Goal: Communication & Community: Ask a question

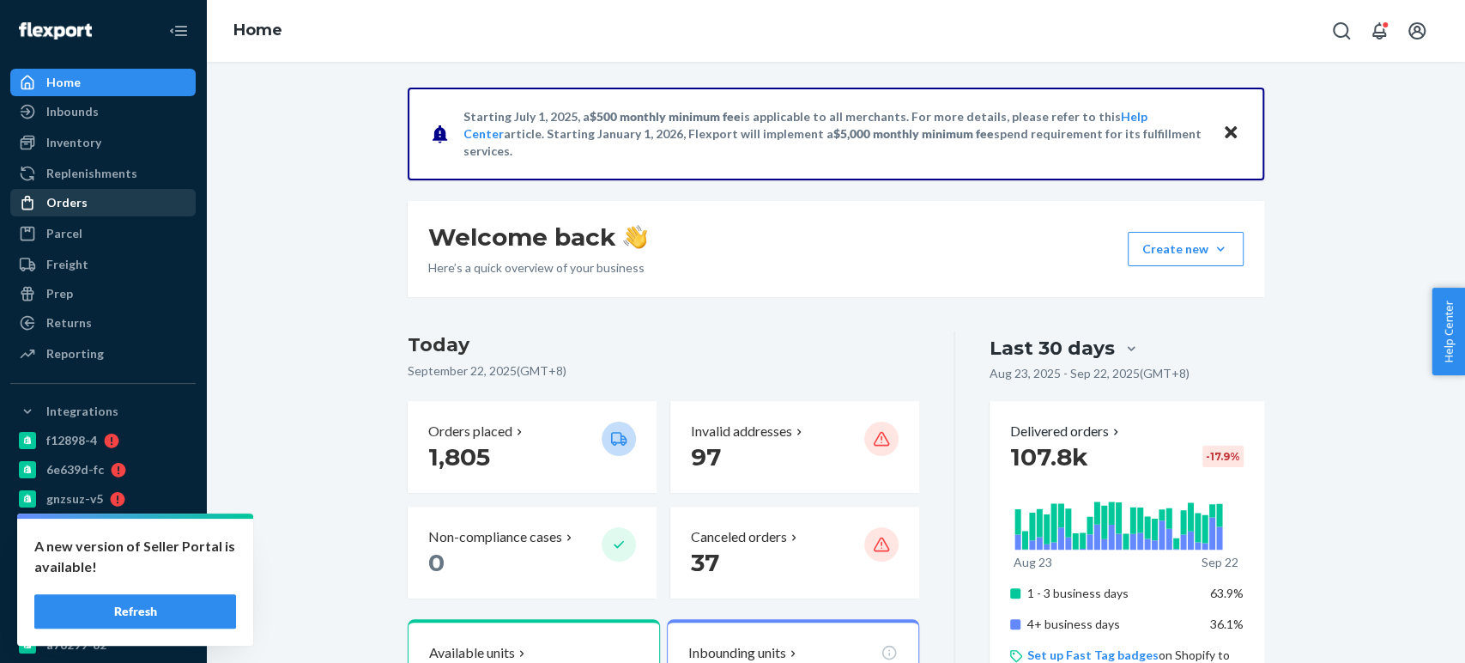
click at [54, 211] on div "Orders" at bounding box center [103, 203] width 182 height 24
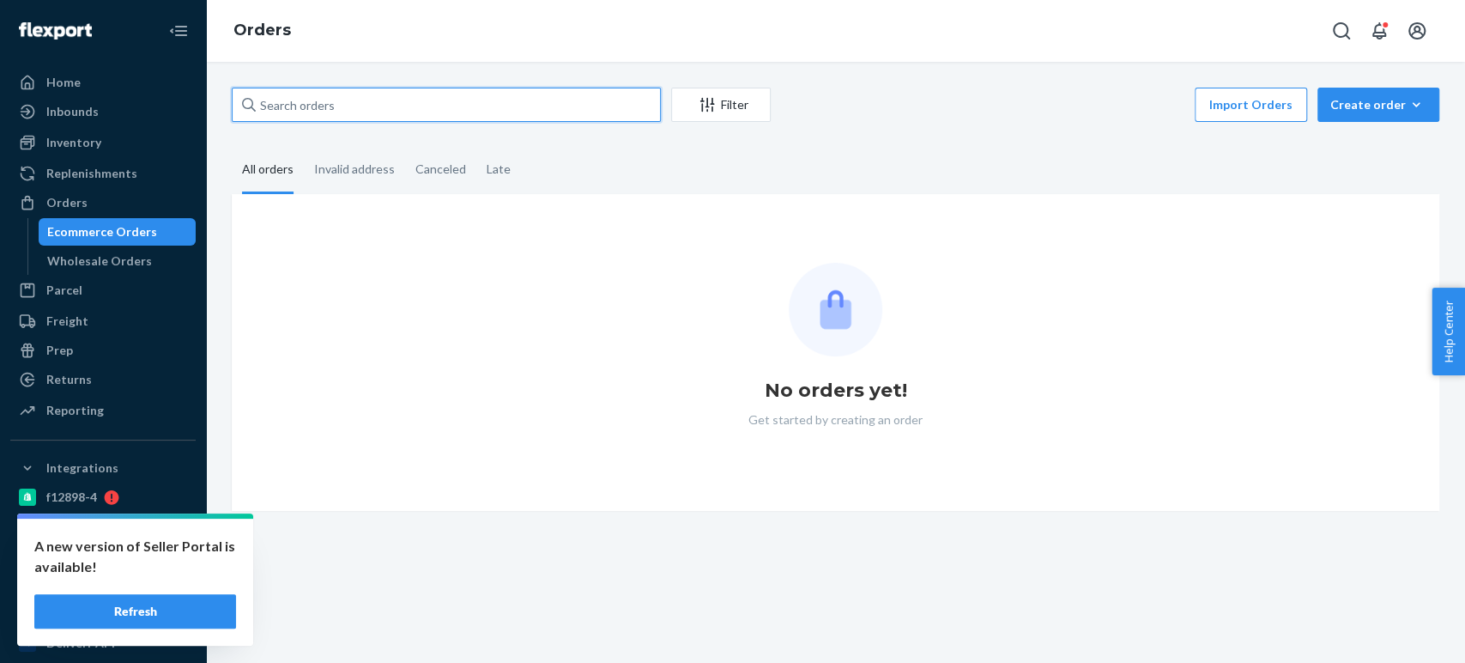
click at [303, 95] on input "text" at bounding box center [446, 105] width 429 height 34
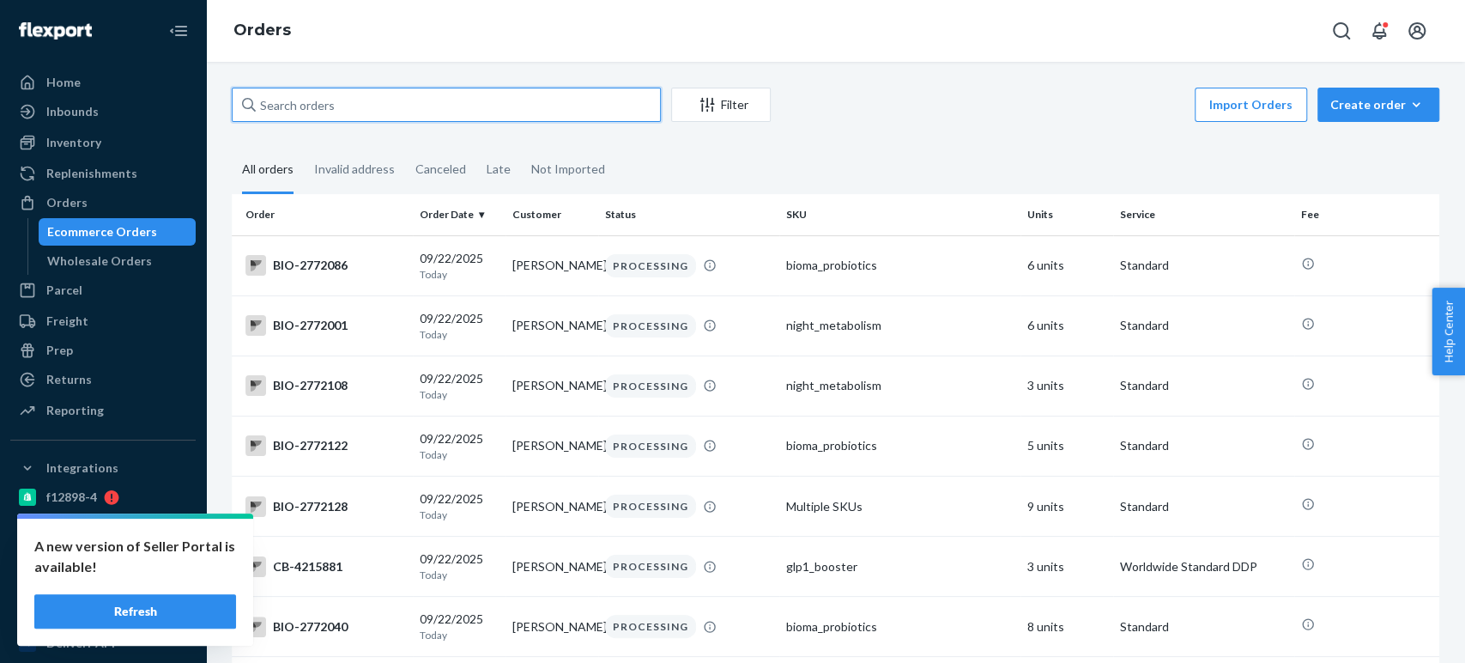
paste input "4210165"
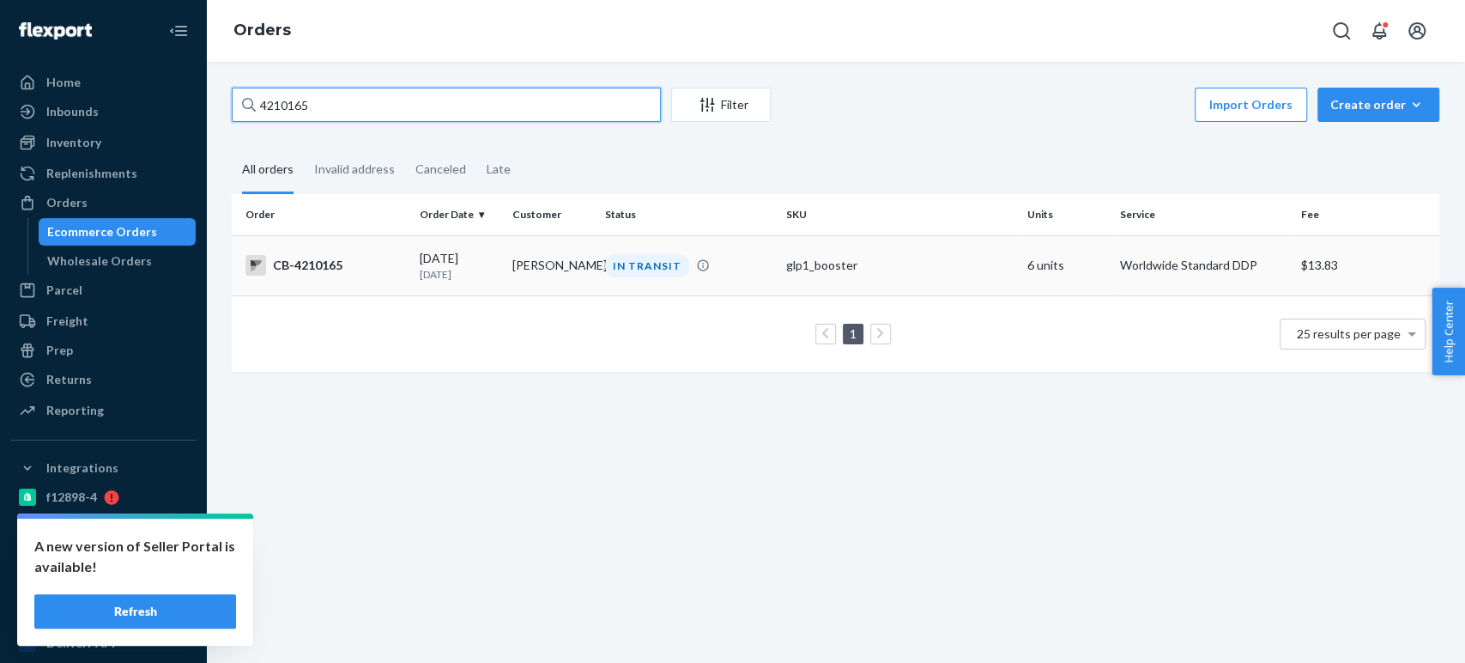
type input "4210165"
click at [402, 278] on td "CB-4210165" at bounding box center [322, 265] width 181 height 60
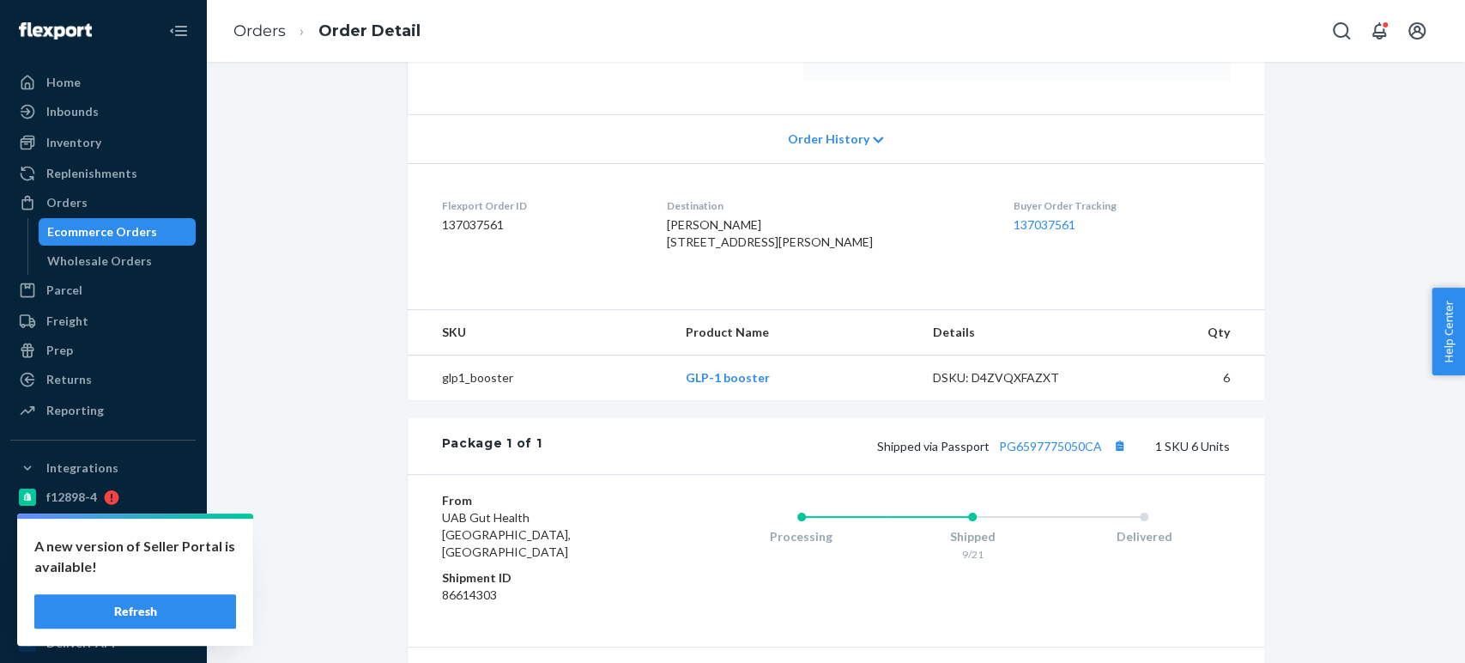
scroll to position [319, 0]
drag, startPoint x: 955, startPoint y: 232, endPoint x: 1022, endPoint y: 283, distance: 84.5
click at [1022, 283] on dl "Flexport Order ID 137037561 Destination JOSEE POULIN 351 BETHEL RD BELLEVILLE, …" at bounding box center [836, 225] width 857 height 129
click at [1127, 454] on div "Shipped via Passport PG6597775050CA 1 SKU 6 Units" at bounding box center [886, 443] width 688 height 22
click at [1114, 454] on button "Copy tracking number" at bounding box center [1120, 443] width 22 height 22
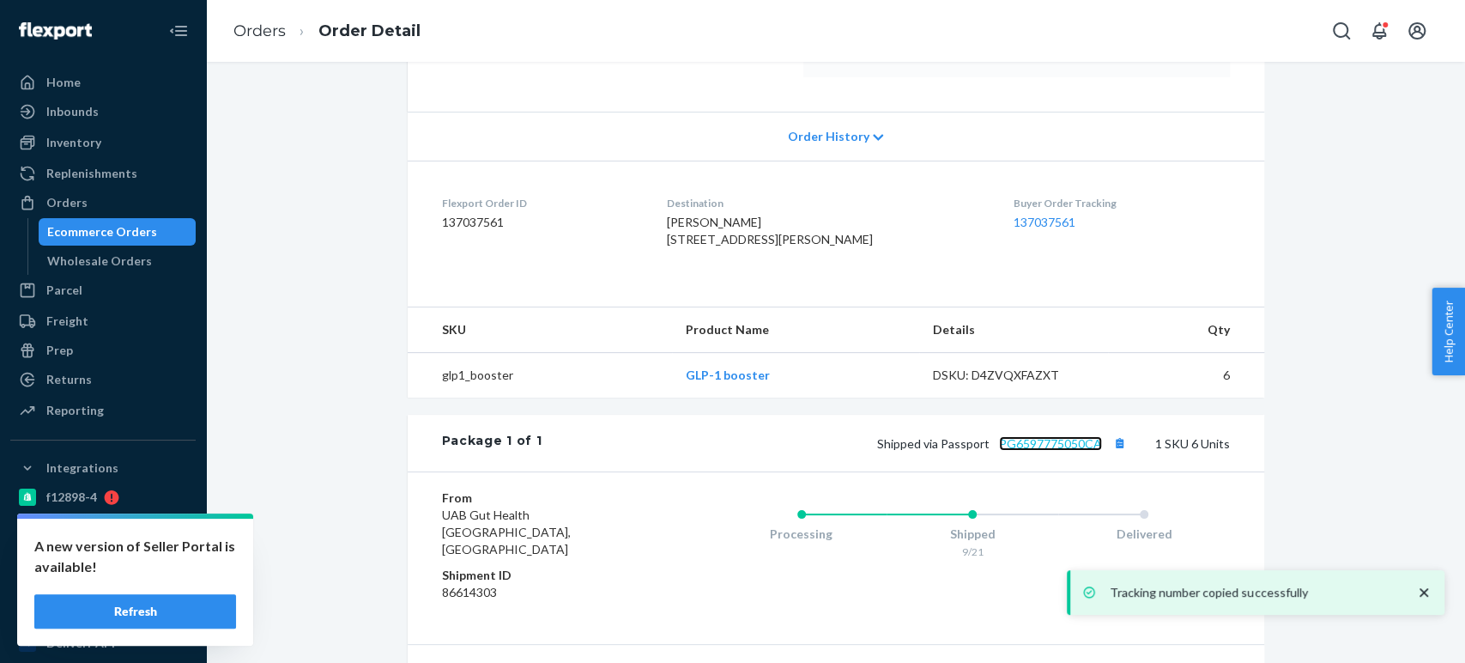
click at [1028, 451] on link "PG6597775050CA" at bounding box center [1050, 443] width 103 height 15
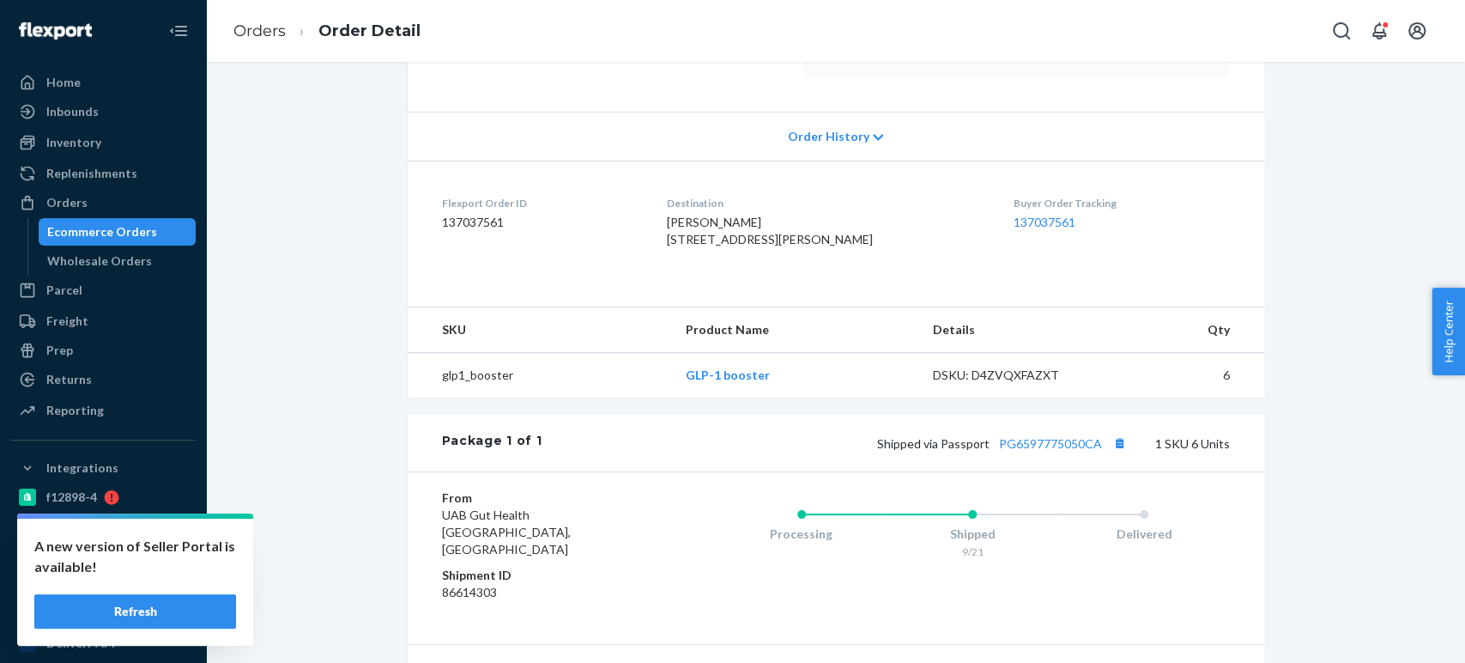
click at [151, 231] on div "Ecommerce Orders" at bounding box center [117, 232] width 155 height 24
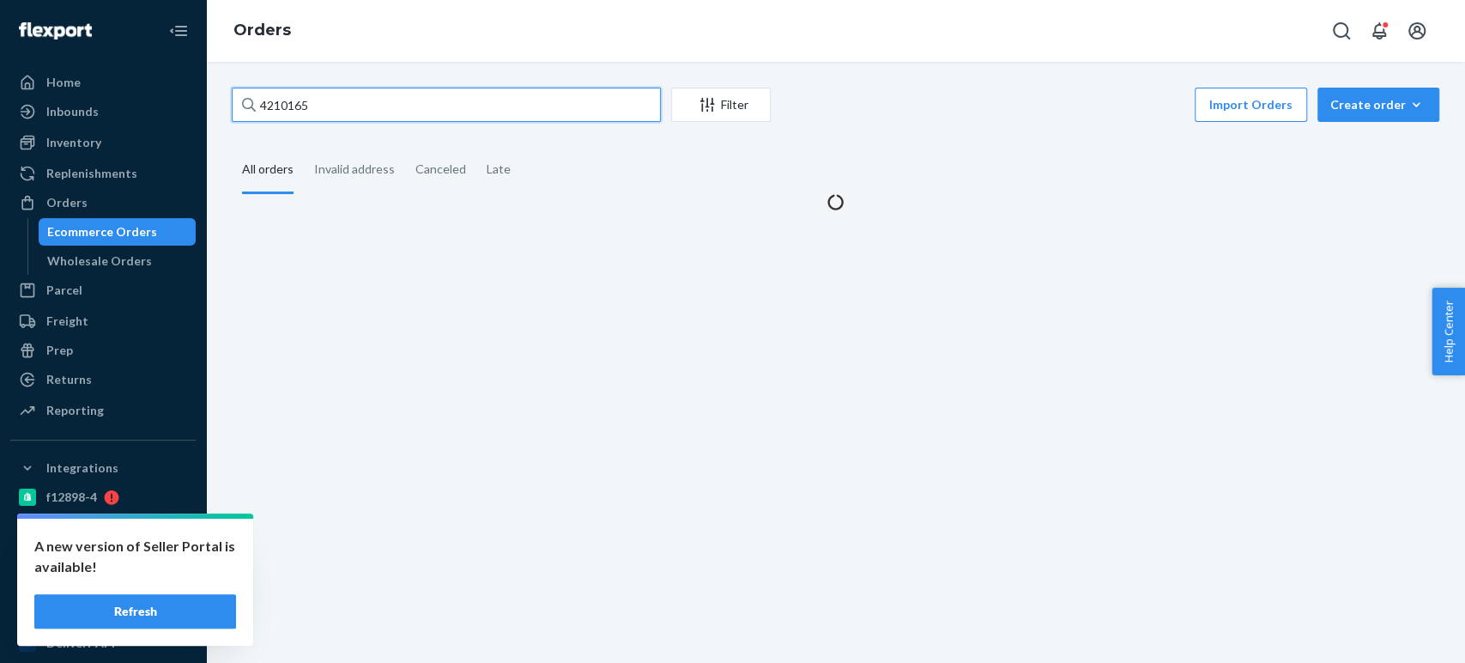
click at [294, 106] on input "4210165" at bounding box center [446, 105] width 429 height 34
paste input "3668"
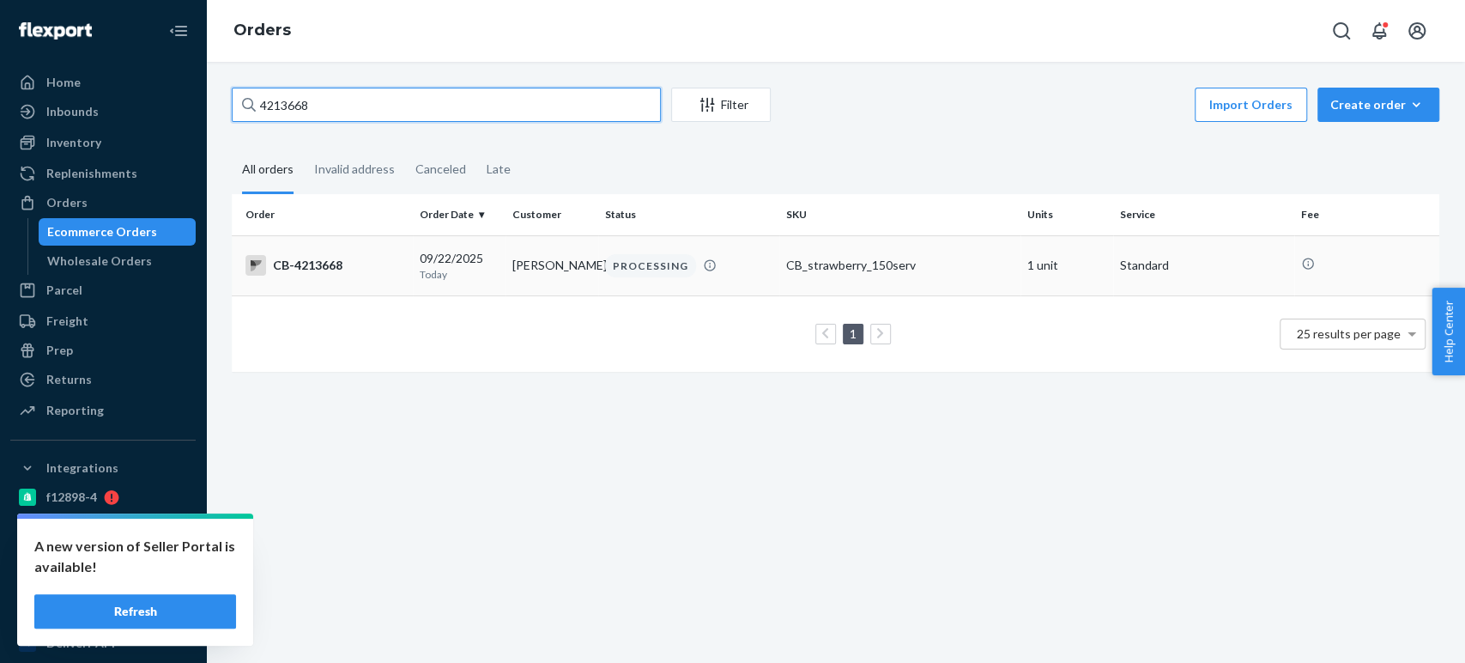
type input "4213668"
click at [455, 252] on div "09/22/2025 Today" at bounding box center [459, 266] width 79 height 32
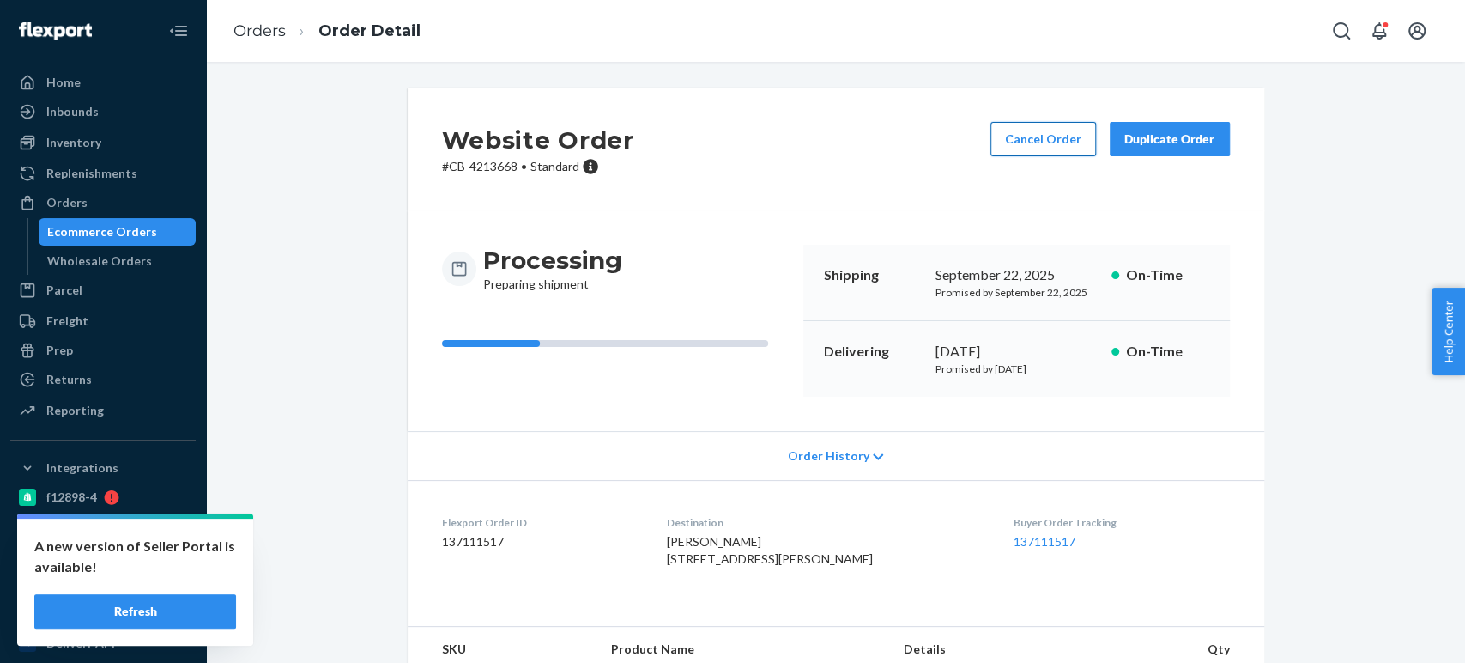
click at [1053, 152] on button "Cancel Order" at bounding box center [1044, 139] width 106 height 34
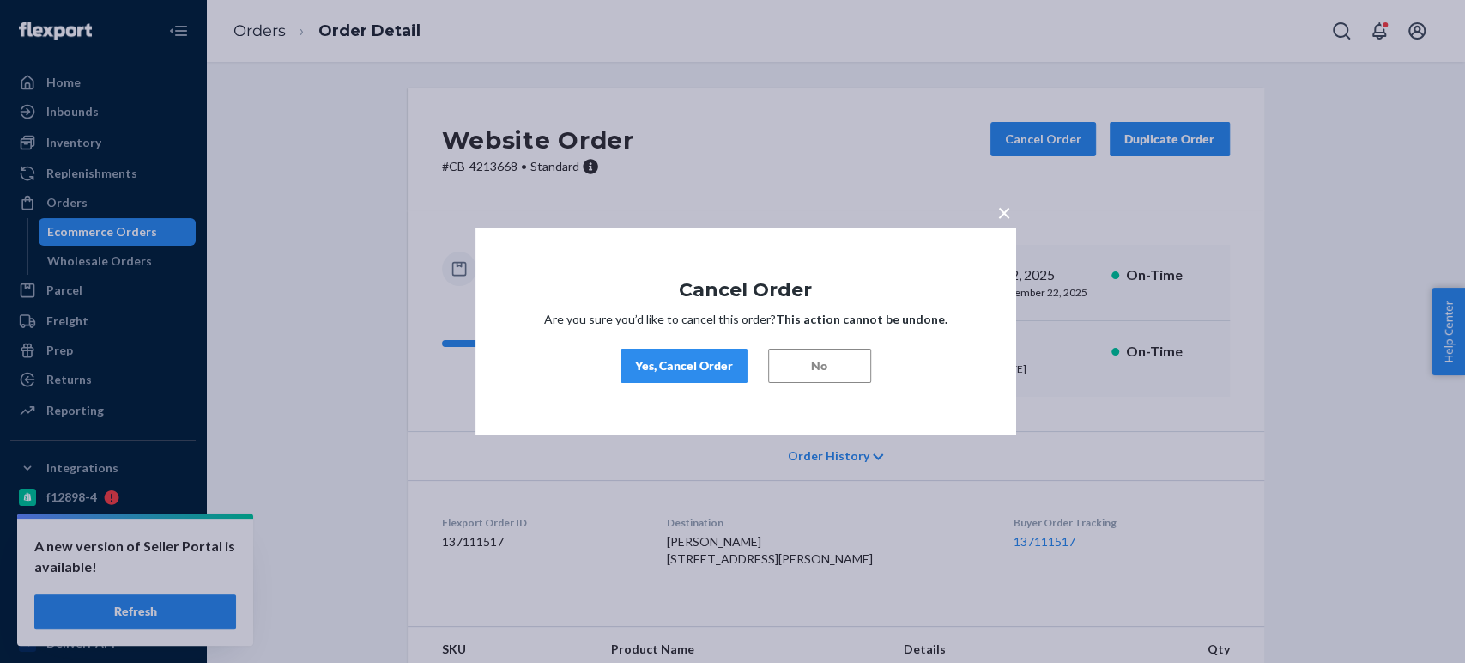
click at [715, 367] on div "Yes, Cancel Order" at bounding box center [684, 365] width 98 height 17
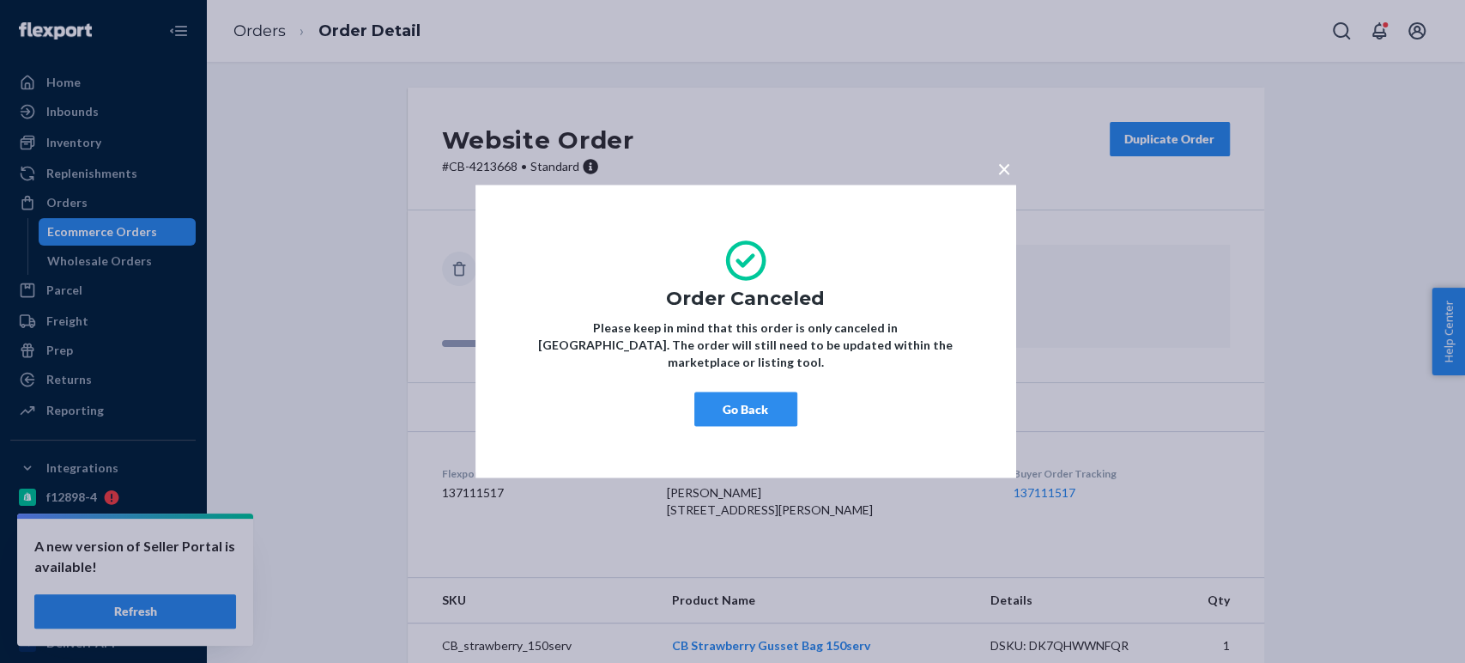
click at [749, 397] on button "Go Back" at bounding box center [746, 409] width 103 height 34
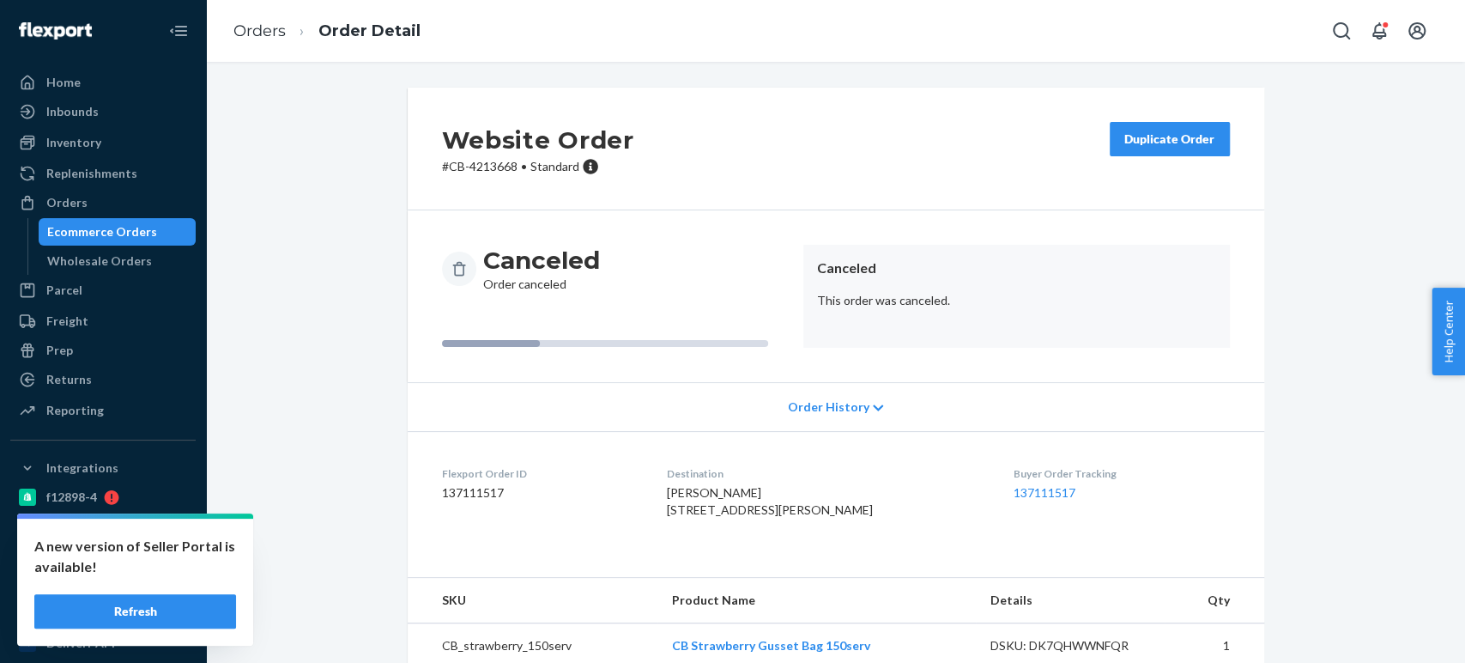
click at [121, 236] on div "Ecommerce Orders" at bounding box center [102, 231] width 110 height 17
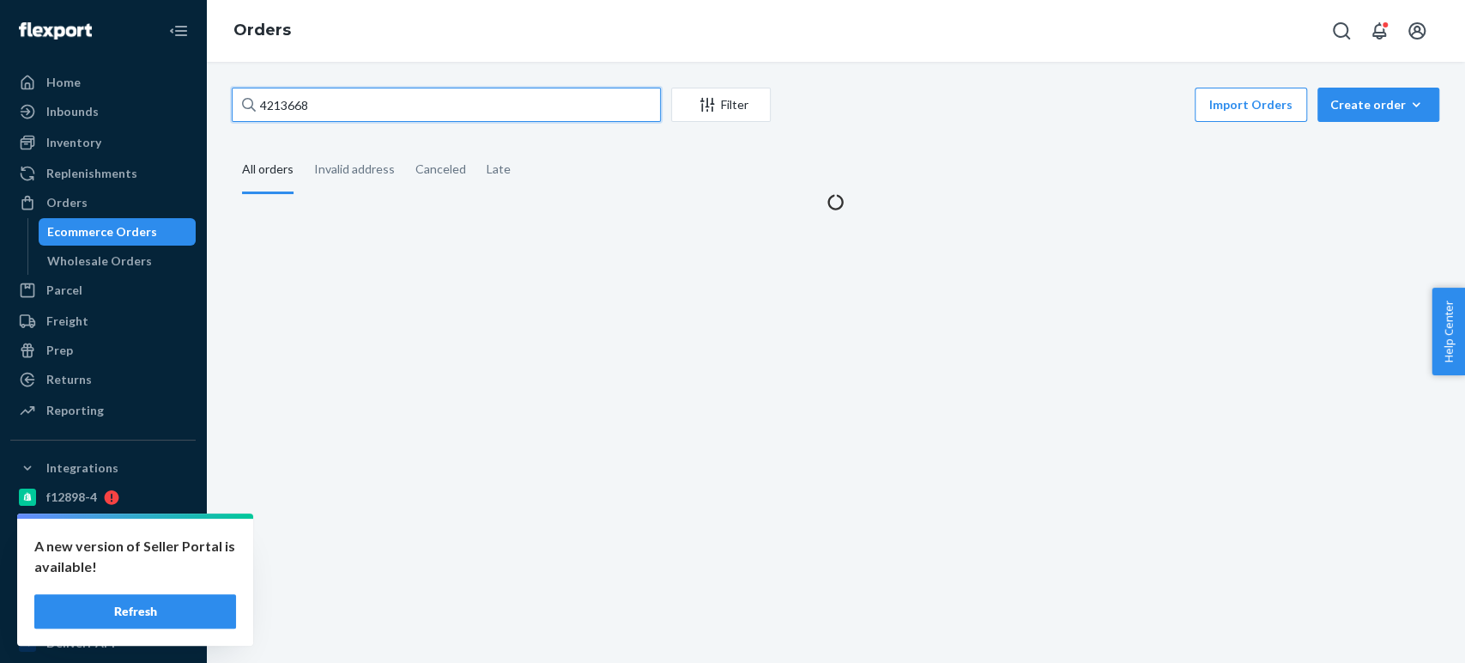
click at [282, 111] on input "4213668" at bounding box center [446, 105] width 429 height 34
paste input "185"
type input "4213185"
paste input "4213185"
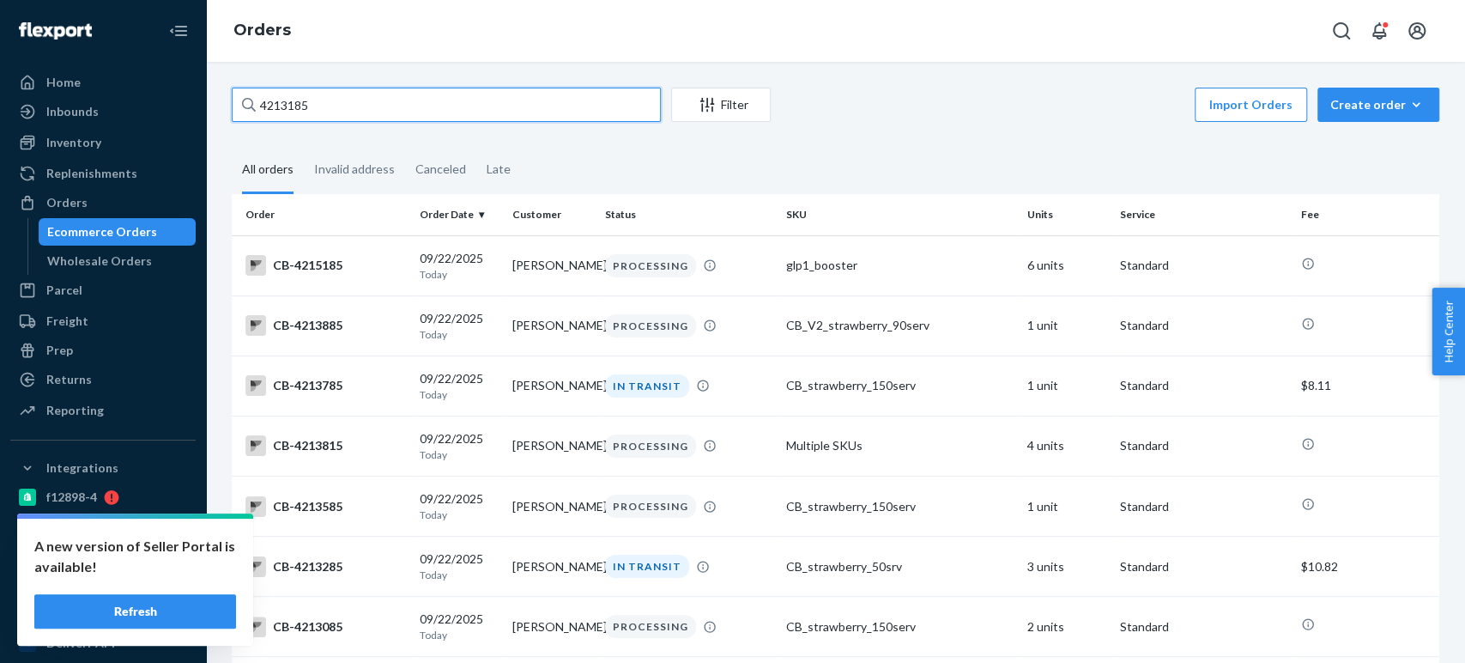
paste input "CB-"
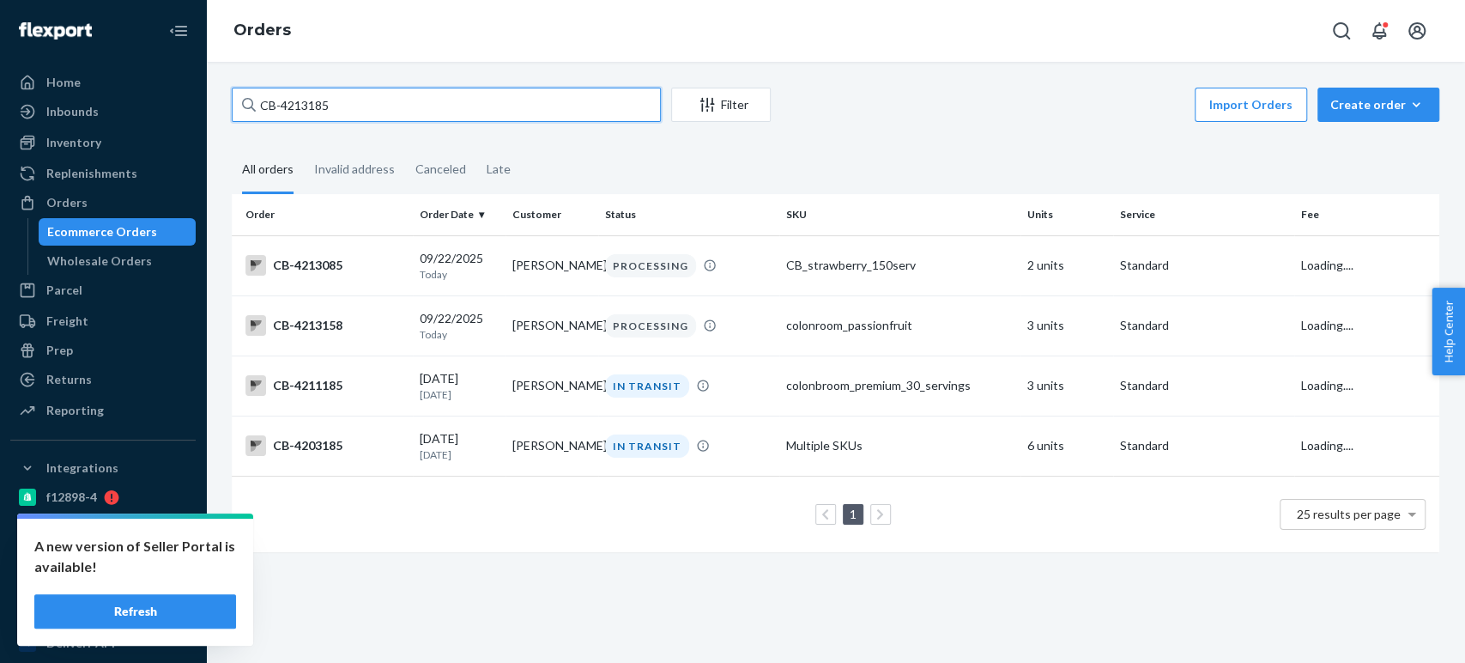
type input "CB-4213185"
click at [539, 110] on input "CB-4213185" at bounding box center [446, 105] width 429 height 34
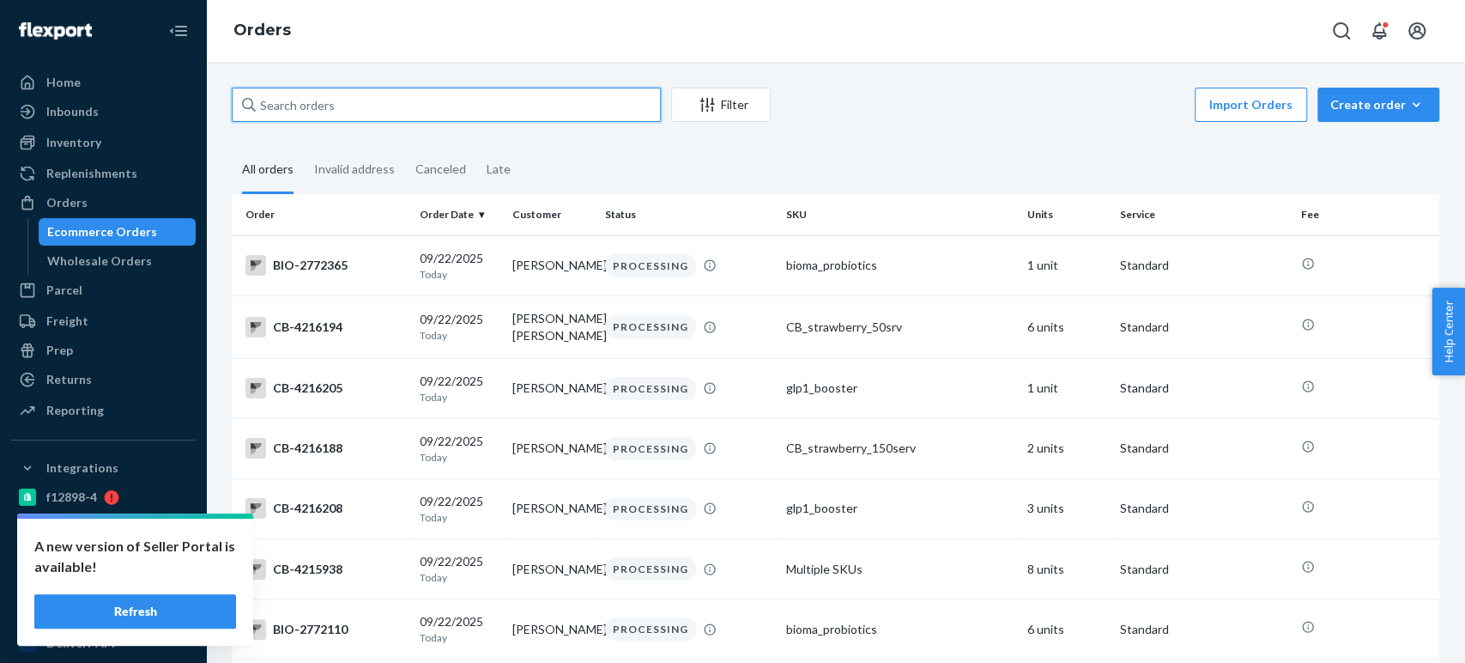
paste input "CB-4213185"
type input "CB-4213185"
paste input "CB-4213185"
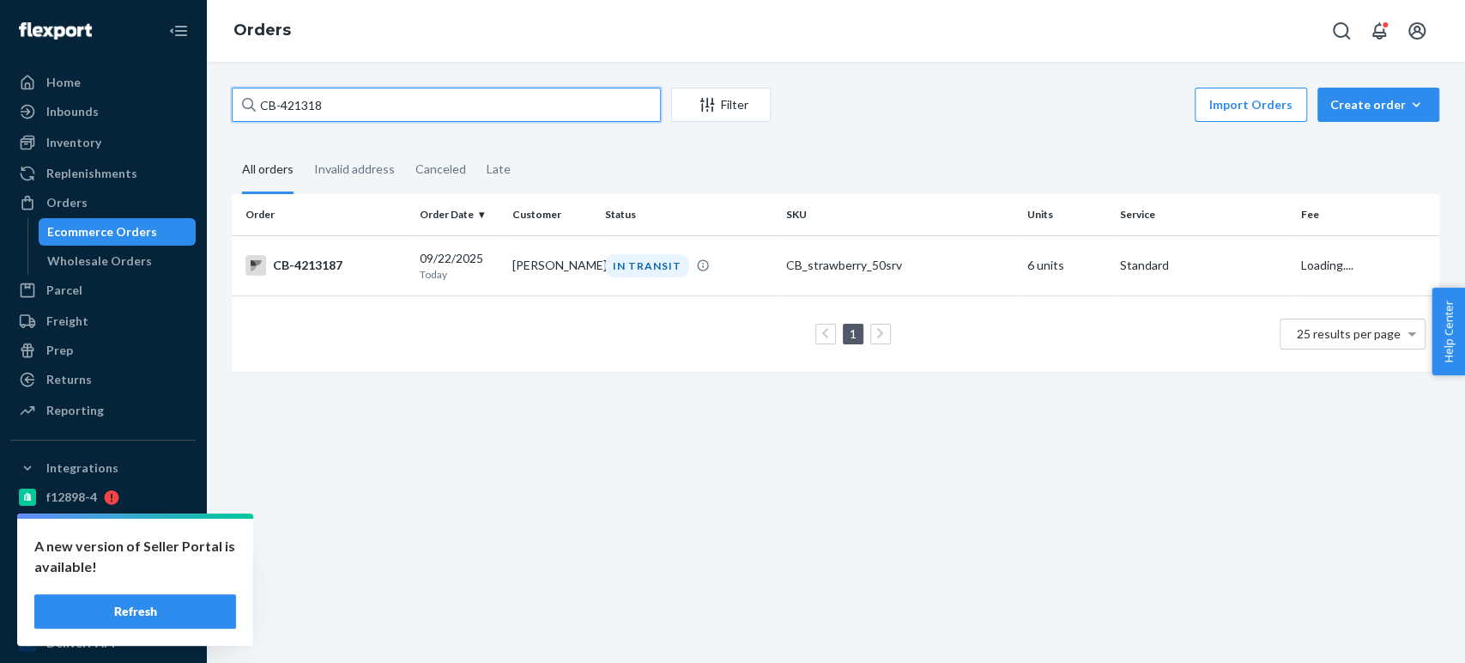
type input "CB-4213185"
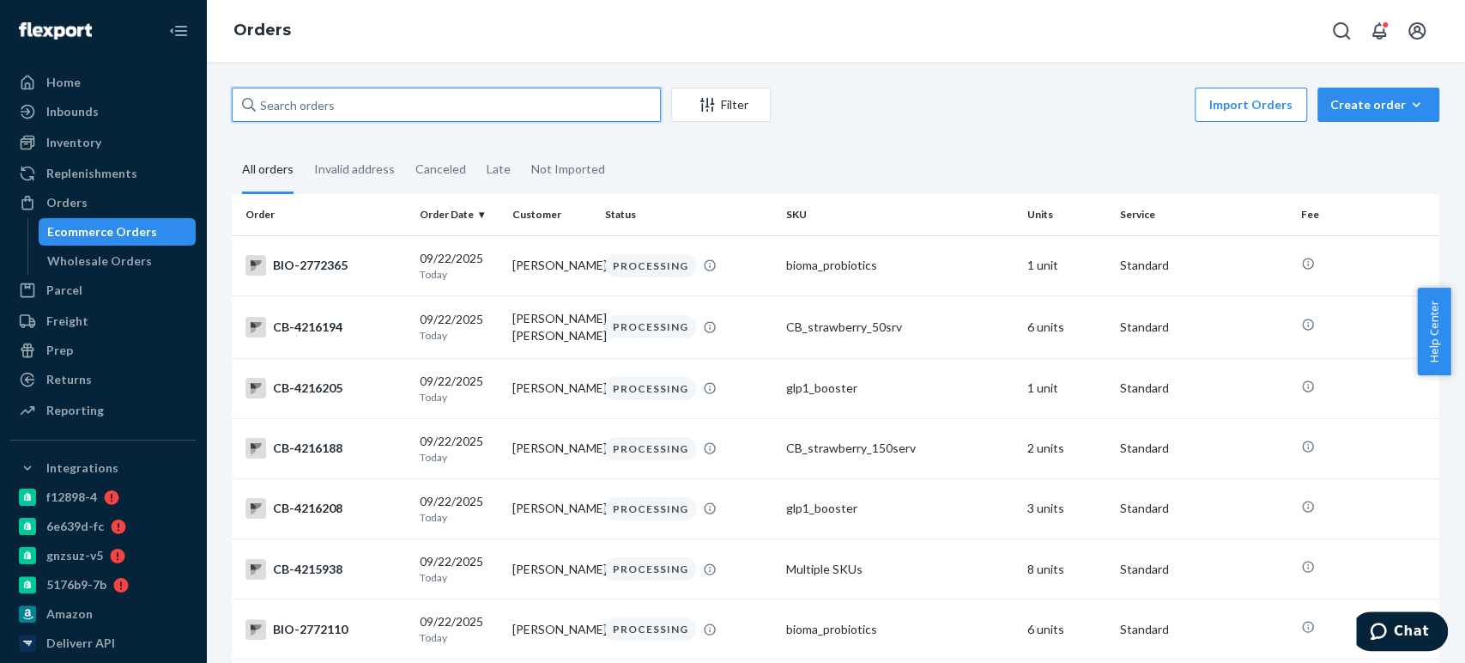
click at [403, 97] on input "text" at bounding box center [446, 105] width 429 height 34
paste input "4213185"
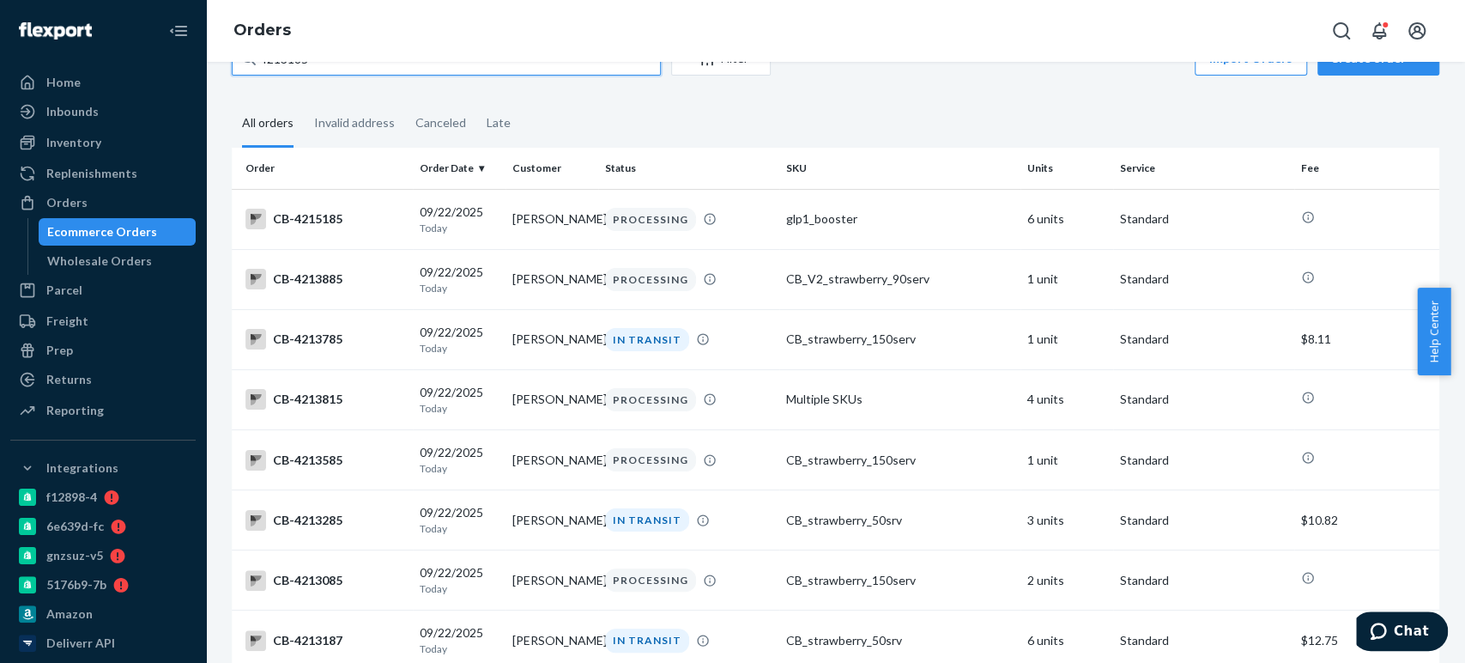
scroll to position [45, 0]
type input "4213185"
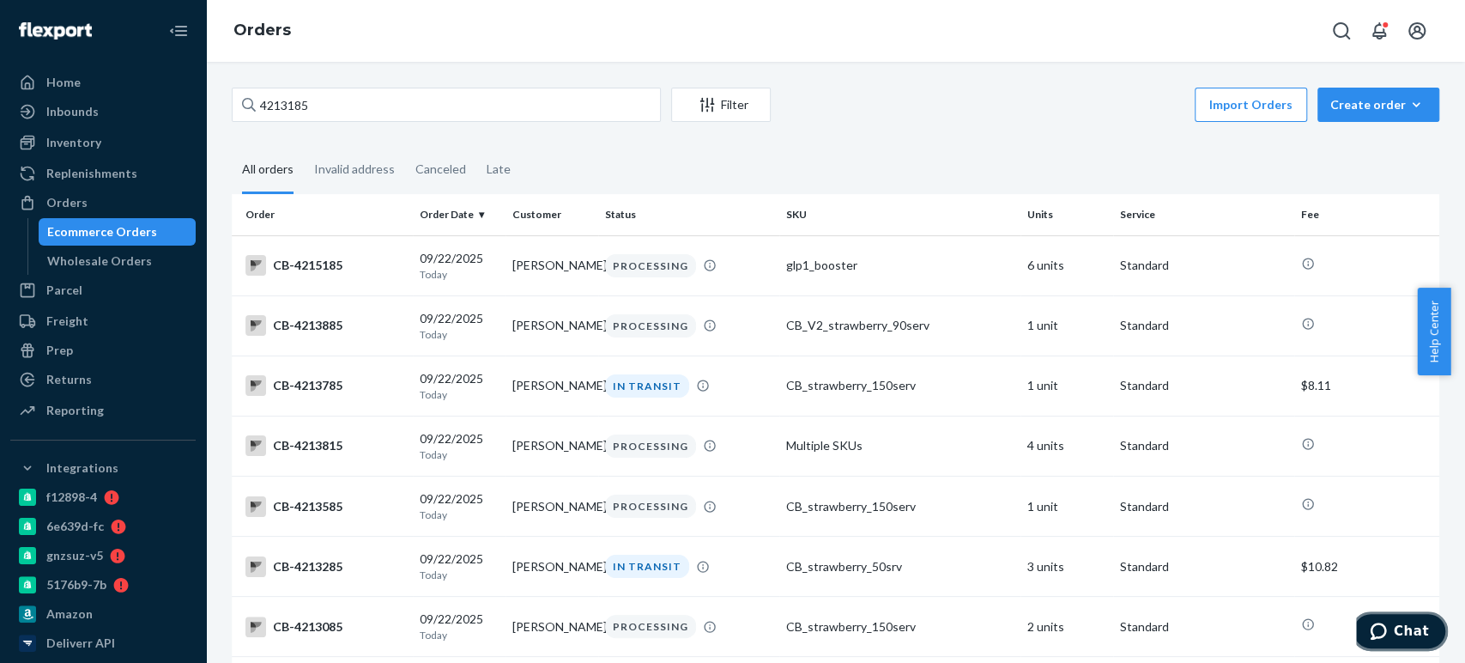
click at [1417, 628] on span "Chat" at bounding box center [1411, 630] width 35 height 15
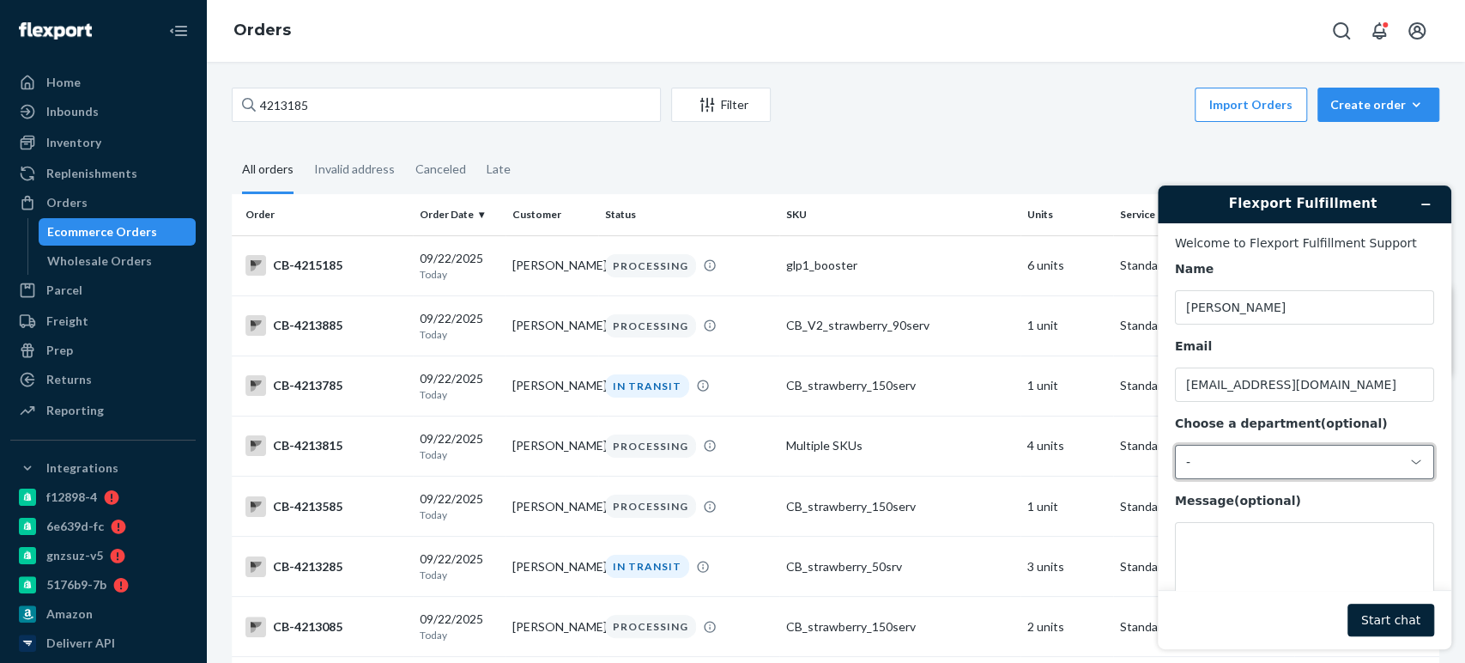
click at [1215, 477] on div "-" at bounding box center [1304, 462] width 259 height 34
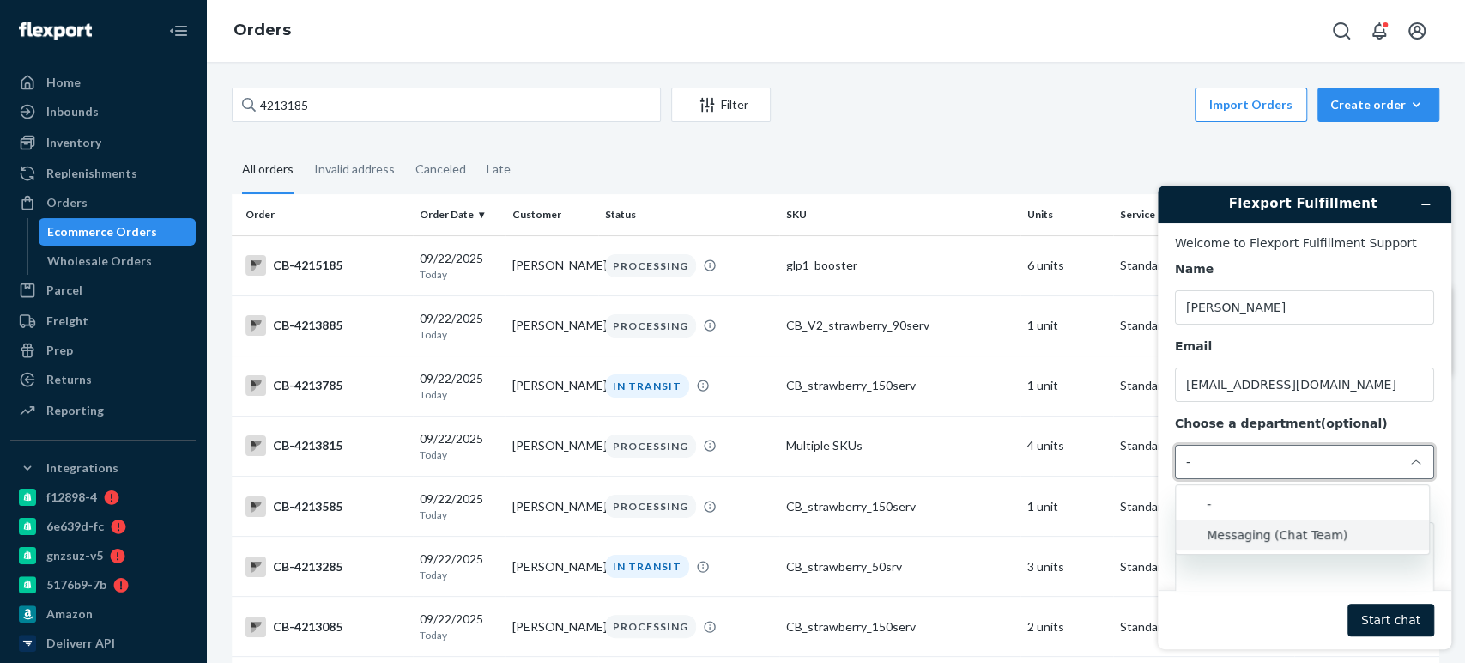
click at [1199, 531] on li "Messaging (Chat Team)" at bounding box center [1302, 534] width 253 height 31
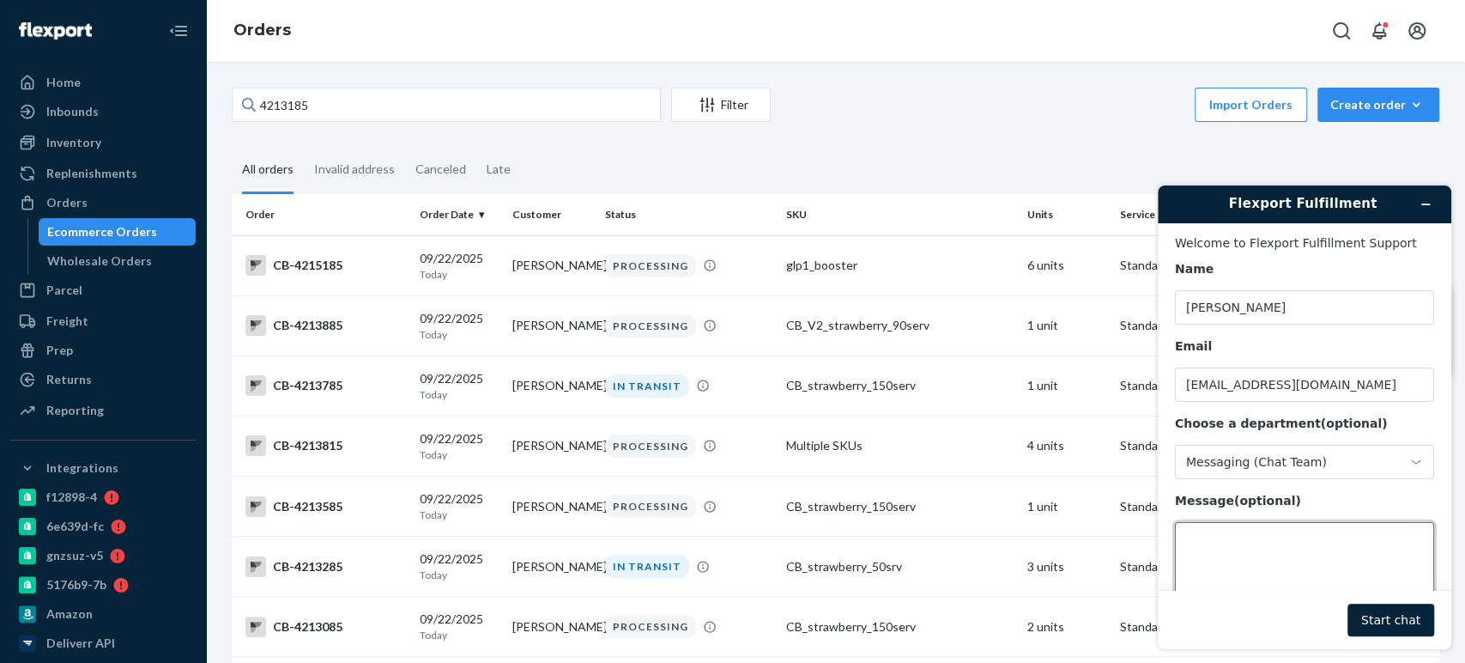
click at [1239, 530] on textarea "Message (optional)" at bounding box center [1304, 570] width 259 height 96
paste textarea "CB-4213185"
click at [1180, 573] on textarea "Good day. I just want to double-check if order CB-4213185" at bounding box center [1304, 570] width 259 height 96
click at [1328, 555] on textarea "Good day. I just want to double-check if order CB-4213185" at bounding box center [1304, 570] width 259 height 96
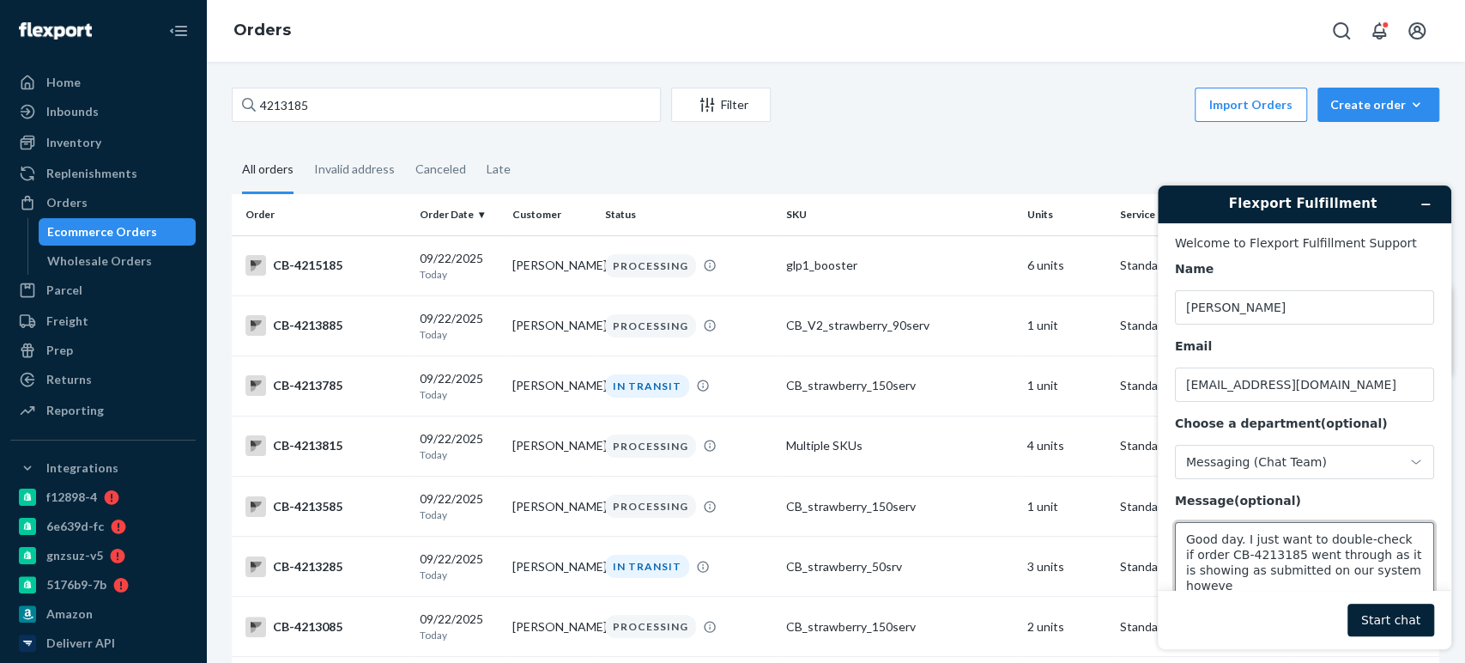
scroll to position [5, 0]
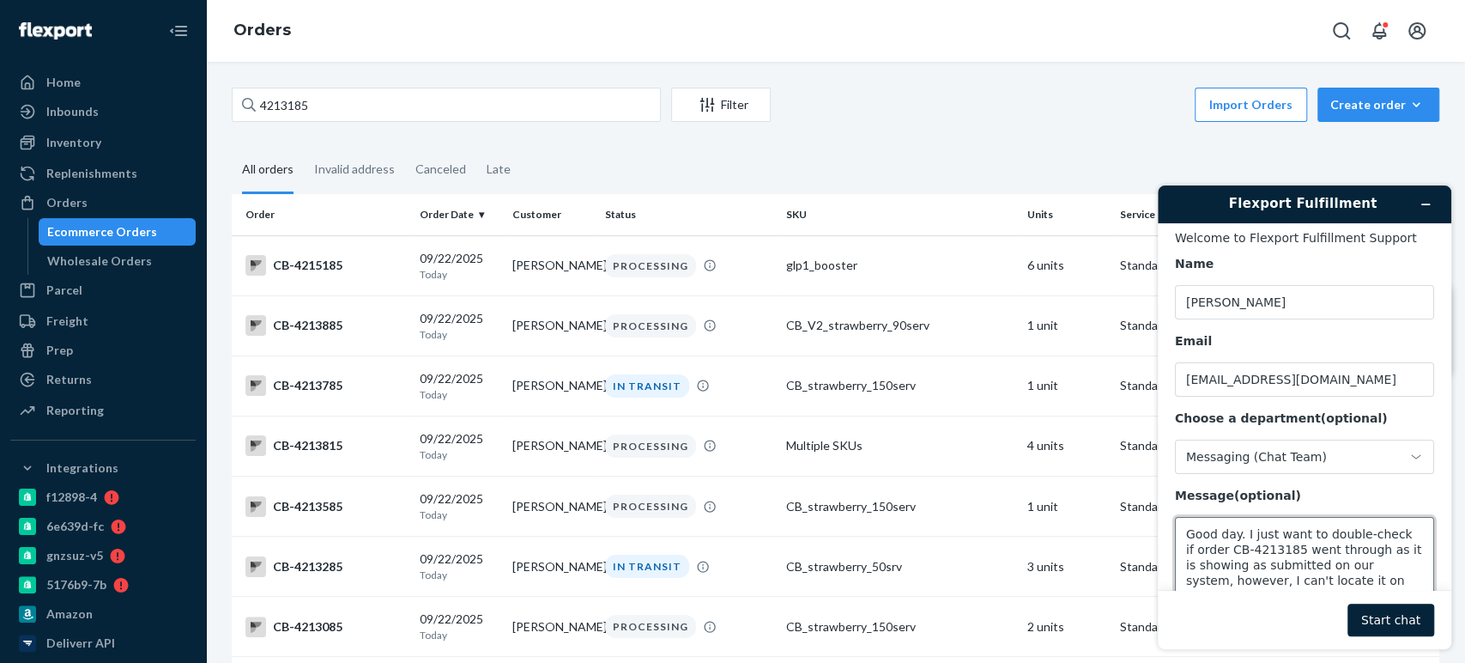
click at [1320, 580] on textarea "Good day. I just want to double-check if order CB-4213185 went through as it is…" at bounding box center [1304, 565] width 259 height 96
click at [1406, 579] on textarea "Good day. I just want to double-check if order CB-4213185 went through as it is…" at bounding box center [1304, 565] width 259 height 96
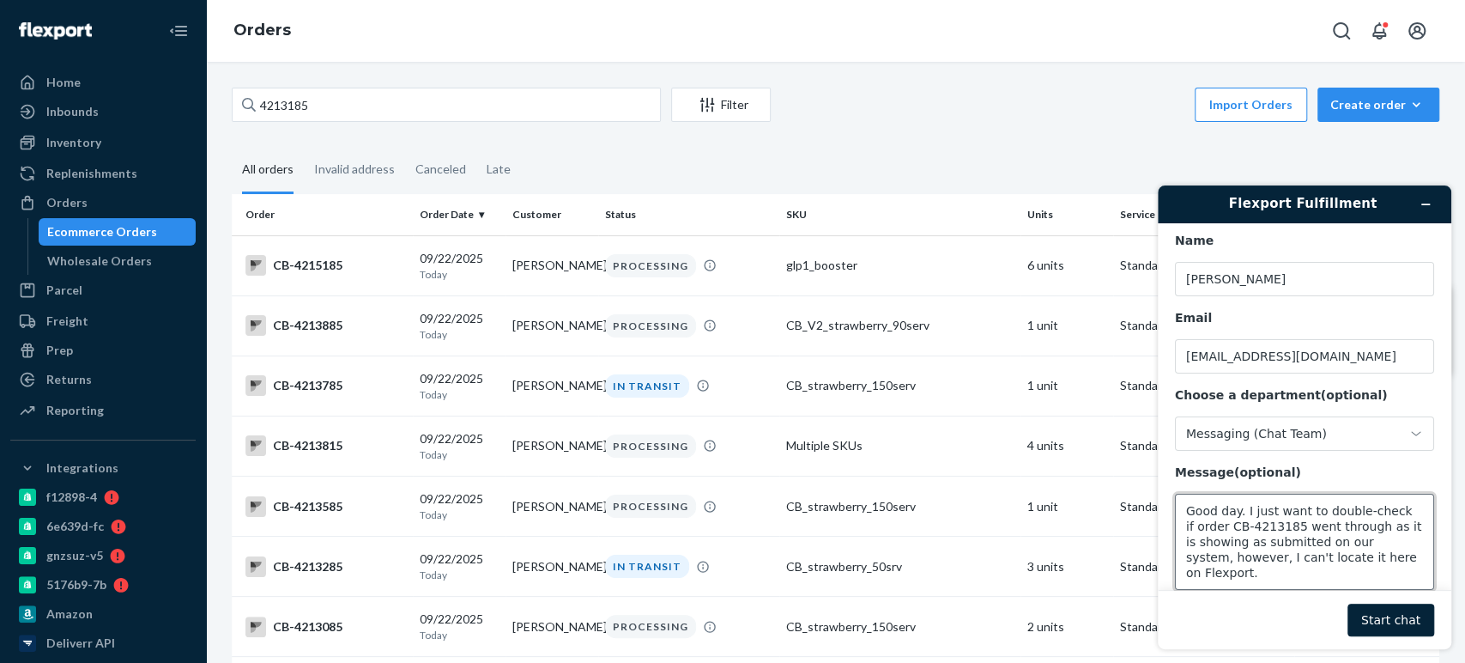
scroll to position [0, 0]
type textarea "Good day. I just want to double-check if order CB-4213185 went through as it is…"
click at [1403, 620] on button "Start chat" at bounding box center [1391, 620] width 87 height 33
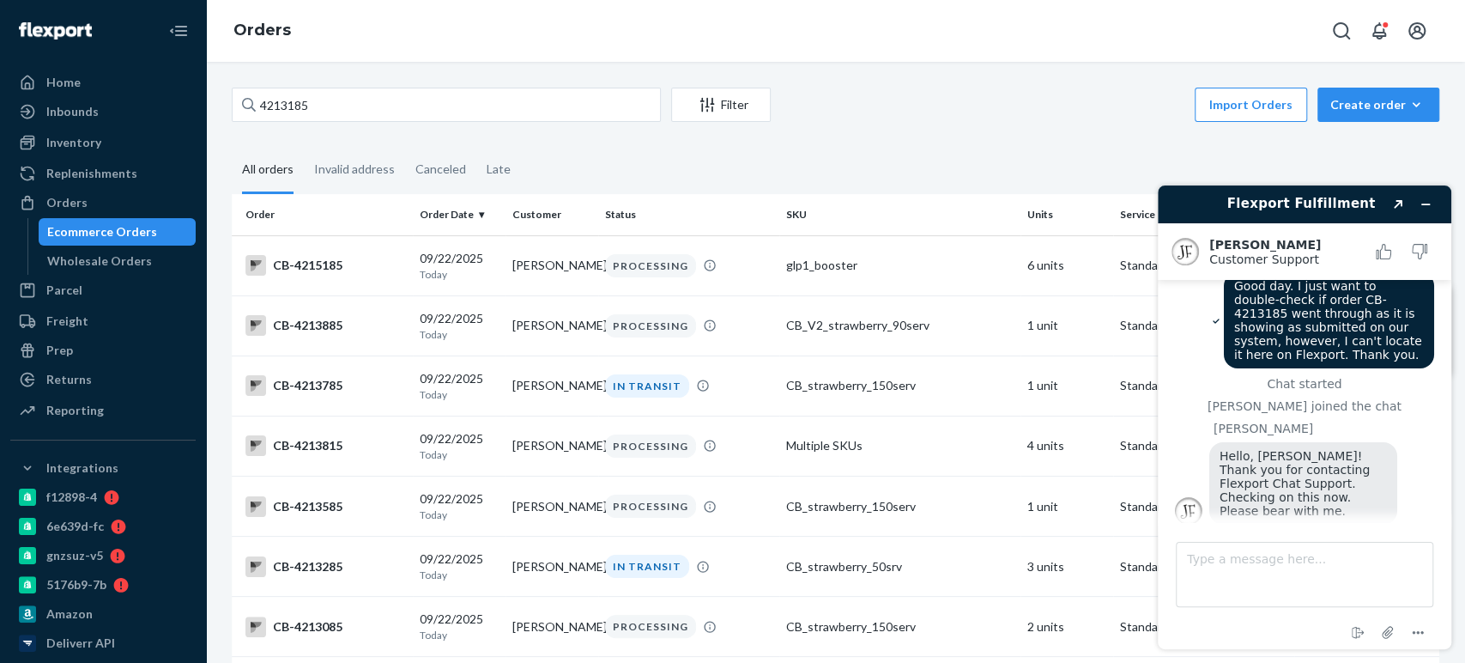
scroll to position [19, 0]
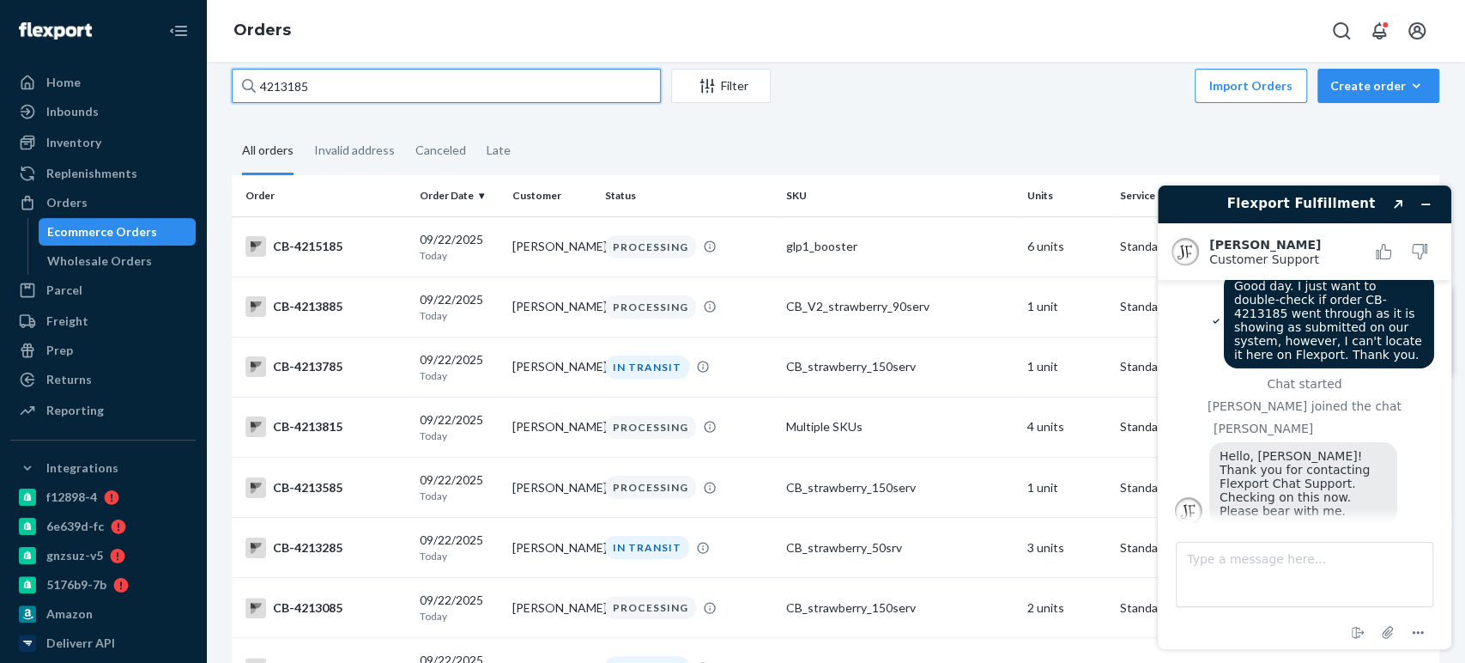
click at [313, 100] on input "4213185" at bounding box center [446, 86] width 429 height 34
paste input "3835840"
type input "3835840"
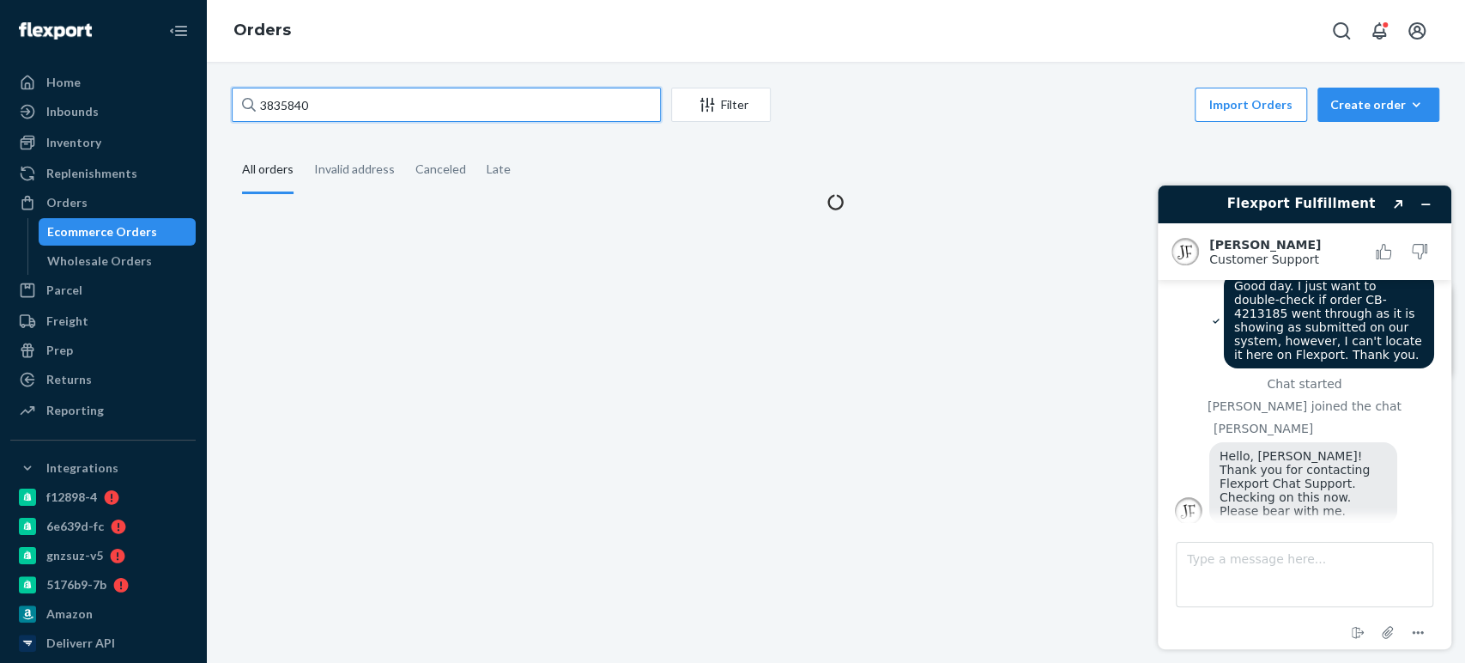
scroll to position [0, 0]
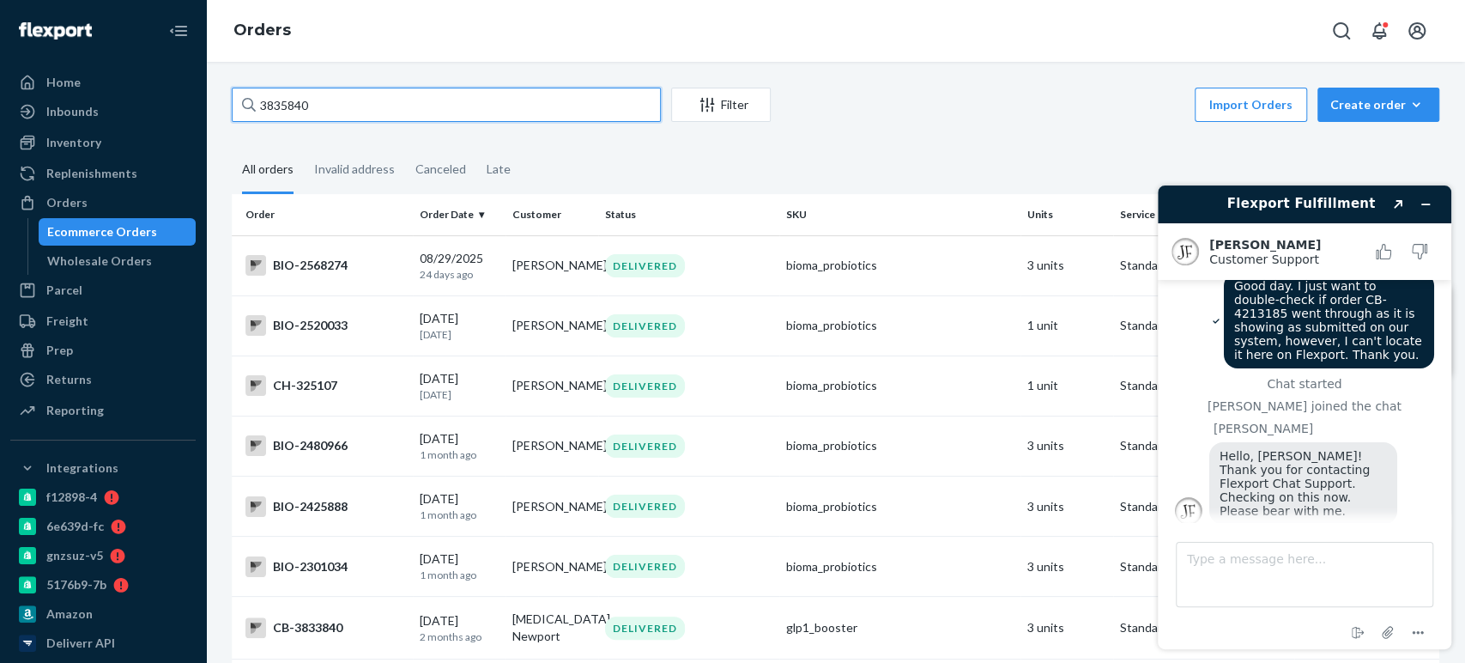
click at [467, 116] on input "3835840" at bounding box center [446, 105] width 429 height 34
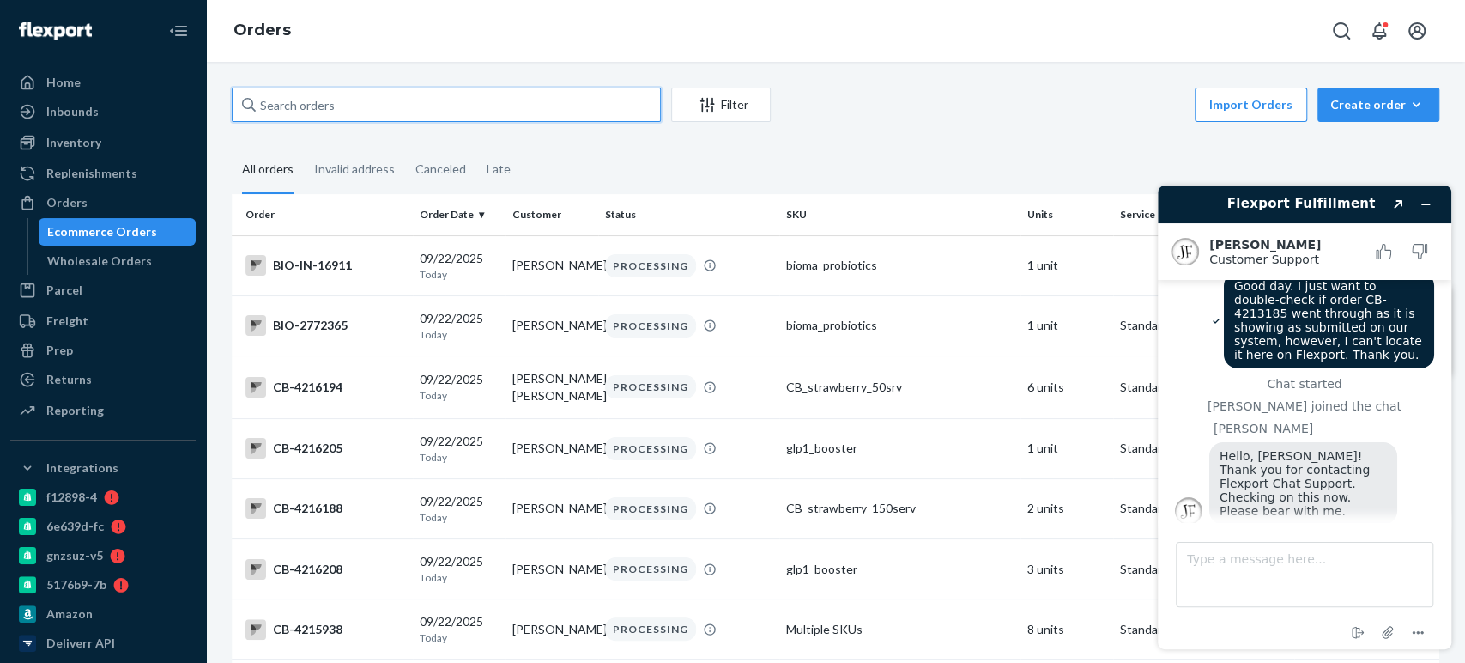
paste input "3835840"
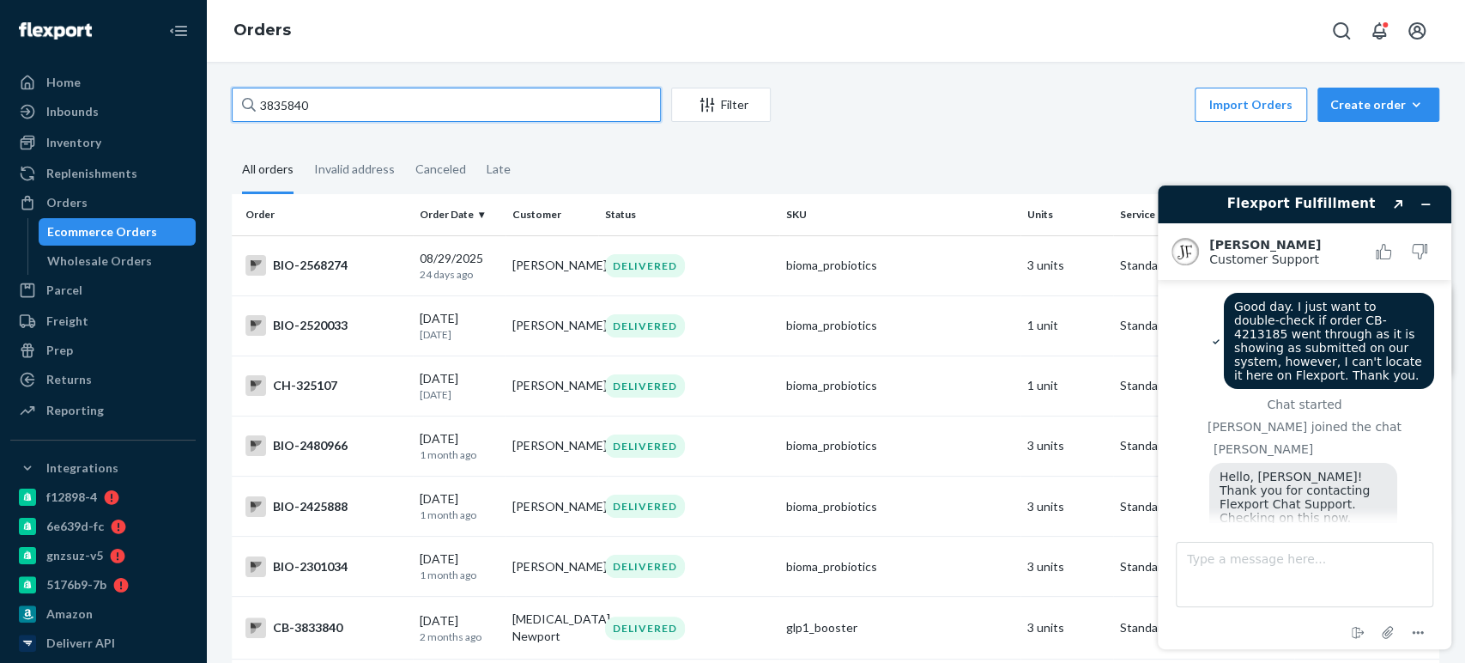
type input "3835840"
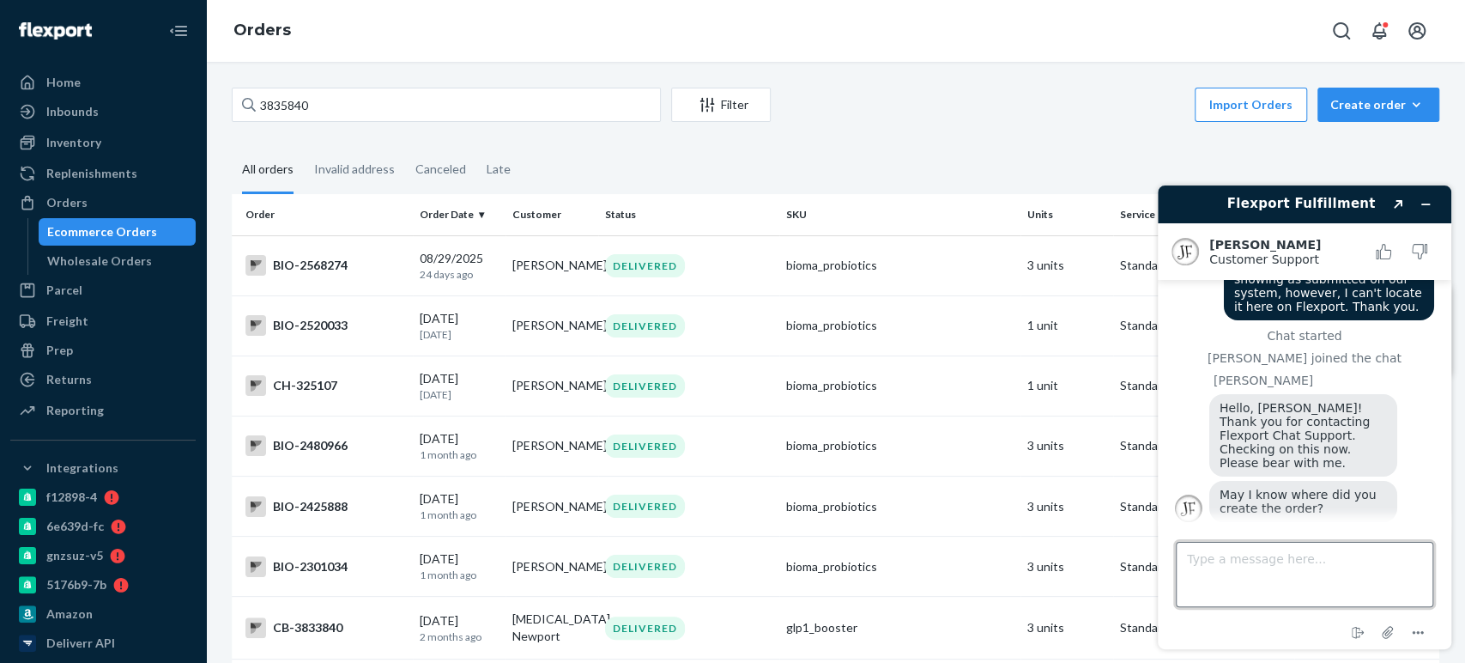
click at [1237, 569] on textarea "Type a message here..." at bounding box center [1305, 574] width 258 height 65
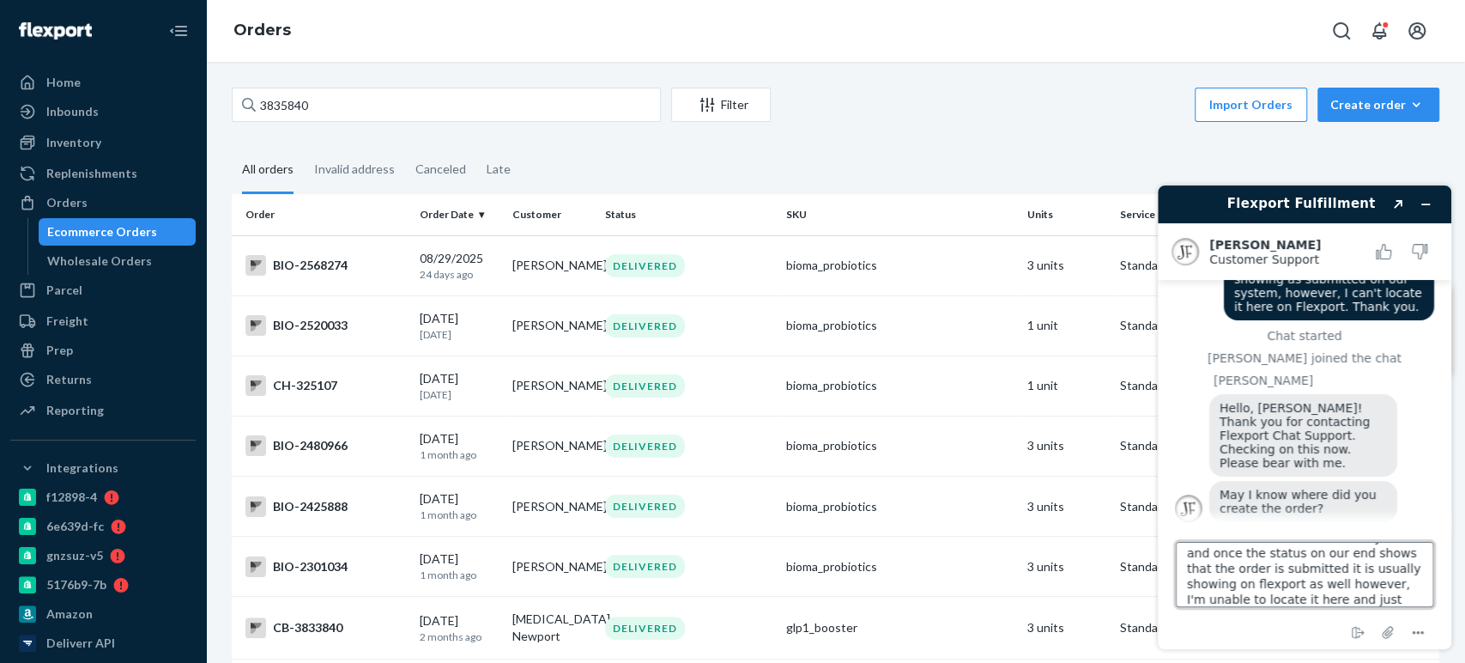
scroll to position [38, 0]
type textarea "it was created on our internal system and once the status on our end shows that…"
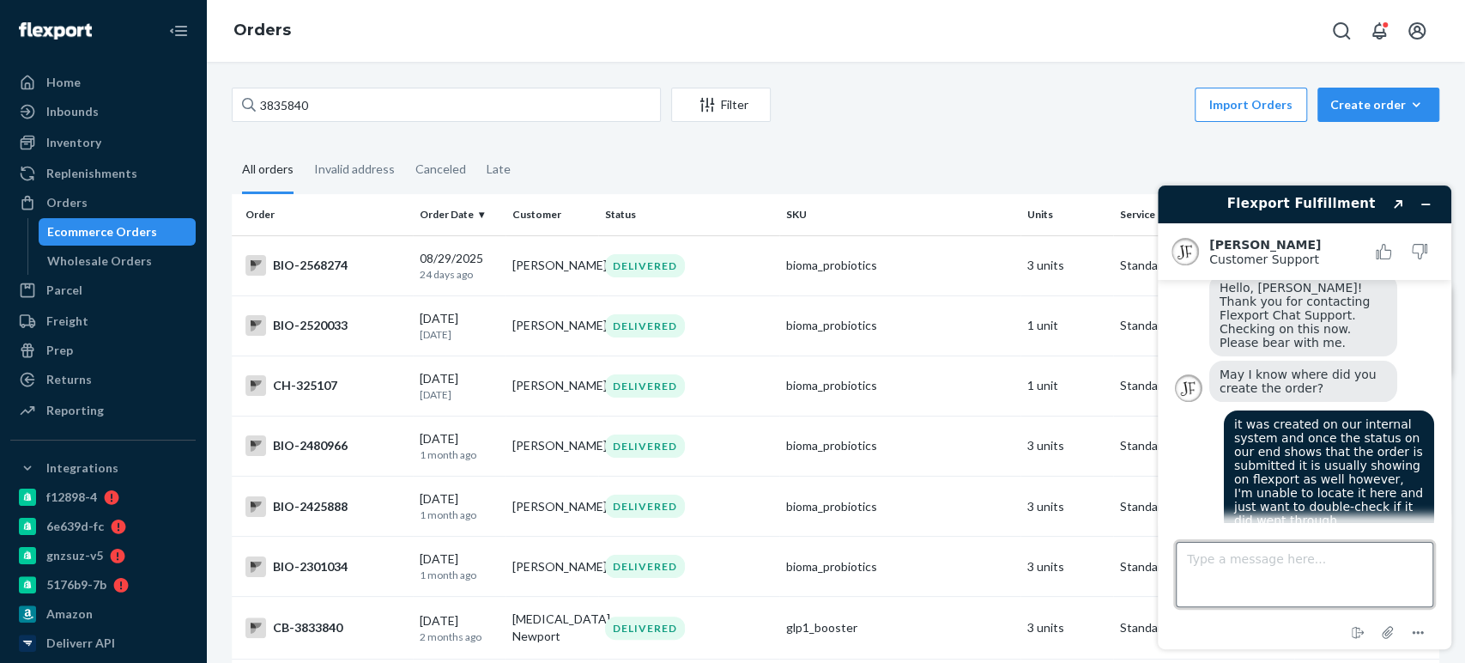
scroll to position [188, 0]
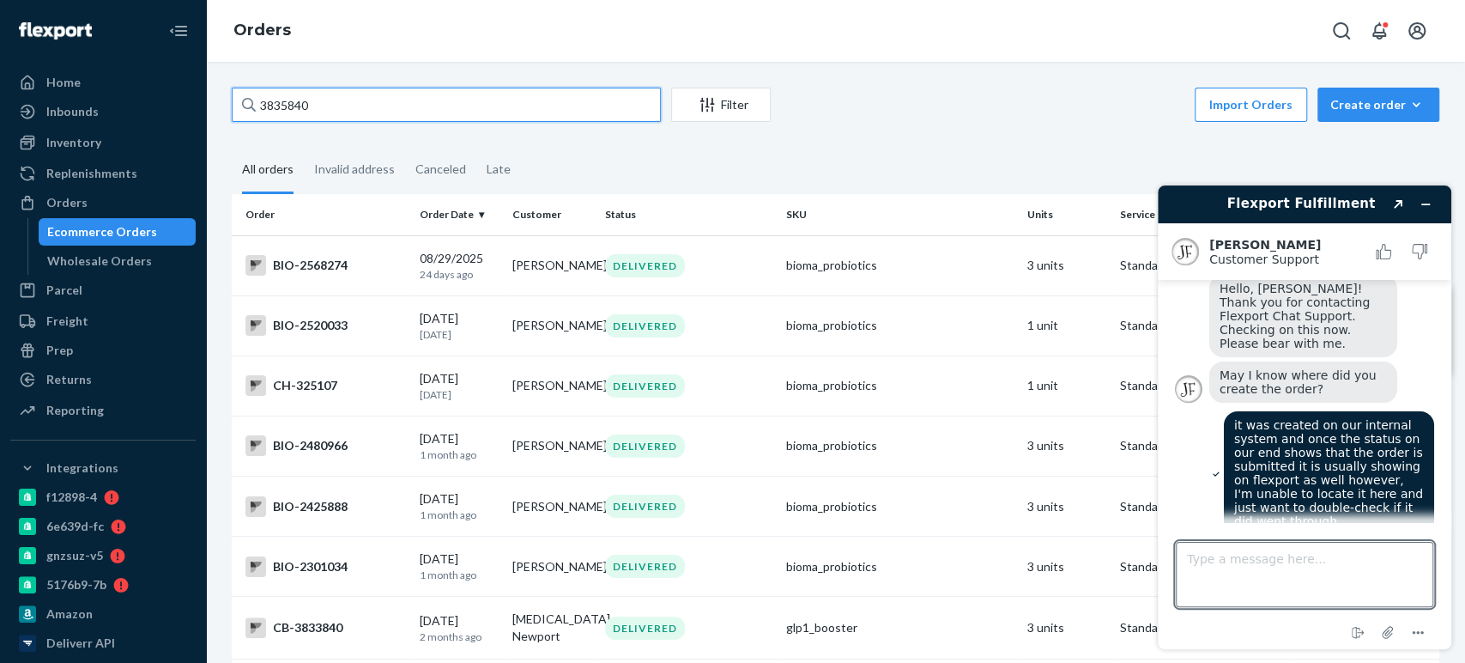
click at [371, 94] on input "3835840" at bounding box center [446, 105] width 429 height 34
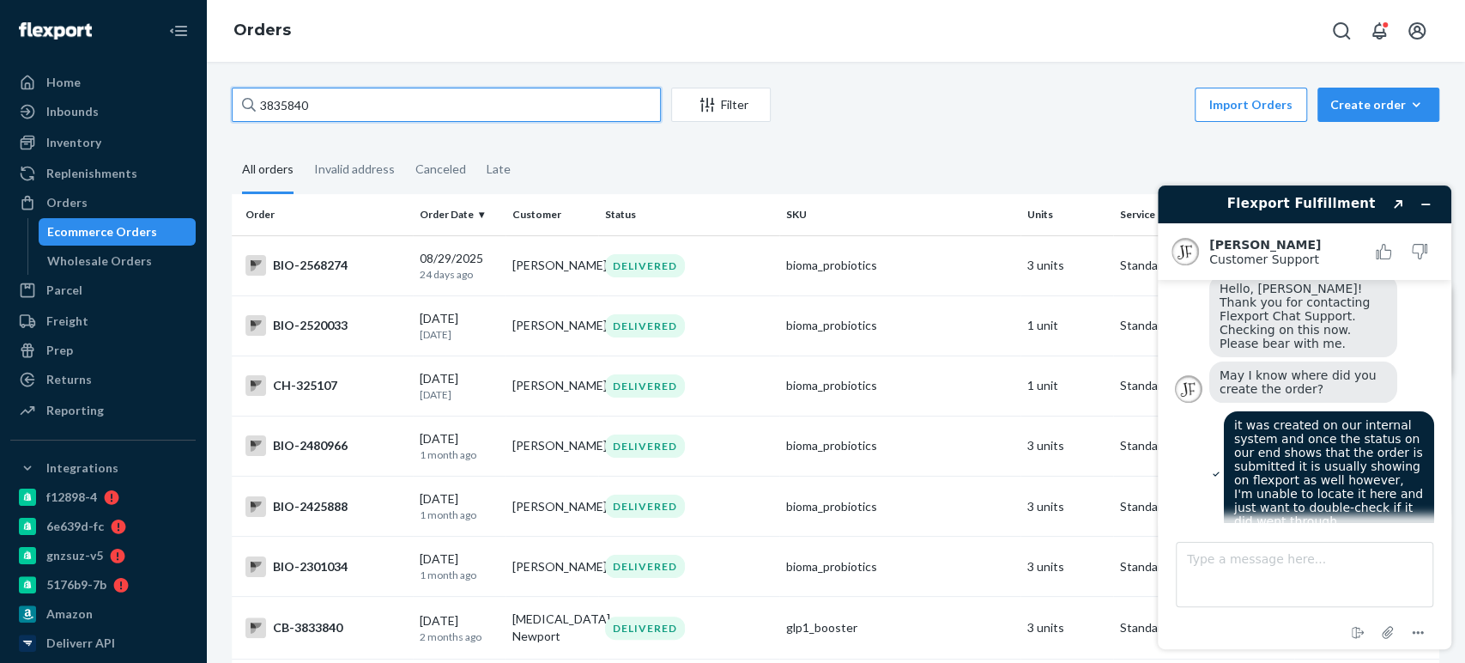
click at [430, 107] on input "3835840" at bounding box center [446, 105] width 429 height 34
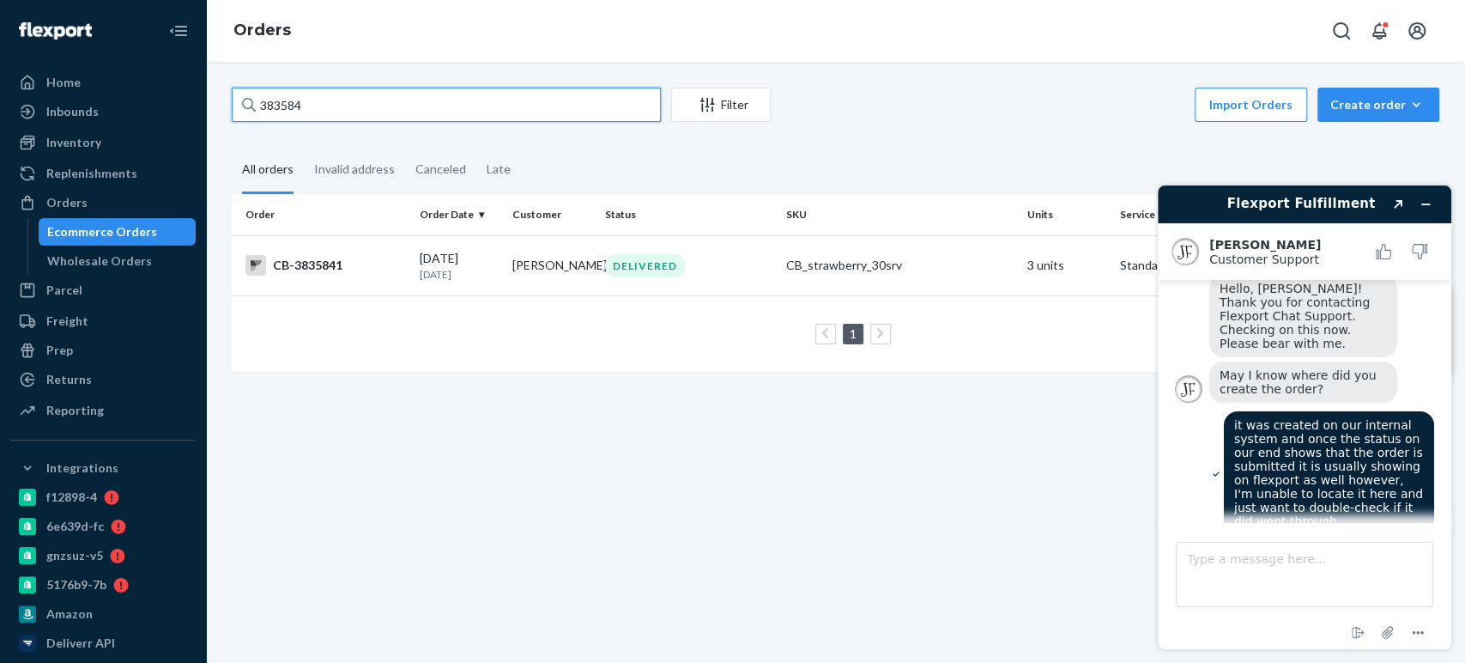
type input "3835840"
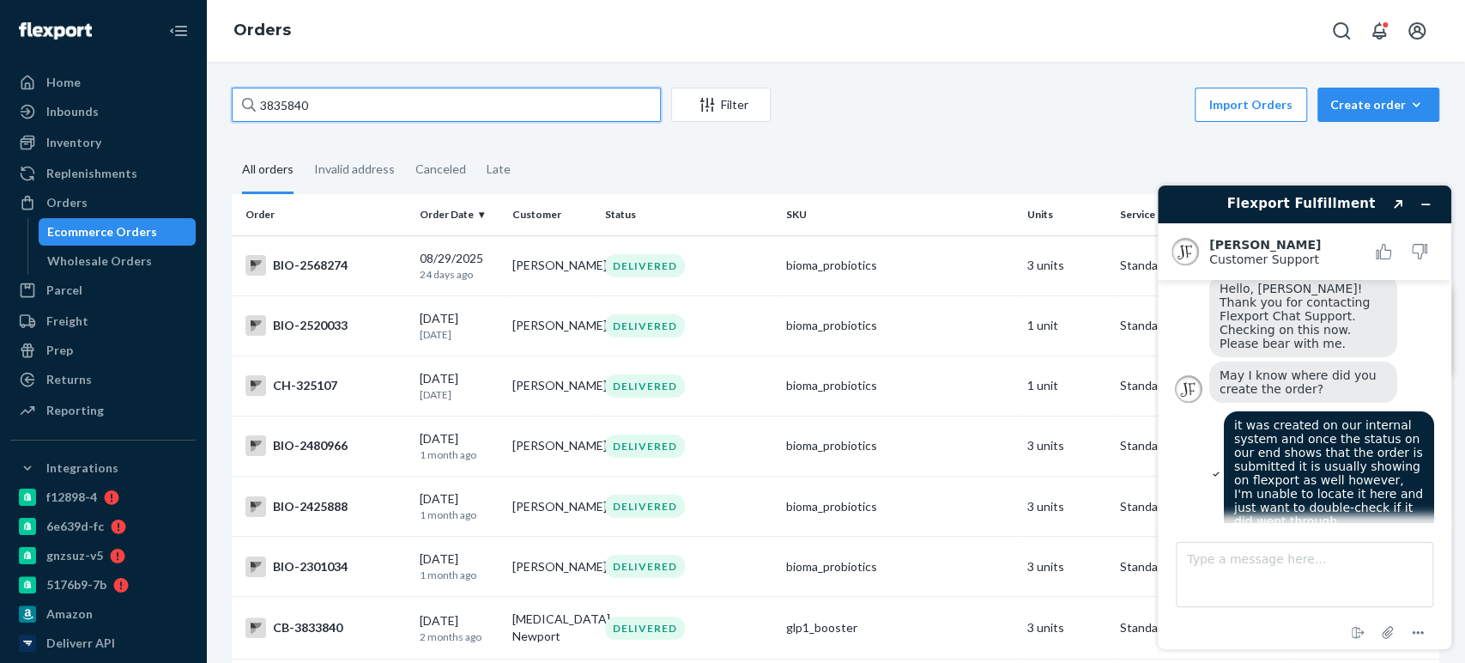
click at [270, 108] on input "3835840" at bounding box center [446, 105] width 429 height 34
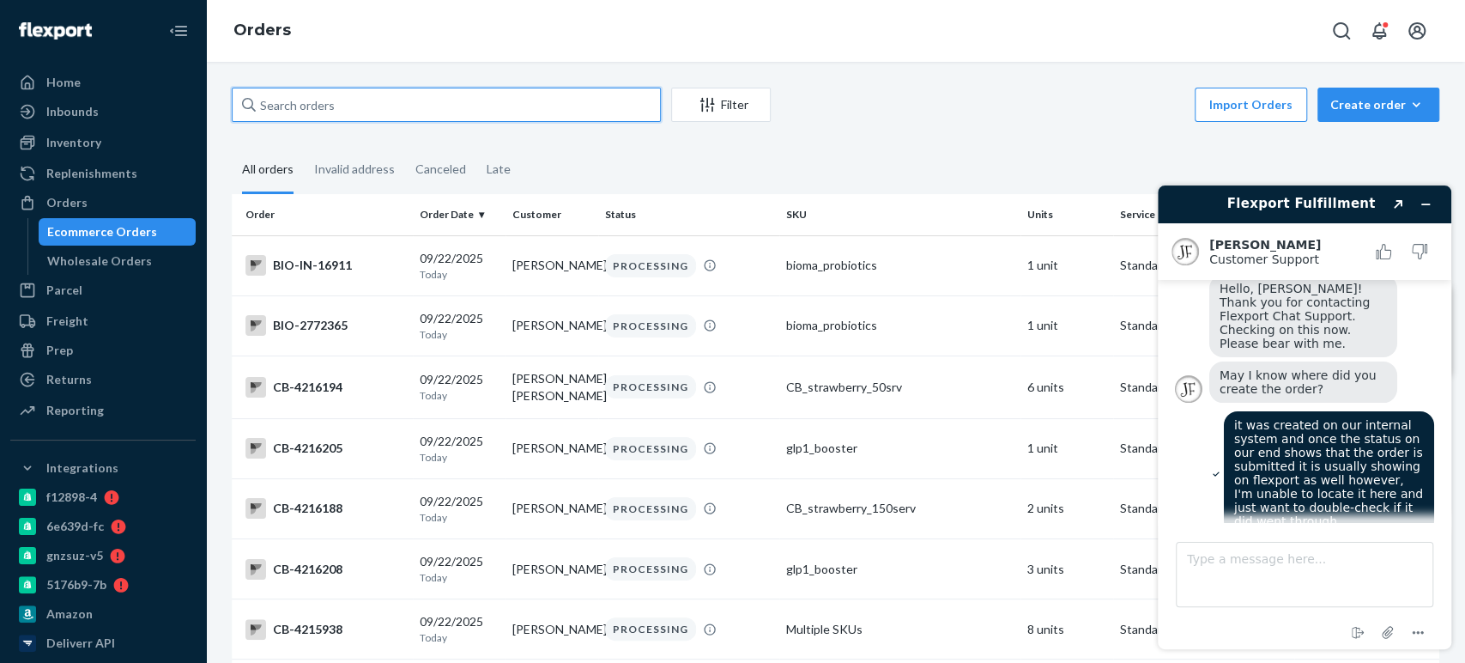
paste input "4213666"
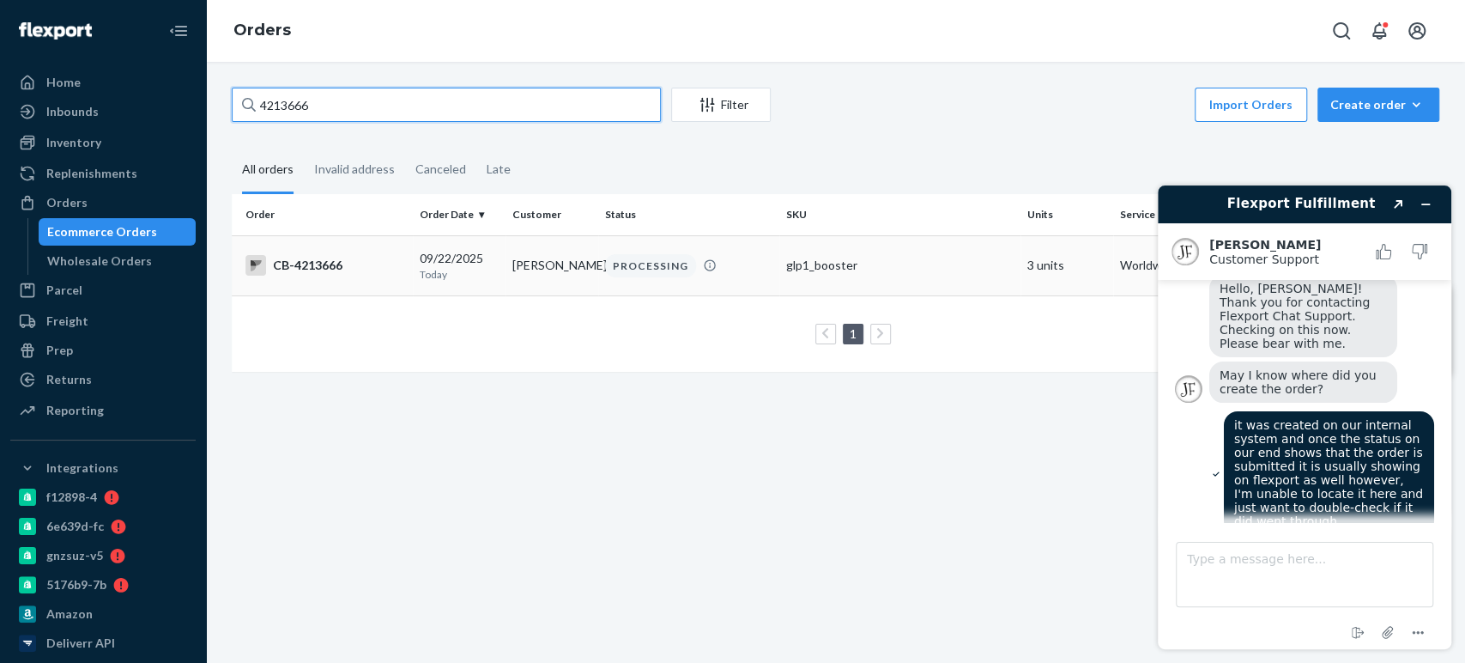
type input "4213666"
click at [602, 261] on div "PROCESSING" at bounding box center [689, 265] width 174 height 23
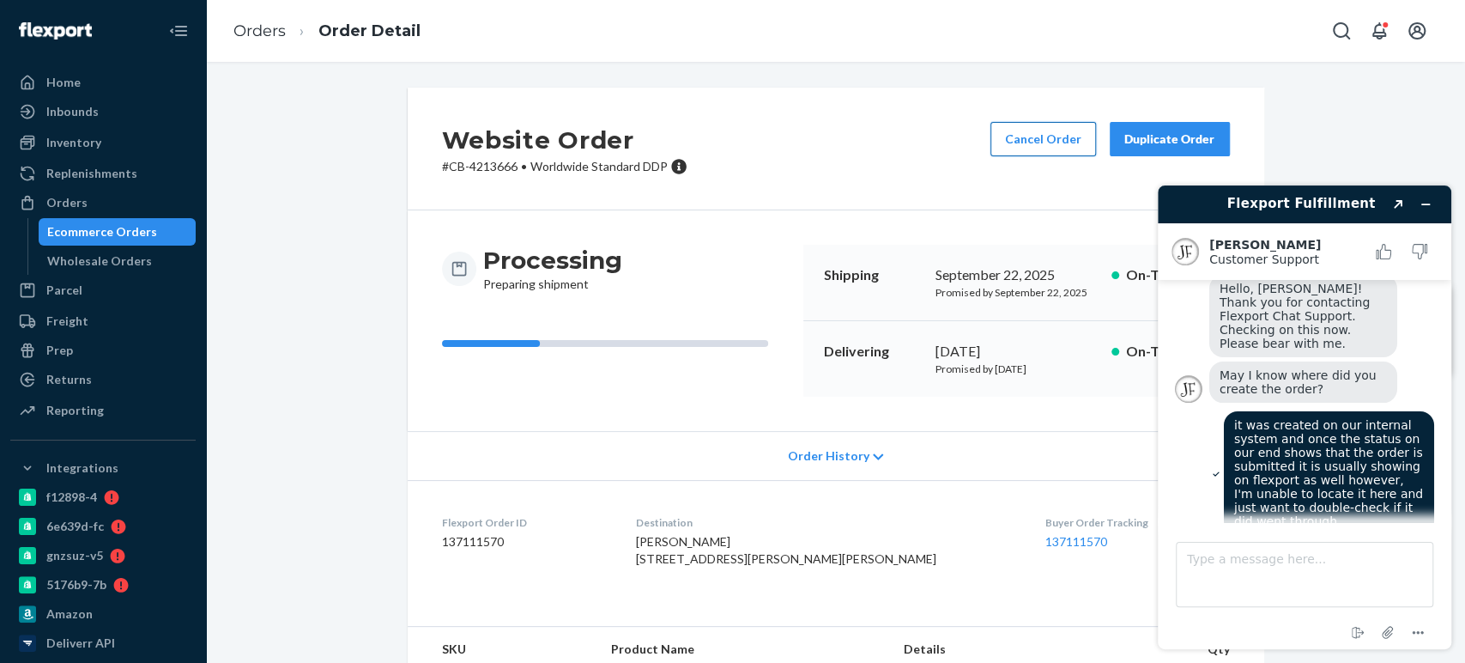
click at [1051, 136] on button "Cancel Order" at bounding box center [1044, 139] width 106 height 34
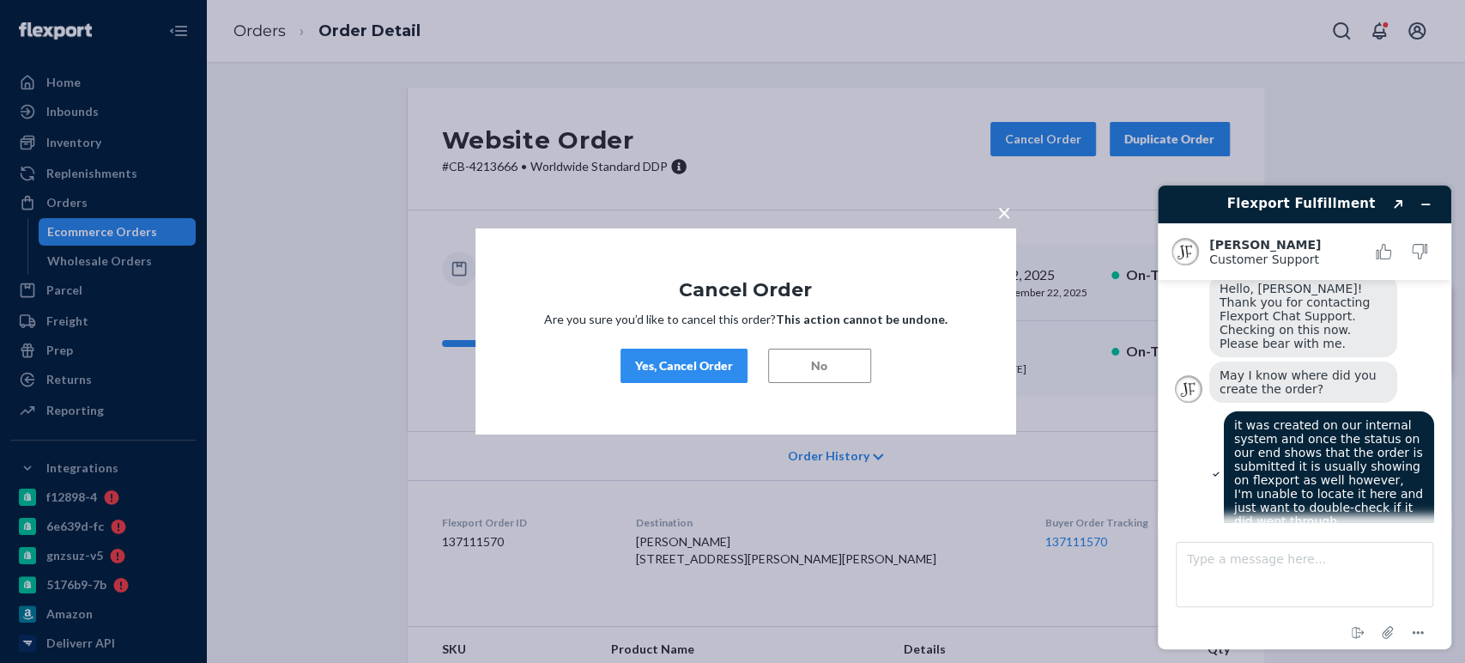
click at [670, 367] on div "Yes, Cancel Order" at bounding box center [684, 365] width 98 height 17
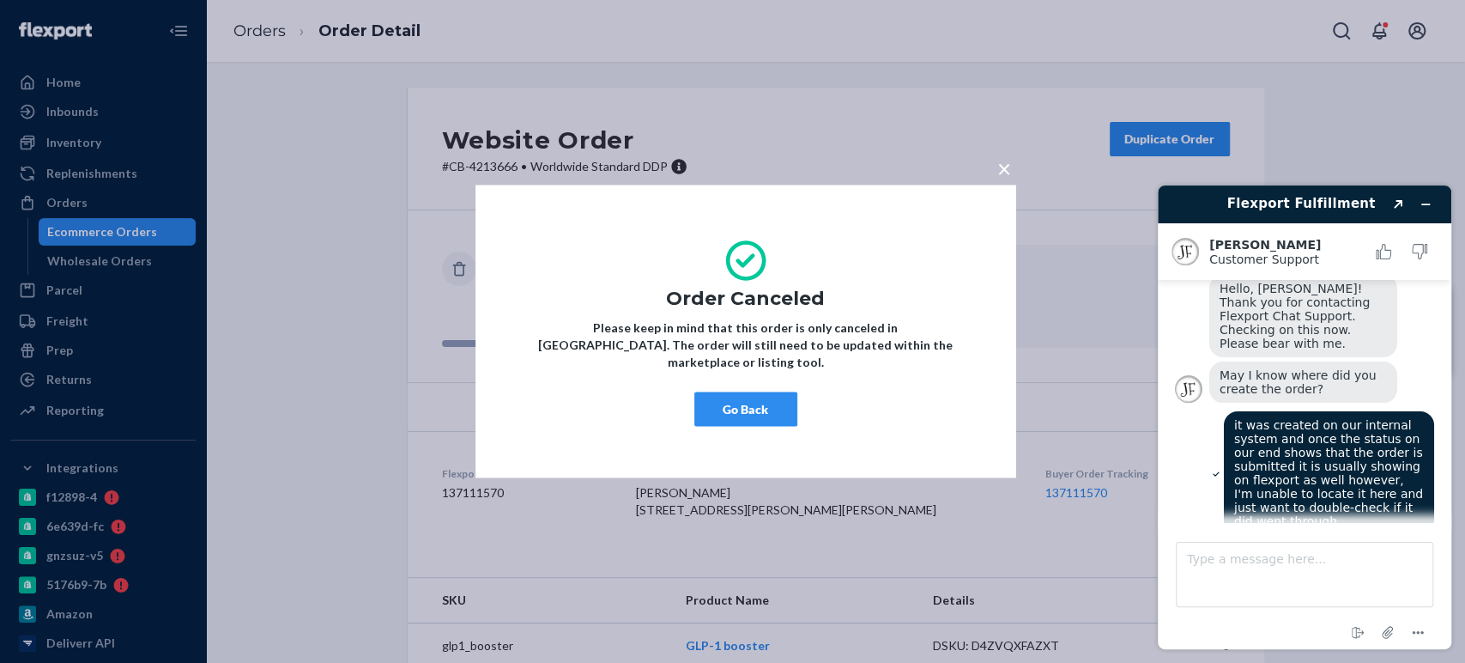
click at [755, 397] on button "Go Back" at bounding box center [746, 409] width 103 height 34
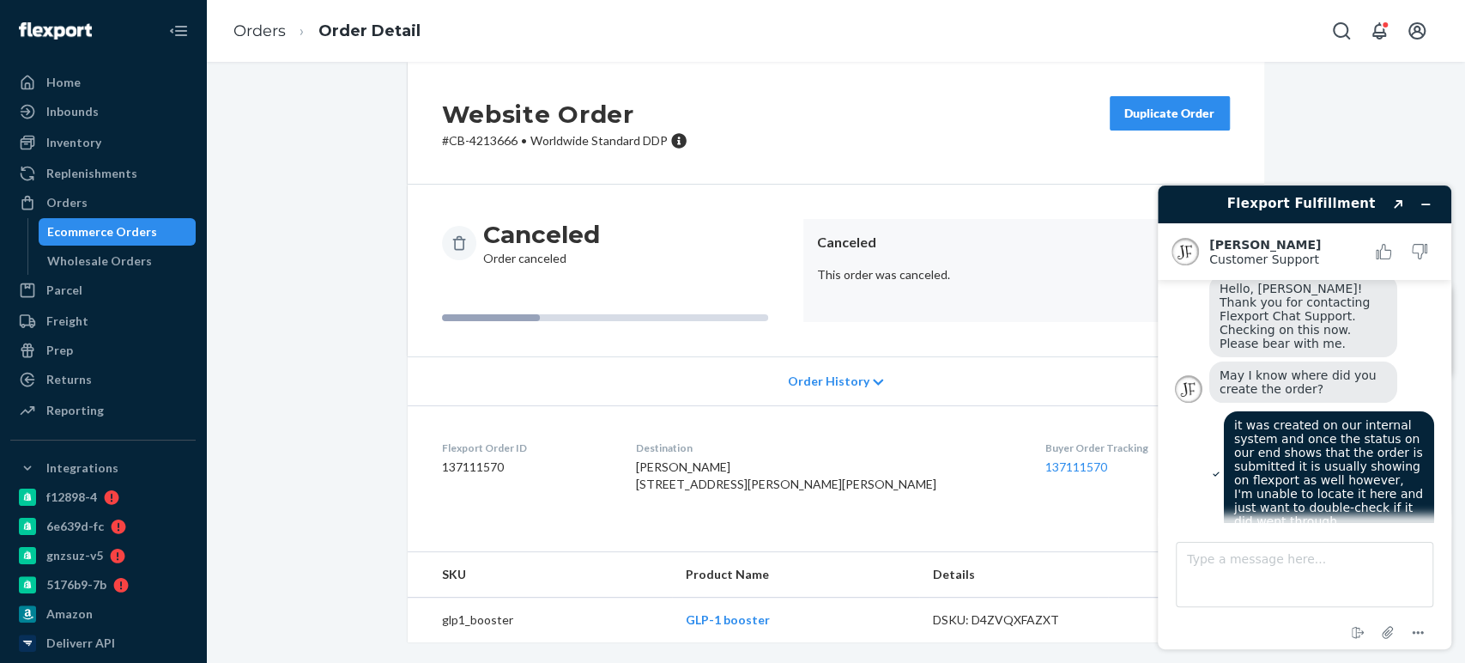
scroll to position [59, 0]
click at [484, 132] on p "# CB-4213666 • Worldwide Standard DDP" at bounding box center [565, 140] width 246 height 17
copy p "4213666"
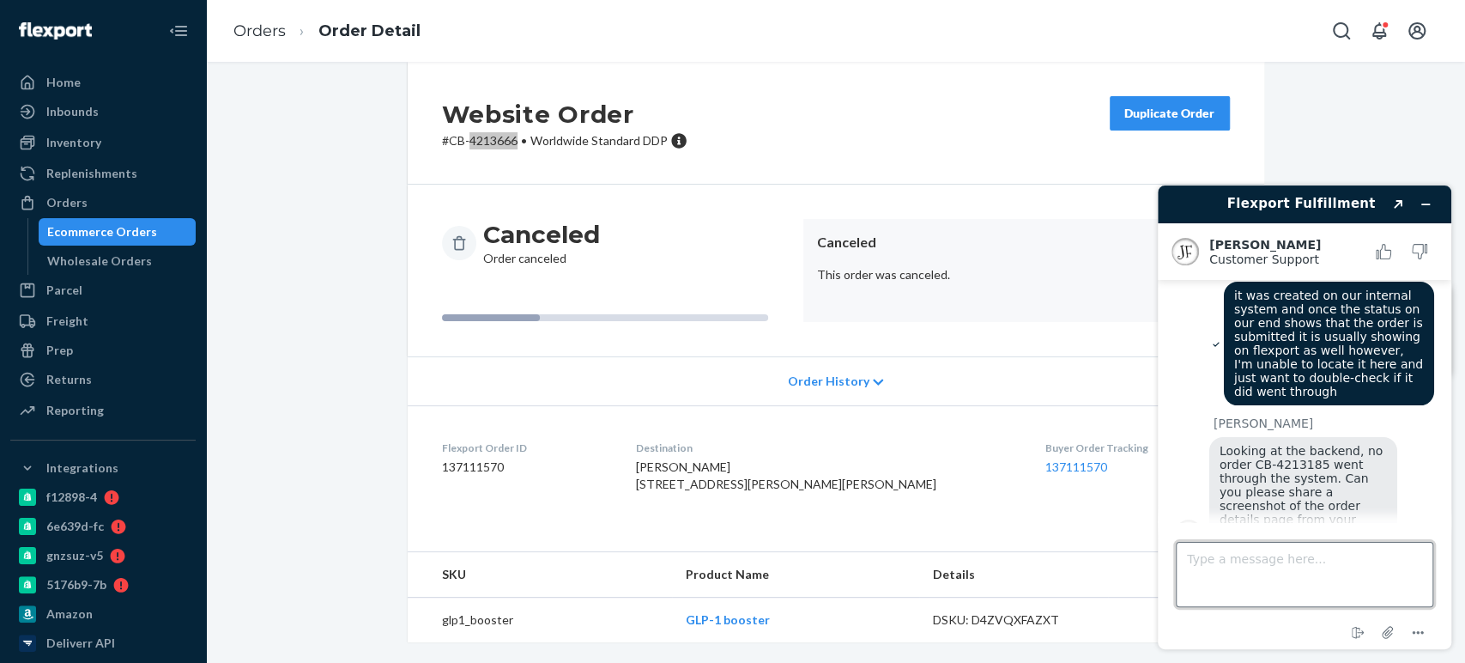
click at [1241, 579] on textarea "Type a message here..." at bounding box center [1305, 574] width 258 height 65
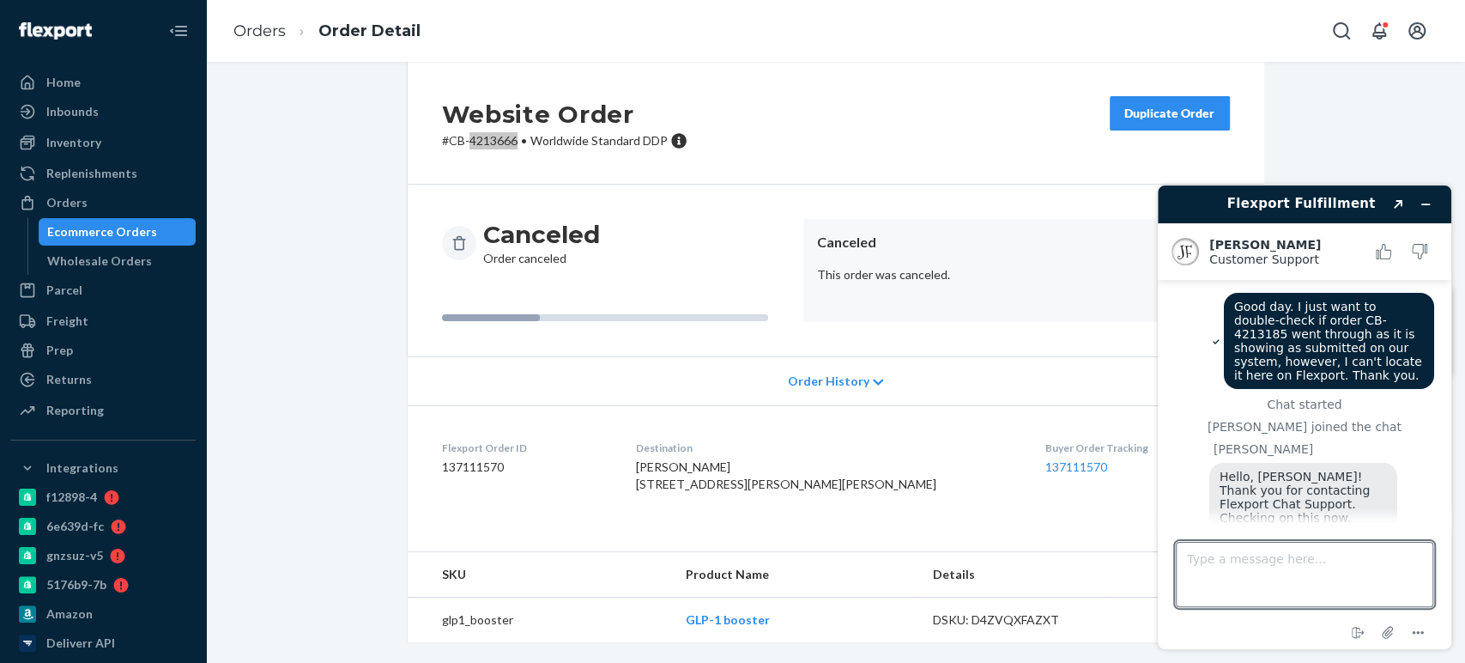
click at [1333, 318] on span "Good day. I just want to double-check if order CB-4213185 went through as it is…" at bounding box center [1330, 341] width 191 height 82
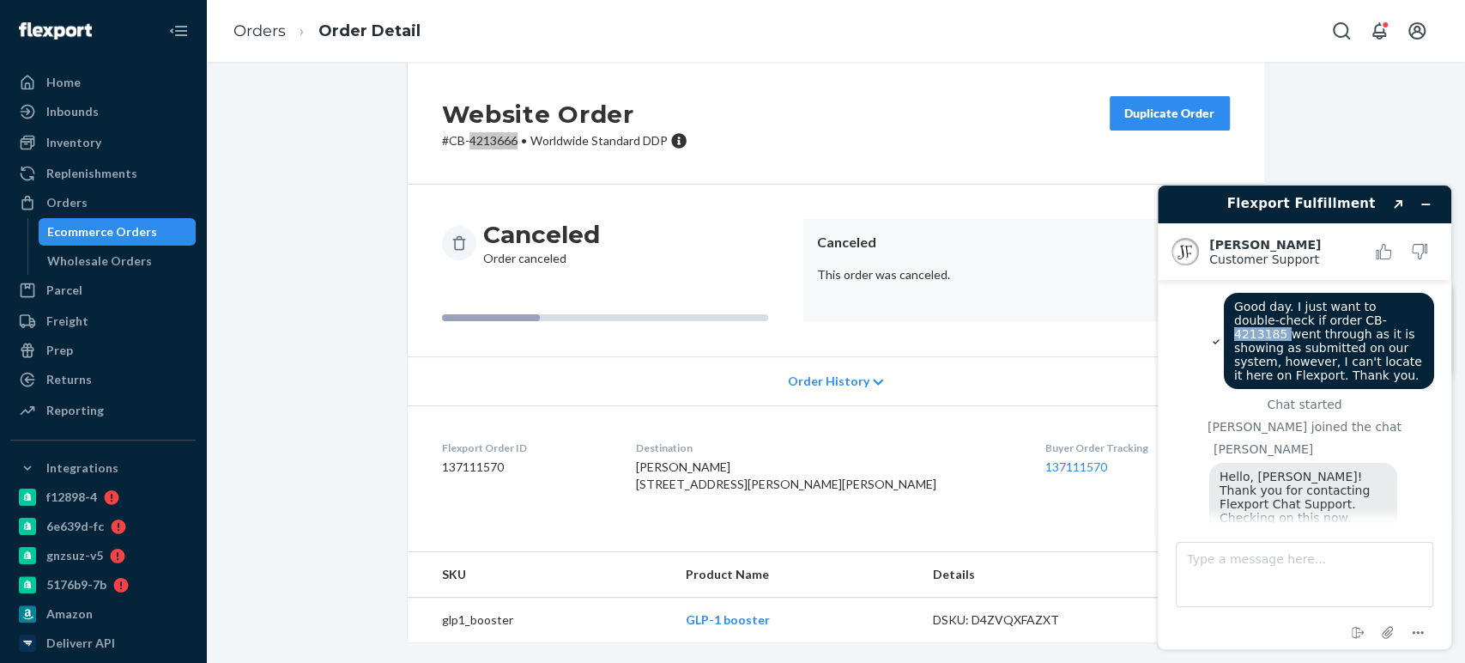
click at [1333, 318] on span "Good day. I just want to double-check if order CB-4213185 went through as it is…" at bounding box center [1330, 341] width 191 height 82
copy span "4213185"
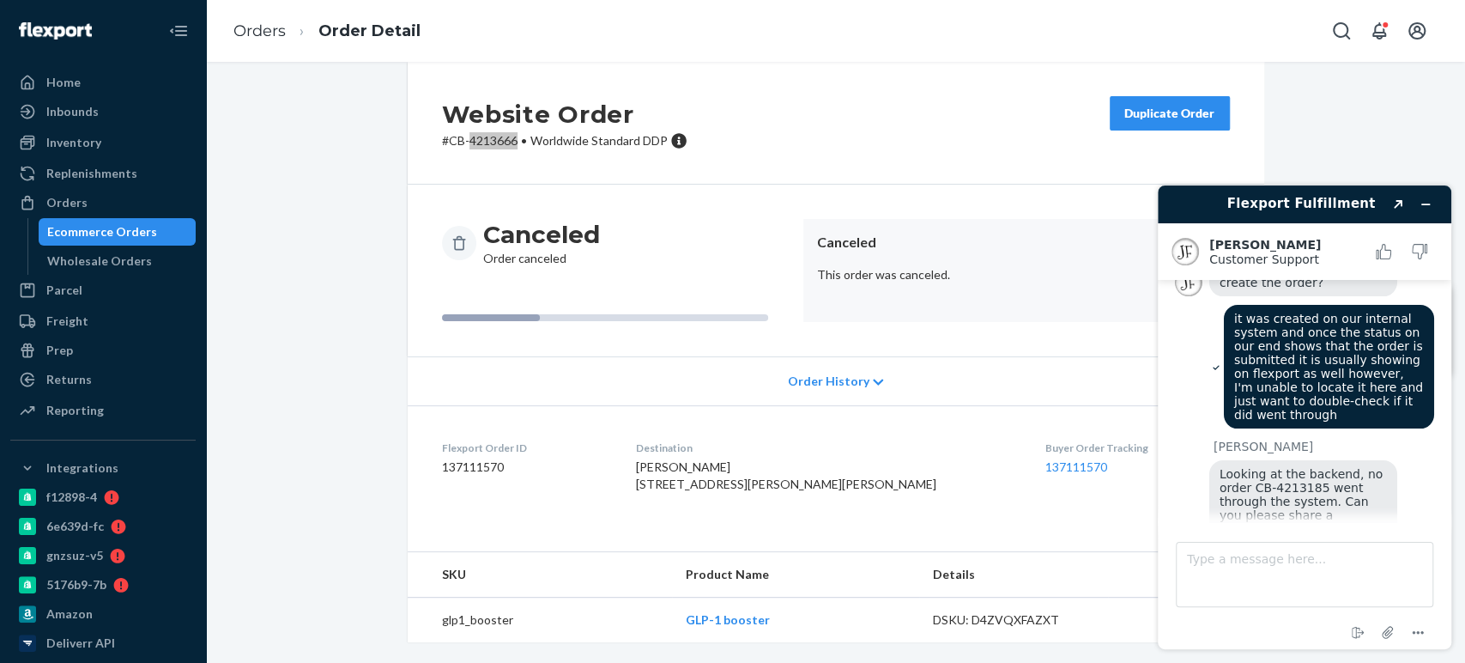
scroll to position [318, 0]
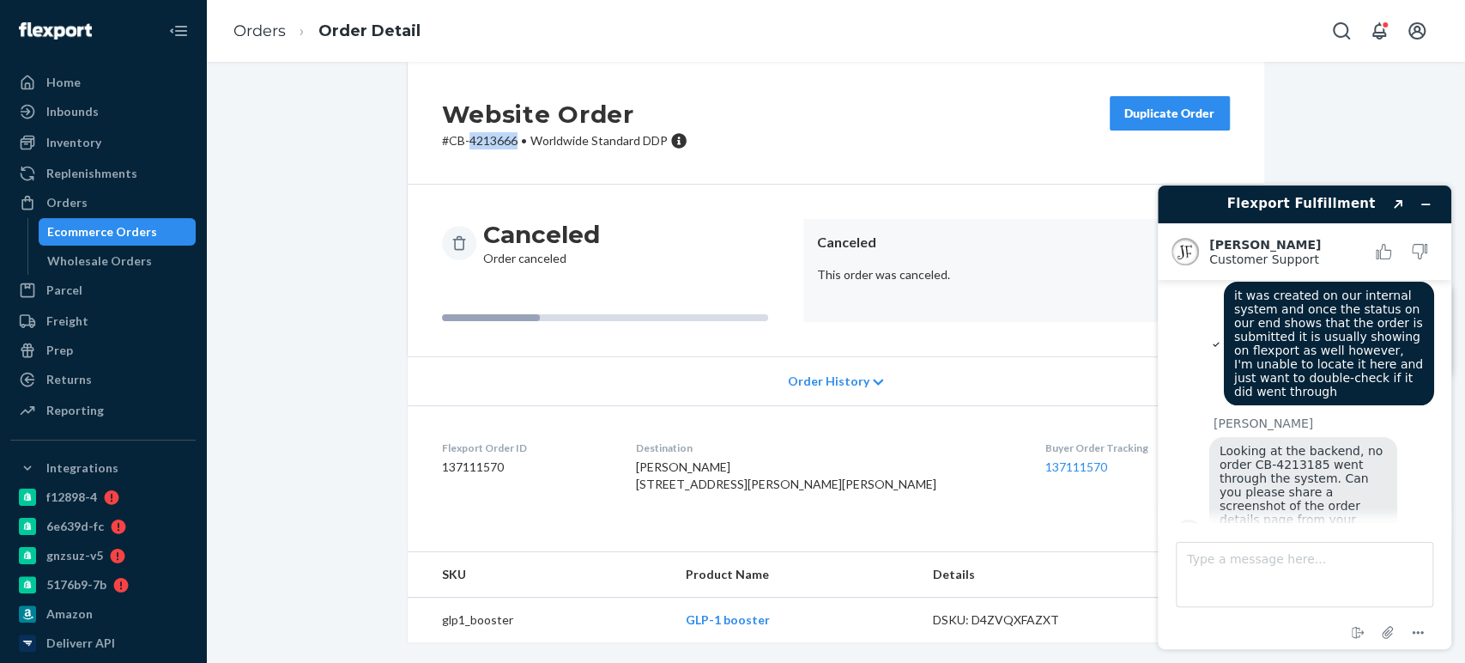
drag, startPoint x: 124, startPoint y: 221, endPoint x: 184, endPoint y: 179, distance: 73.8
click at [124, 221] on div "Ecommerce Orders" at bounding box center [117, 232] width 155 height 24
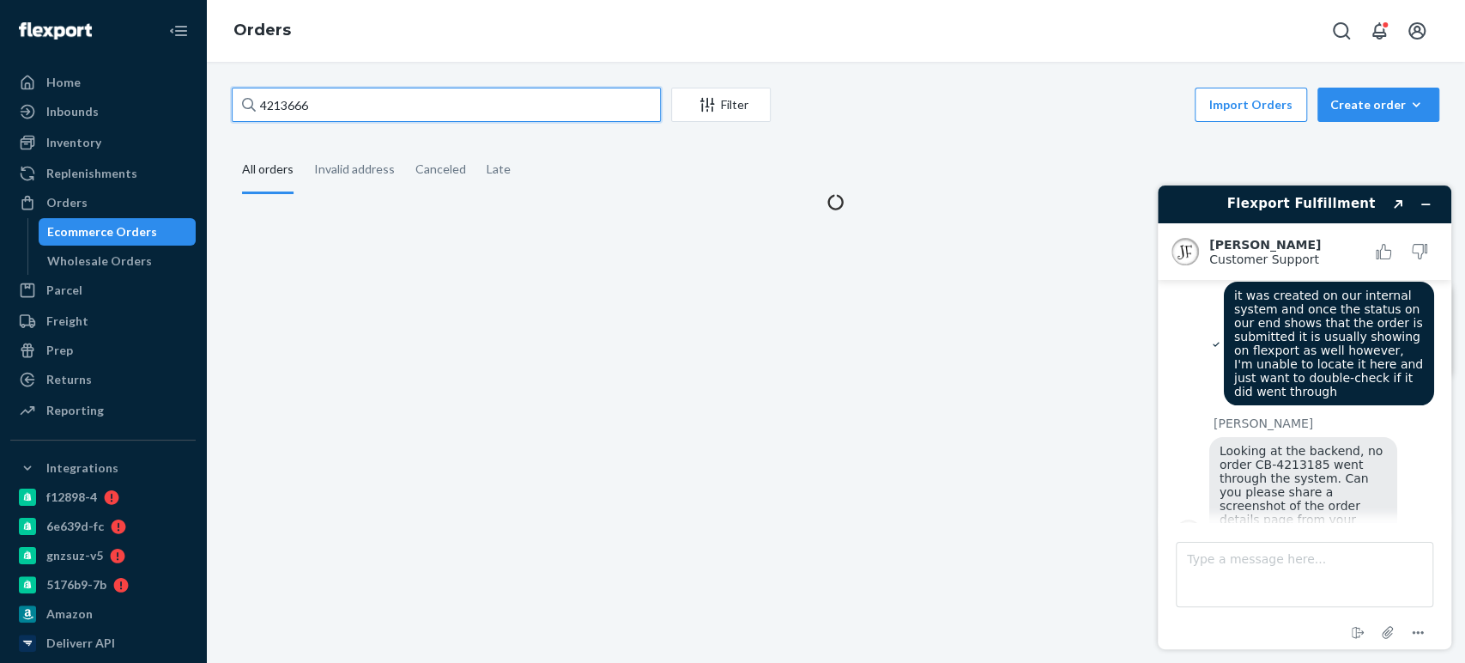
click at [275, 119] on input "4213666" at bounding box center [446, 105] width 429 height 34
paste input "185"
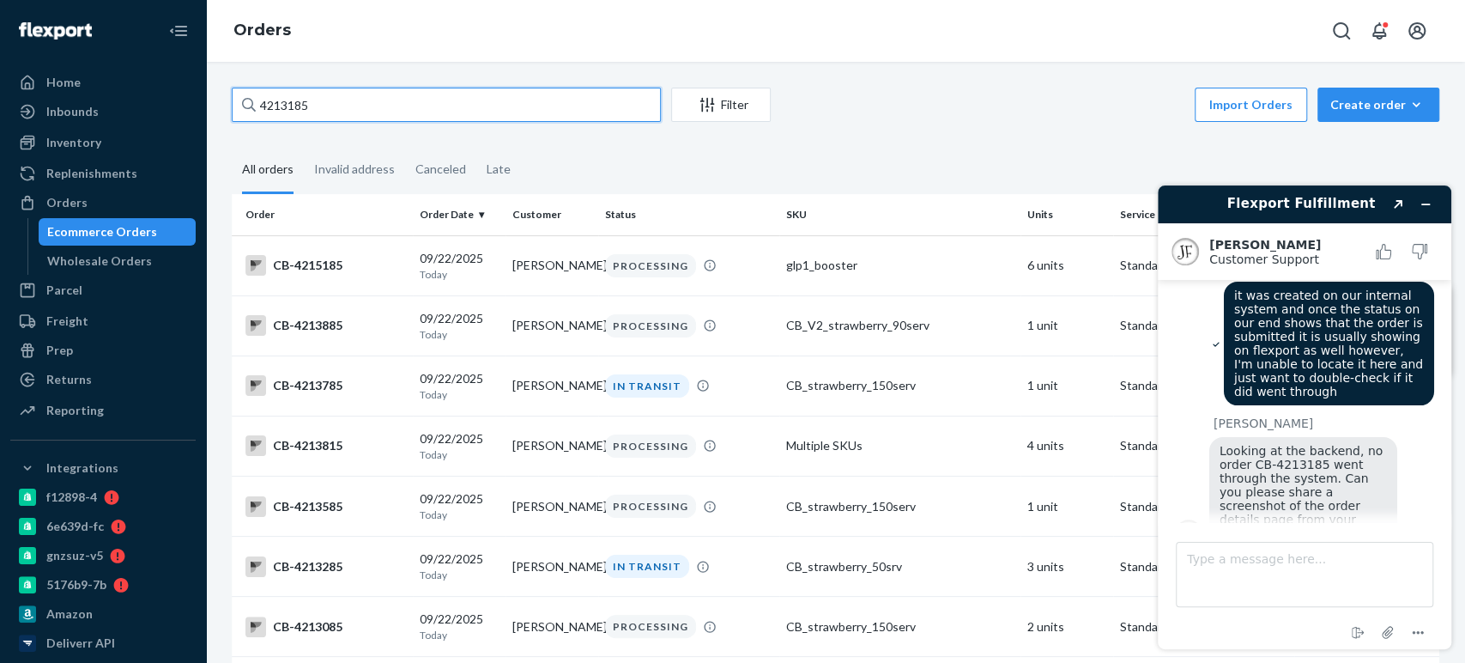
type input "4213185"
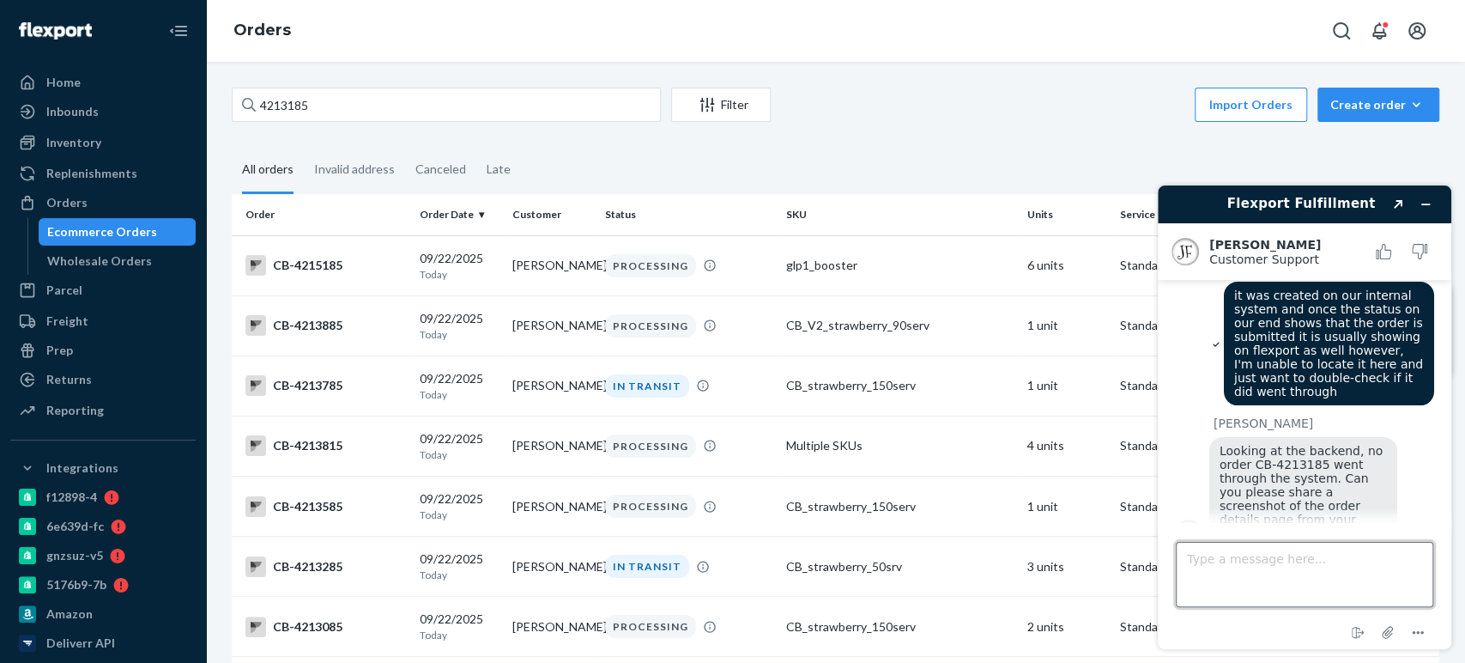
click at [1216, 559] on textarea "Type a message here..." at bounding box center [1305, 574] width 258 height 65
click at [1438, 468] on main "Good day. I just want to double-check if order CB-4213185 went through as it is…" at bounding box center [1307, 401] width 281 height 242
click at [1376, 637] on icon "Attach file" at bounding box center [1389, 632] width 32 height 32
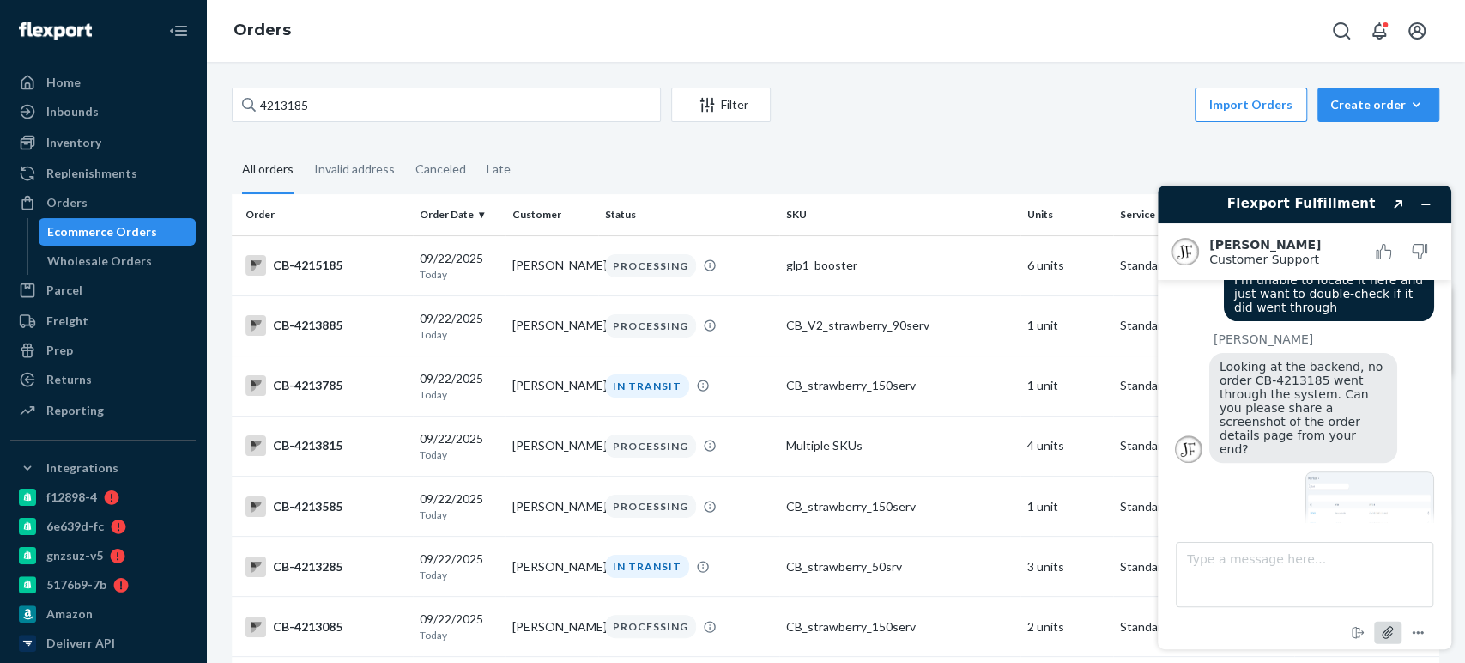
scroll to position [424, 0]
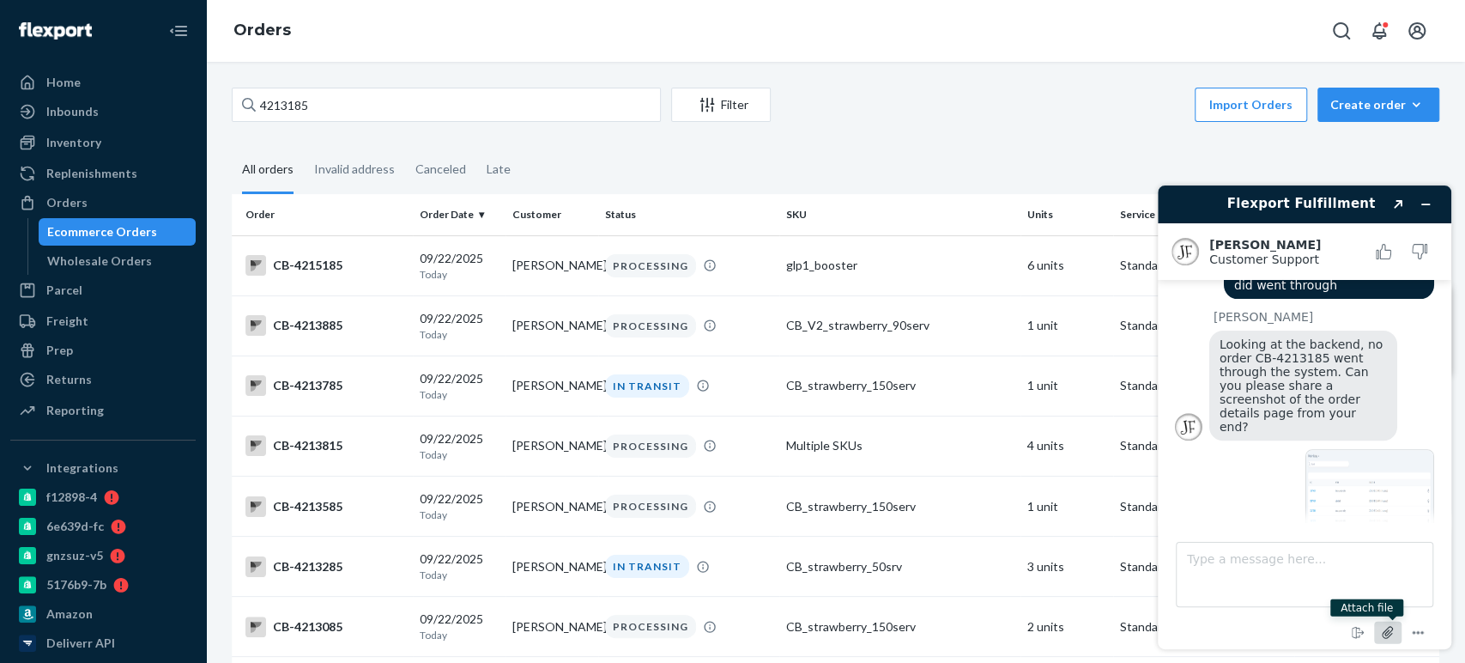
click at [1385, 629] on icon "Attach file" at bounding box center [1389, 632] width 32 height 32
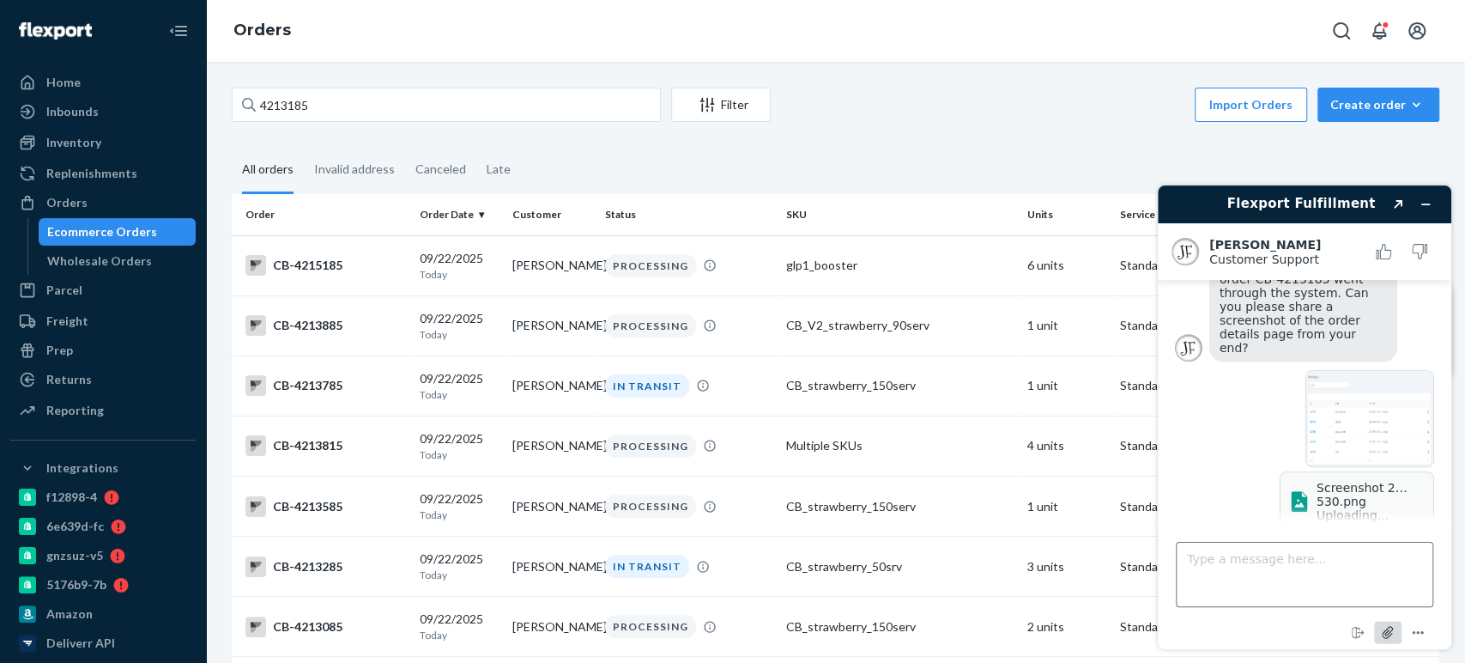
scroll to position [508, 0]
click at [1204, 593] on textarea "Type a message here..." at bounding box center [1305, 574] width 258 height 65
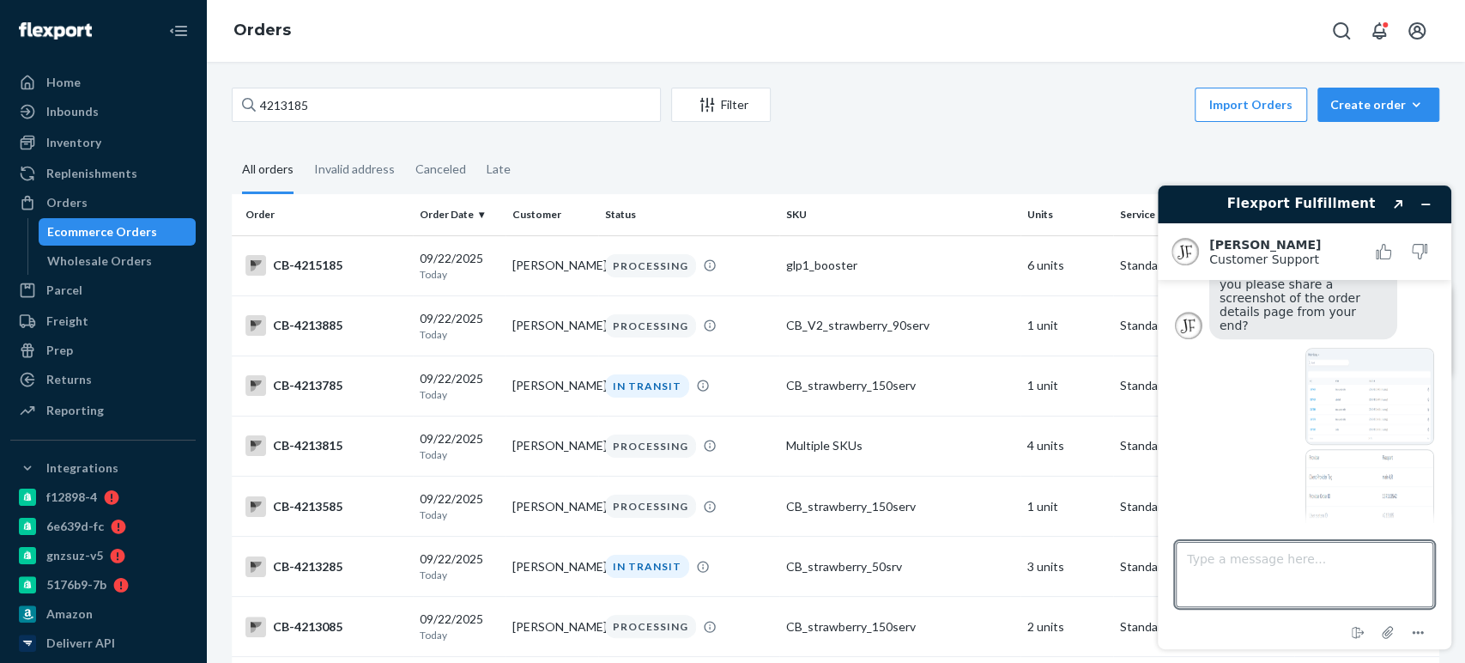
click at [864, 168] on fieldset "All orders Invalid address Canceled Late" at bounding box center [836, 170] width 1208 height 47
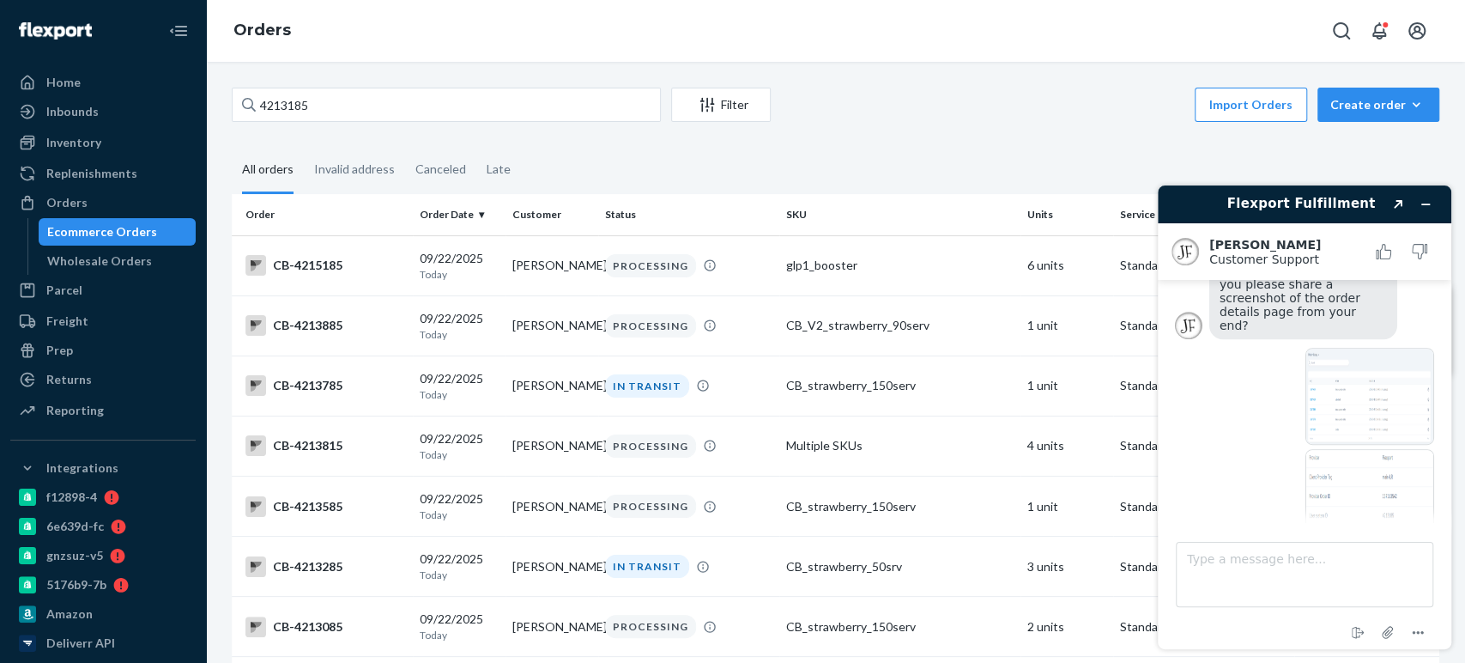
scroll to position [701, 0]
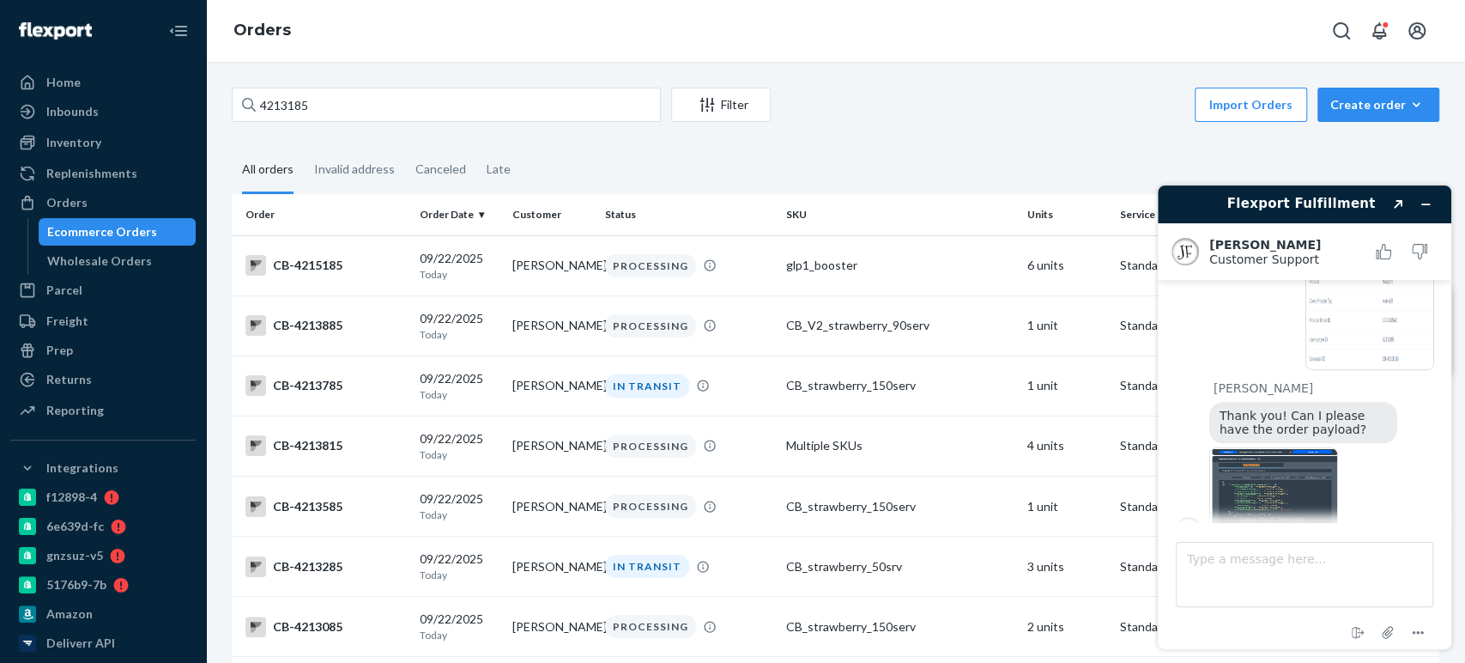
click at [1267, 447] on img at bounding box center [1274, 495] width 129 height 97
click at [1257, 559] on textarea "Type a message here..." at bounding box center [1305, 574] width 258 height 65
click at [1246, 603] on textarea "Type a message here..." at bounding box center [1305, 574] width 258 height 65
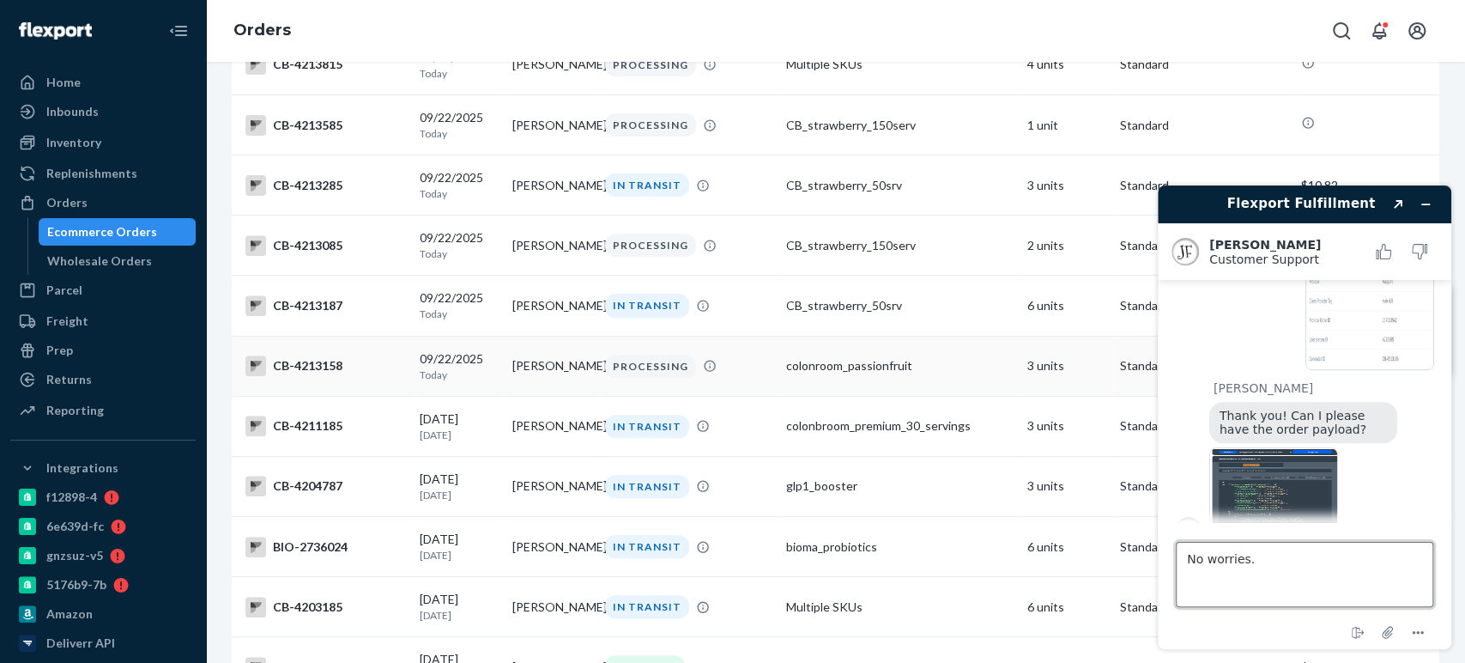
scroll to position [0, 0]
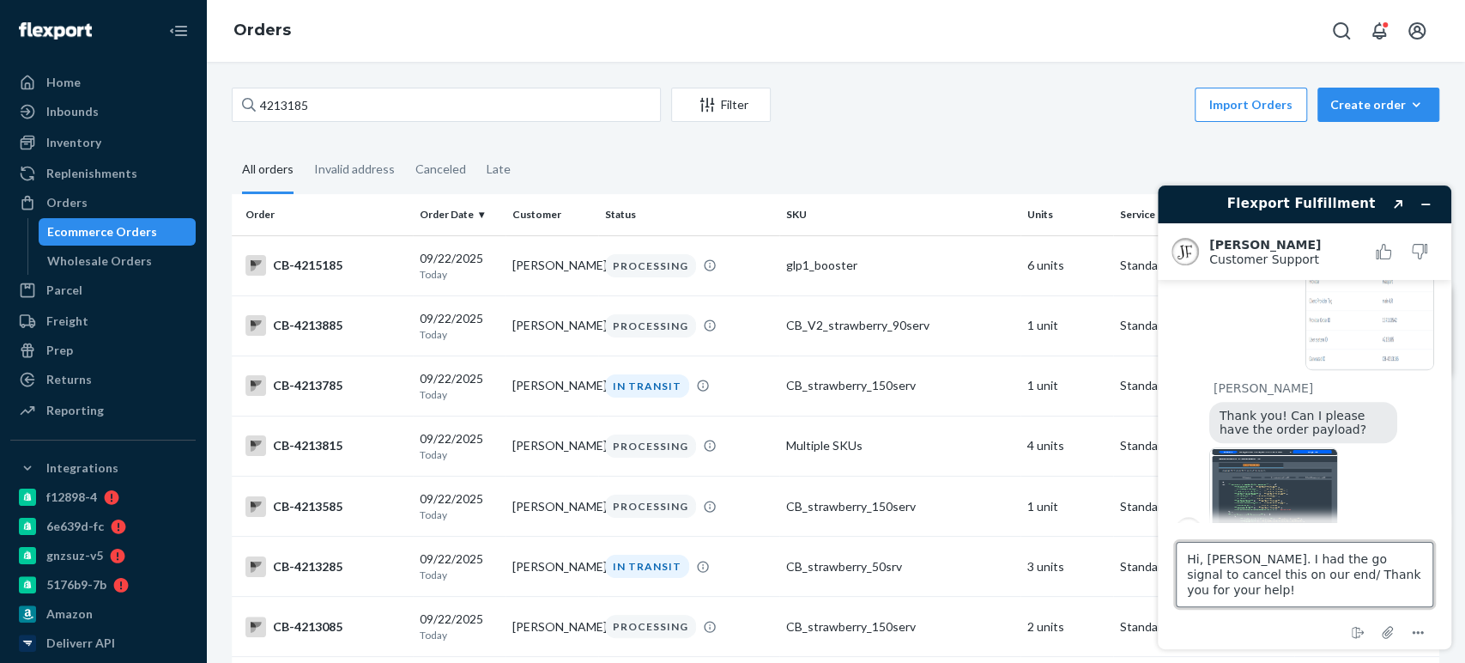
click at [1247, 581] on textarea "Hi, [PERSON_NAME]. I had the go signal to cancel this on our end/ Thank you for…" at bounding box center [1305, 574] width 258 height 65
type textarea "Hi, [PERSON_NAME]. I had the go signal to cancel this on our end. Thank you for…"
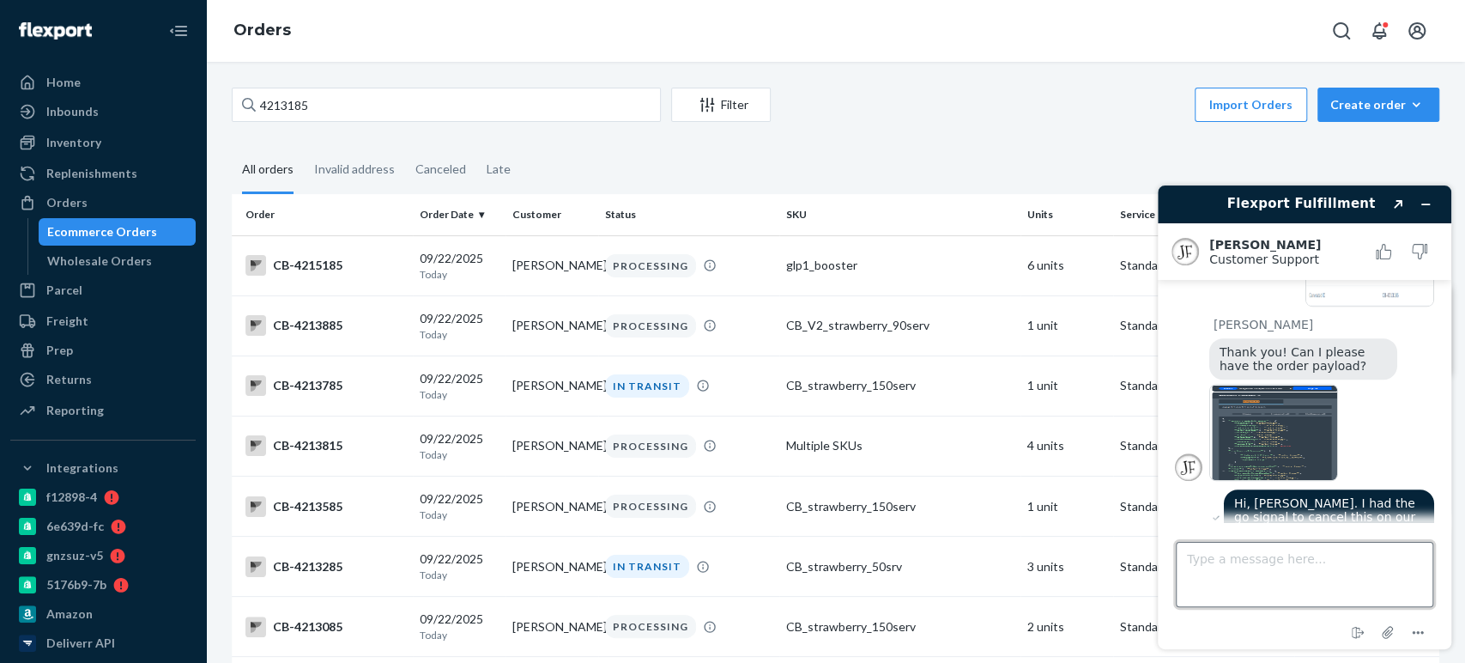
scroll to position [854, 0]
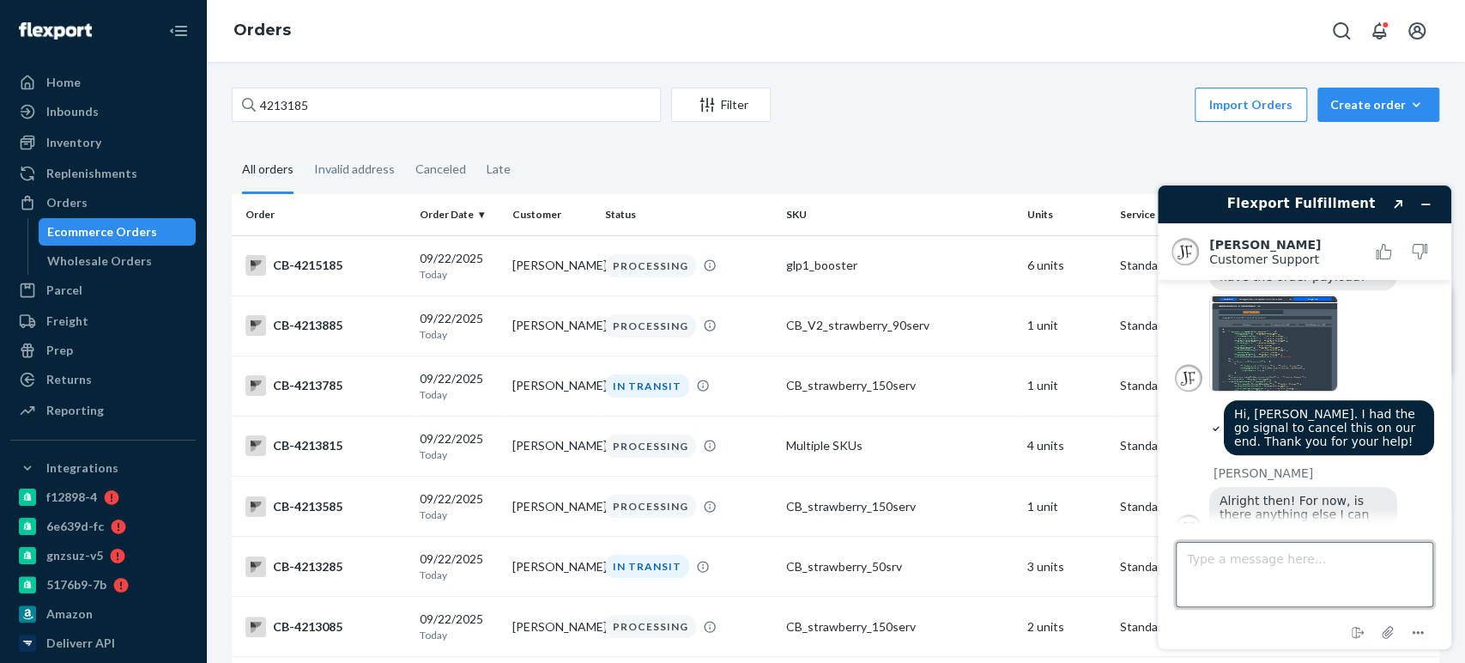
click at [1280, 568] on textarea "Type a message here..." at bounding box center [1305, 574] width 258 height 65
drag, startPoint x: 1209, startPoint y: 474, endPoint x: 1250, endPoint y: 503, distance: 50.5
click at [1250, 503] on div "Alright then! For now, is there anything else I can help you with? 😊" at bounding box center [1304, 514] width 188 height 55
copy span "Alright then! For now, is there anything else I can help you with?"
click at [1274, 586] on textarea "That's a" at bounding box center [1305, 574] width 258 height 65
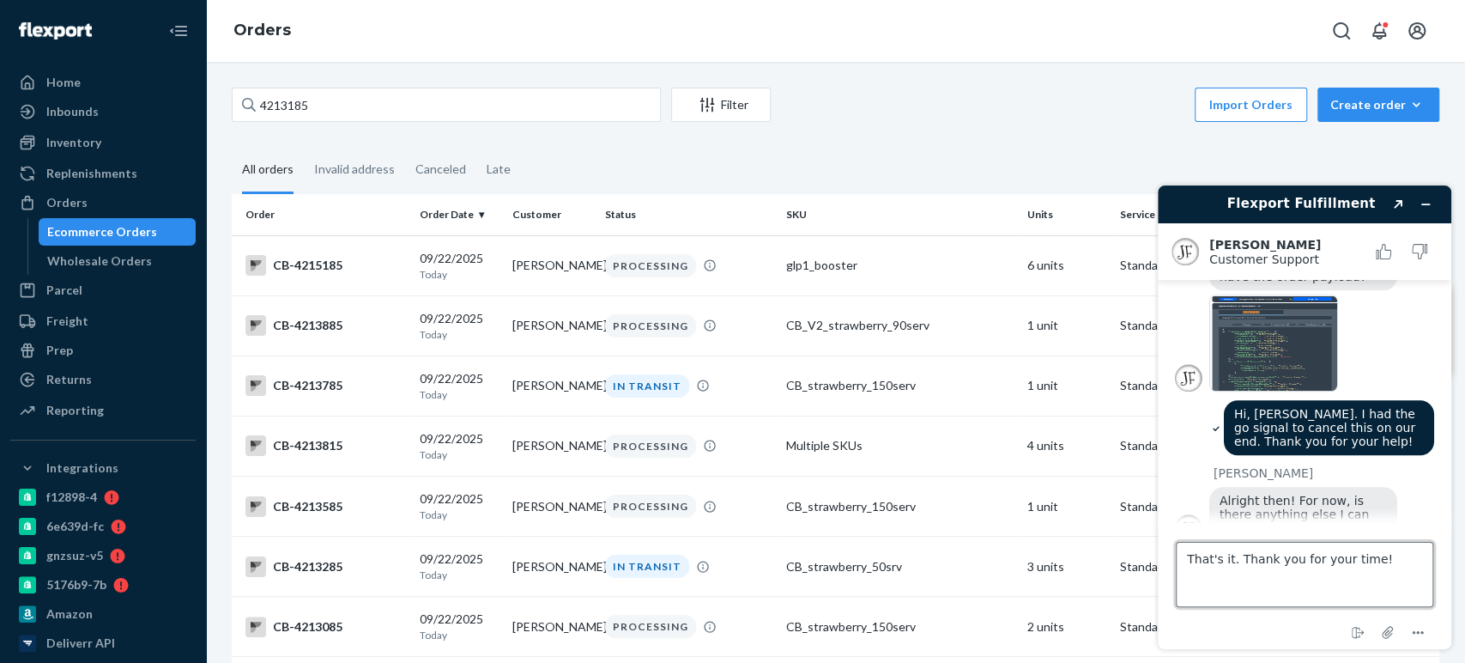
click at [1351, 556] on textarea "That's it. Thank you for your time!" at bounding box center [1305, 574] width 258 height 65
type textarea "That's it. Thank you for your help!"
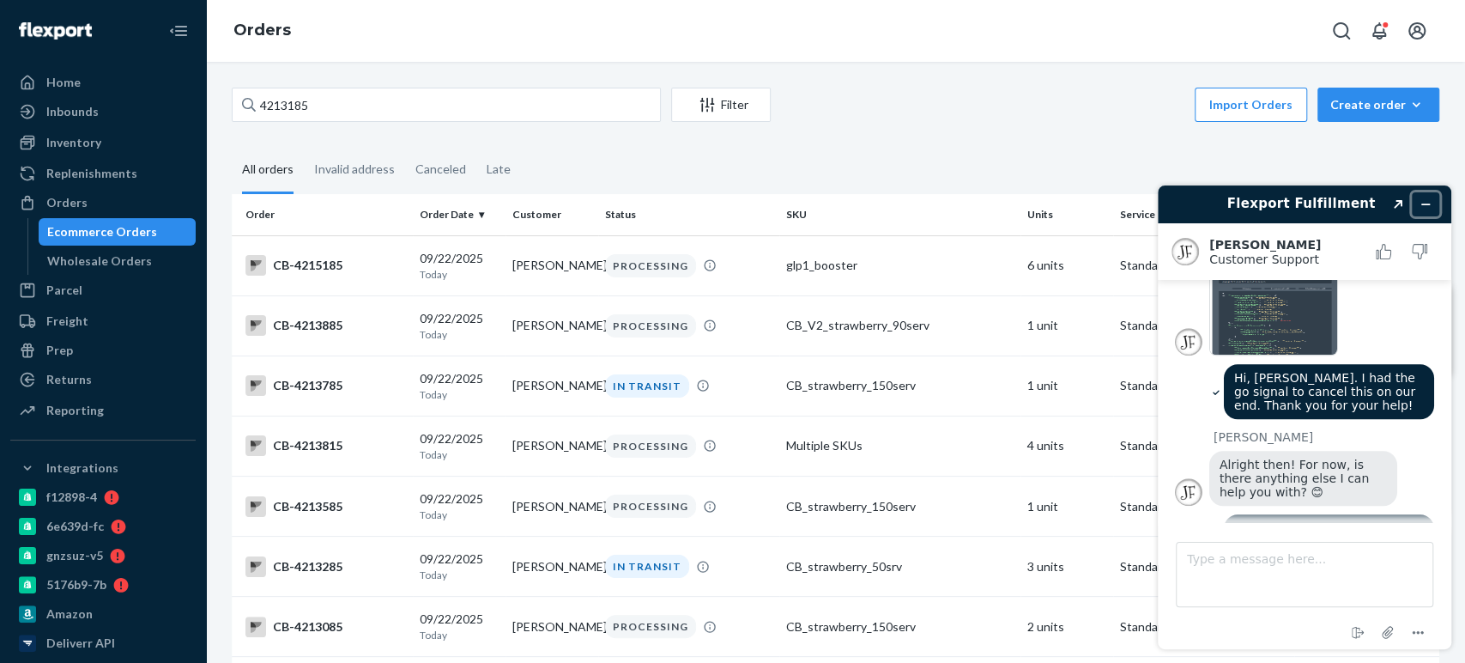
click at [1424, 200] on icon "Minimize widget" at bounding box center [1426, 204] width 12 height 12
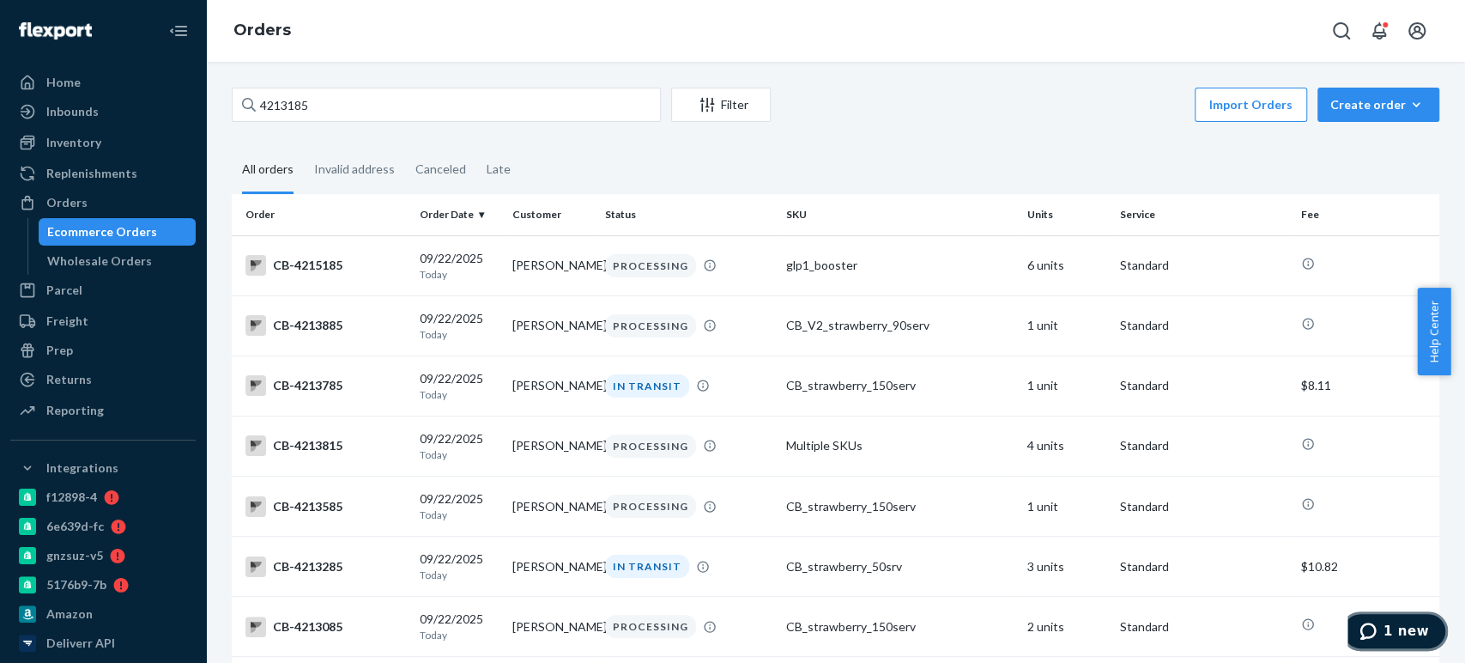
click at [1417, 628] on span "1 new" at bounding box center [1406, 630] width 45 height 15
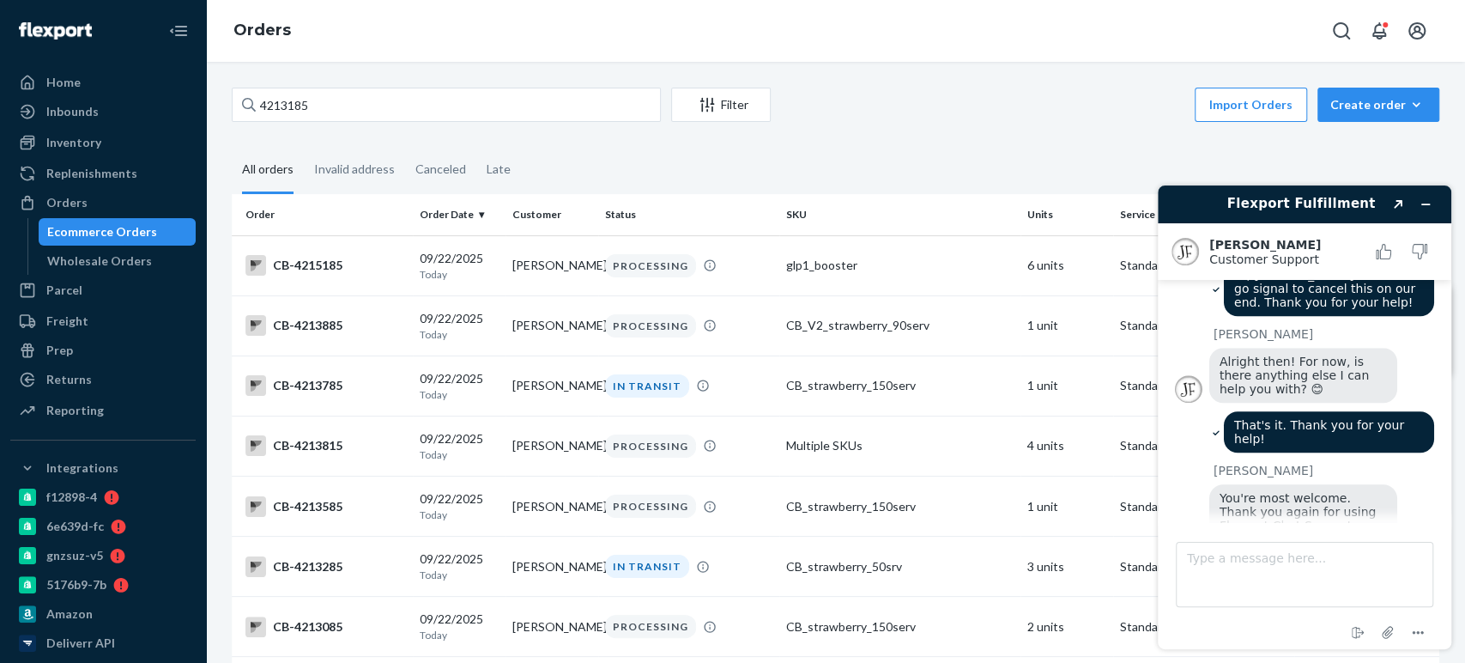
scroll to position [992, 0]
drag, startPoint x: 1425, startPoint y: 199, endPoint x: 1329, endPoint y: 272, distance: 120.7
click at [1329, 272] on div "Flexport Fulfillment Created with Sketch. [PERSON_NAME] Customer Support Custom…" at bounding box center [1305, 417] width 294 height 464
click at [1383, 260] on button "Rate this chat as good" at bounding box center [1384, 252] width 36 height 36
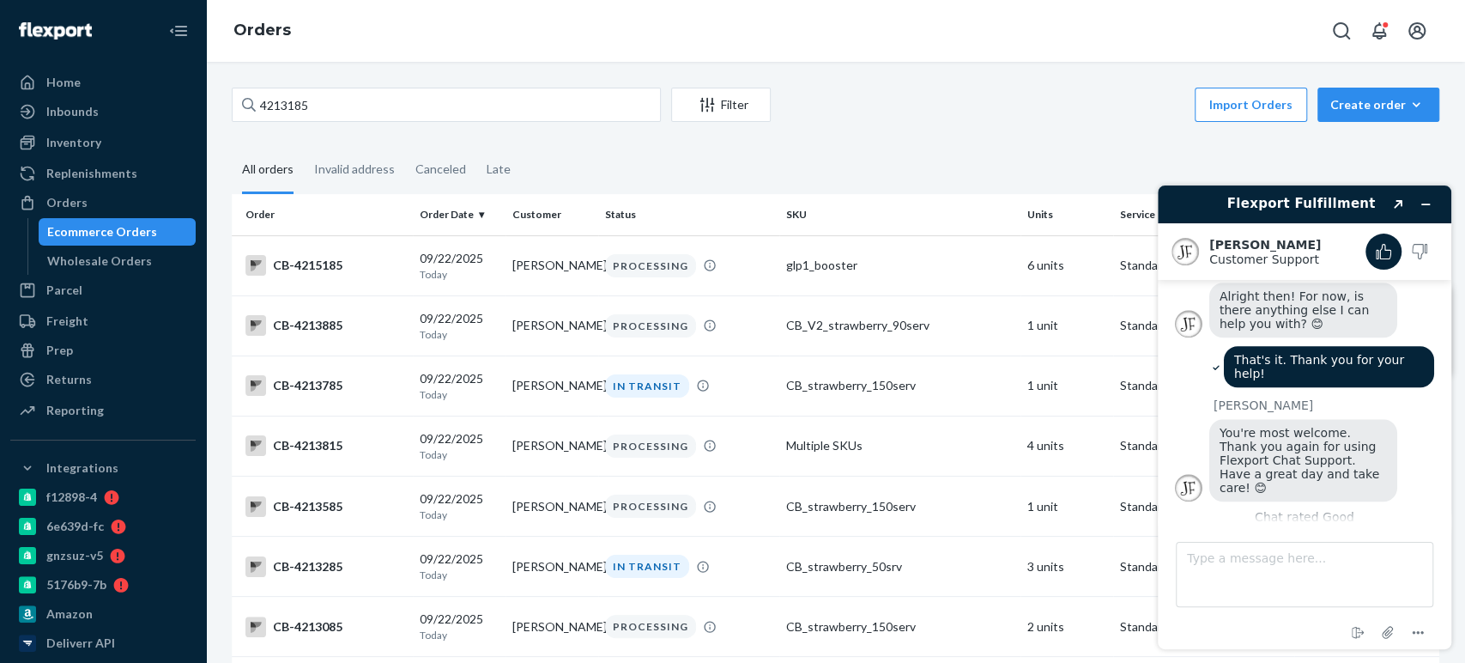
click at [1307, 532] on button "Leave a comment" at bounding box center [1305, 548] width 136 height 33
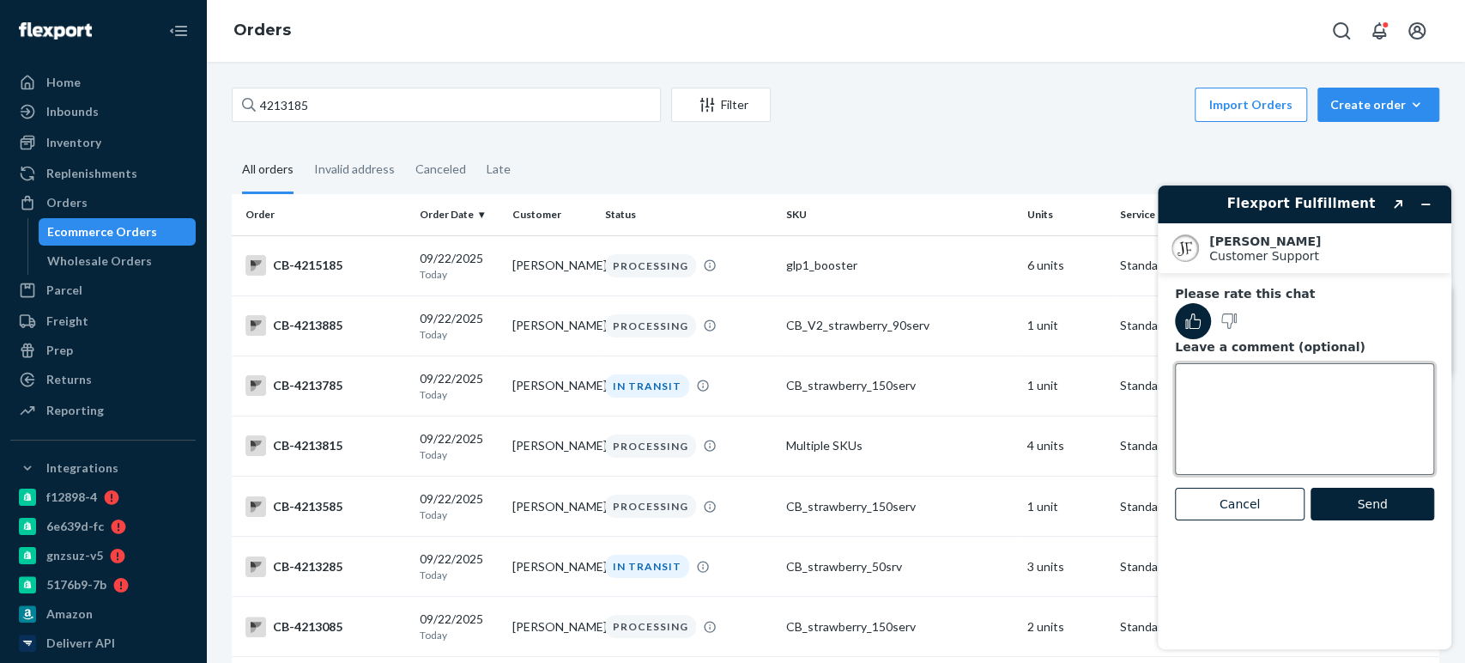
click at [1234, 373] on textarea "Leave a comment (optional)" at bounding box center [1304, 419] width 259 height 112
type textarea "Great"
click at [1354, 494] on button "Send" at bounding box center [1373, 504] width 124 height 33
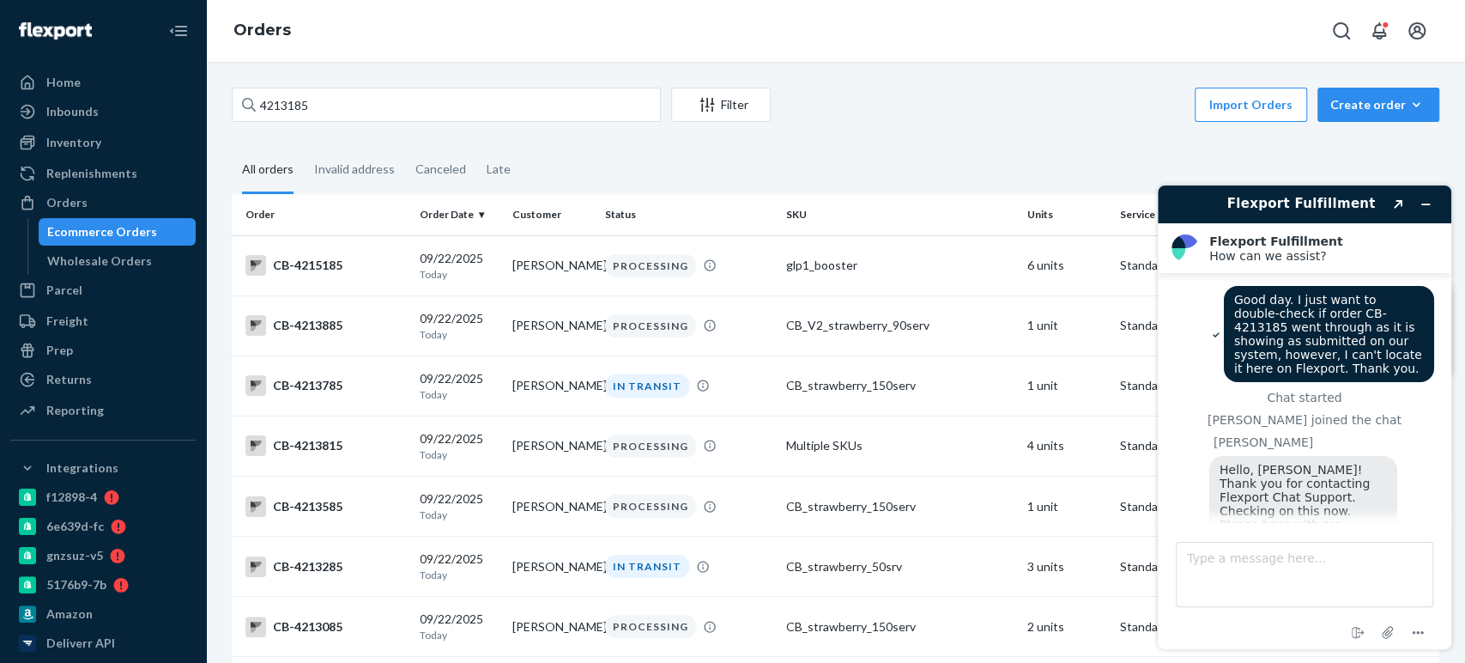
scroll to position [1059, 0]
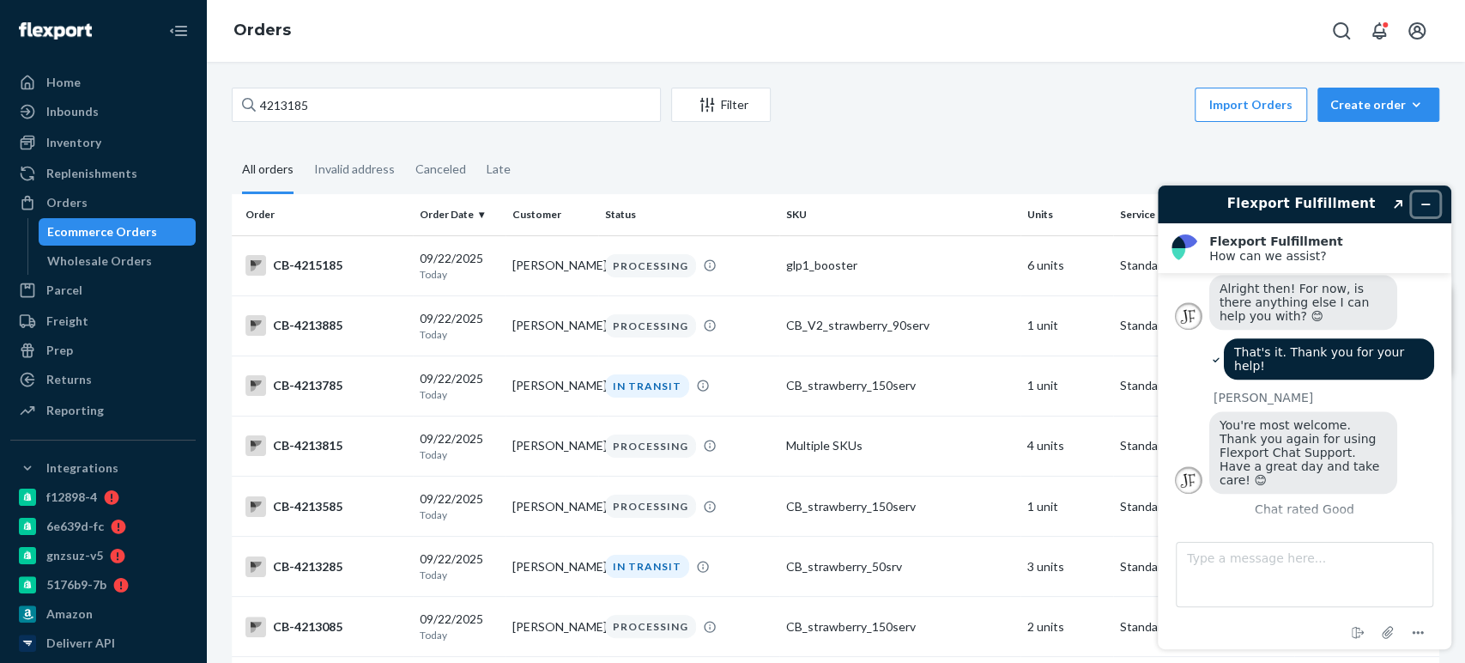
click at [1422, 208] on icon "Minimize widget" at bounding box center [1426, 204] width 12 height 12
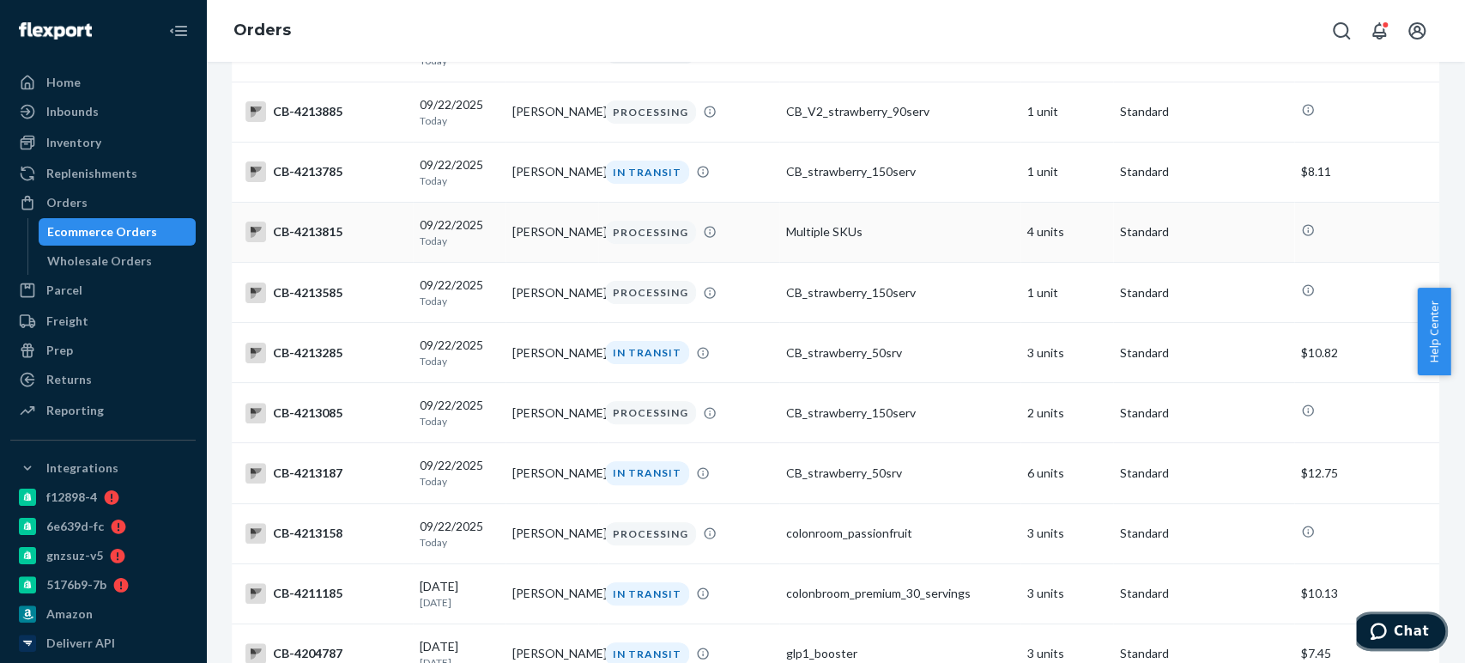
scroll to position [240, 0]
